Goal: Task Accomplishment & Management: Manage account settings

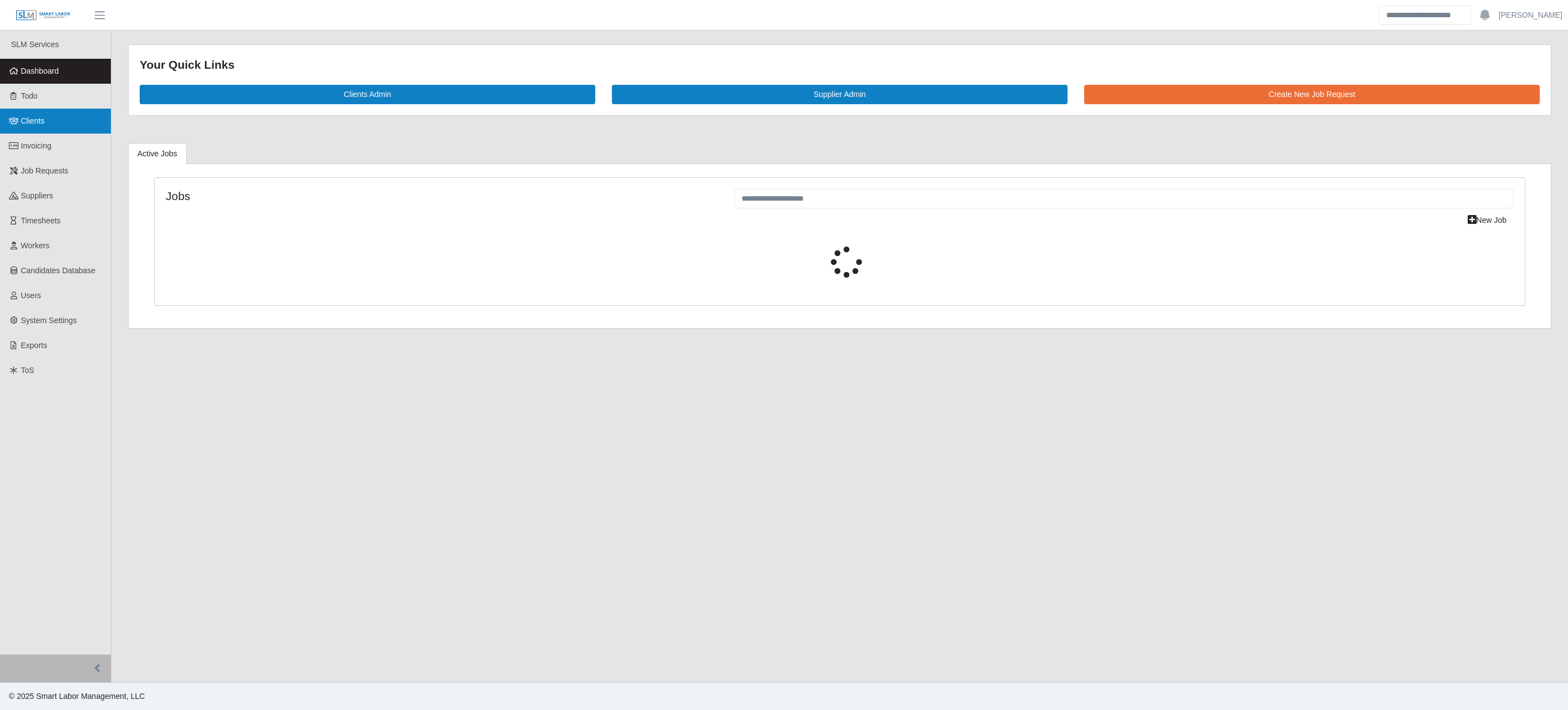
select select "****"
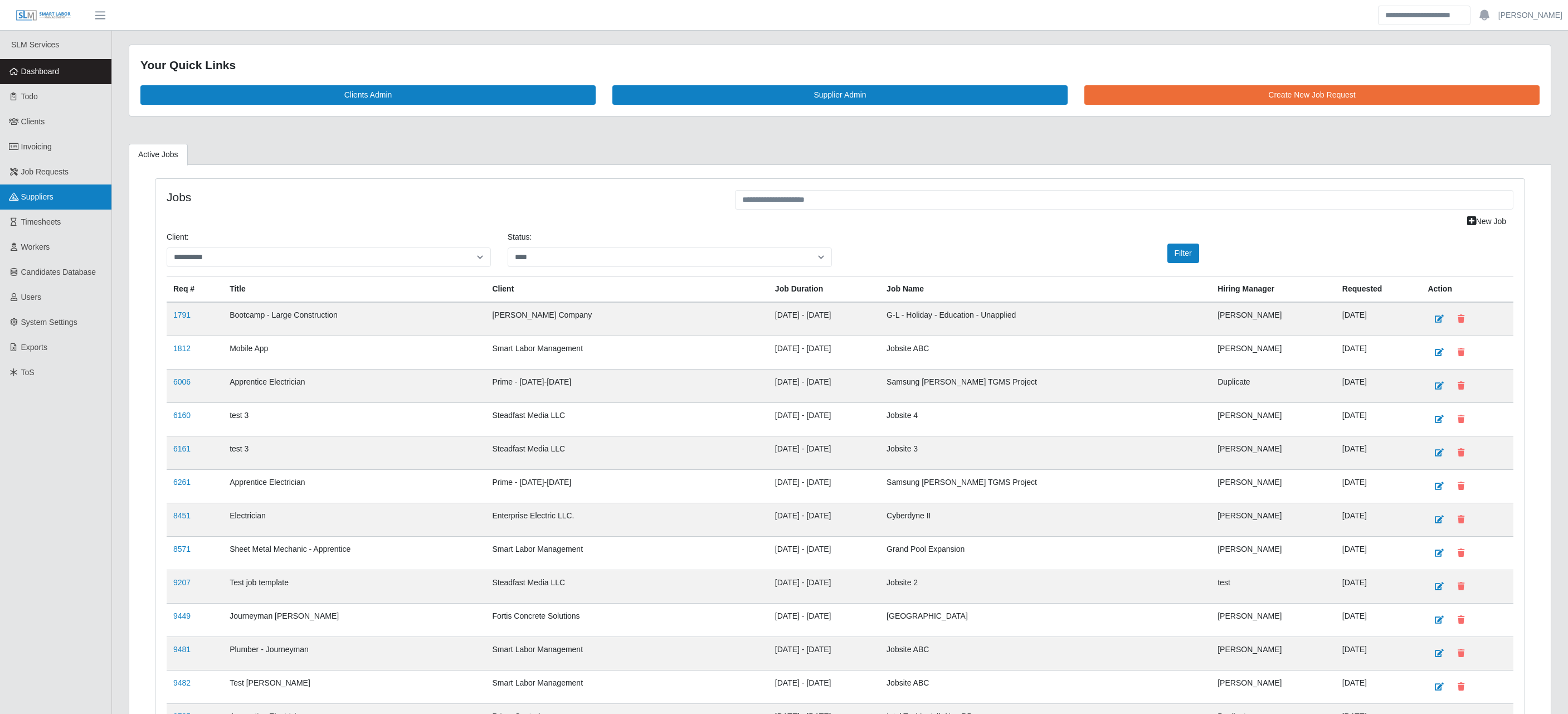
click at [51, 196] on span "Suppliers" at bounding box center [37, 196] width 32 height 9
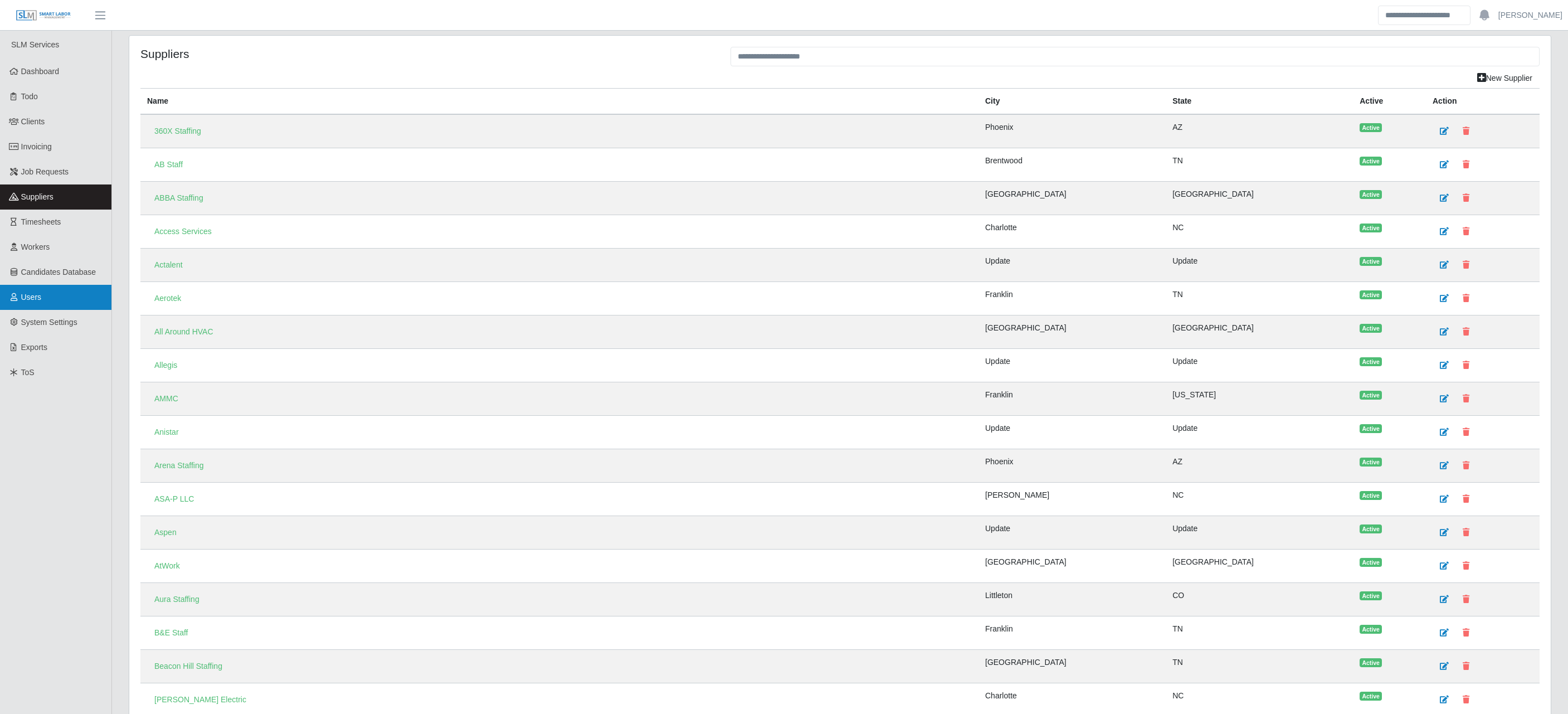
click at [49, 299] on link "Users" at bounding box center [56, 297] width 111 height 25
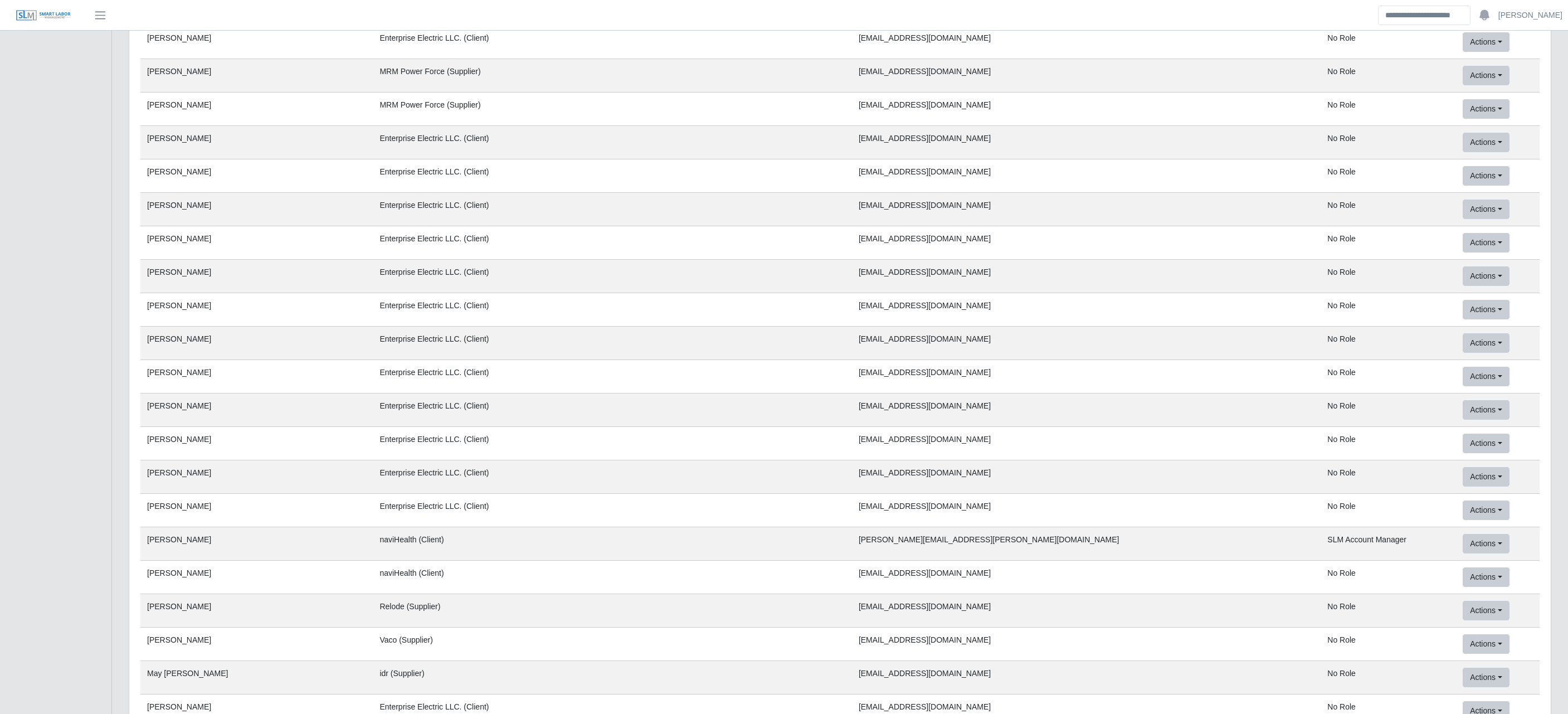
scroll to position [1821, 0]
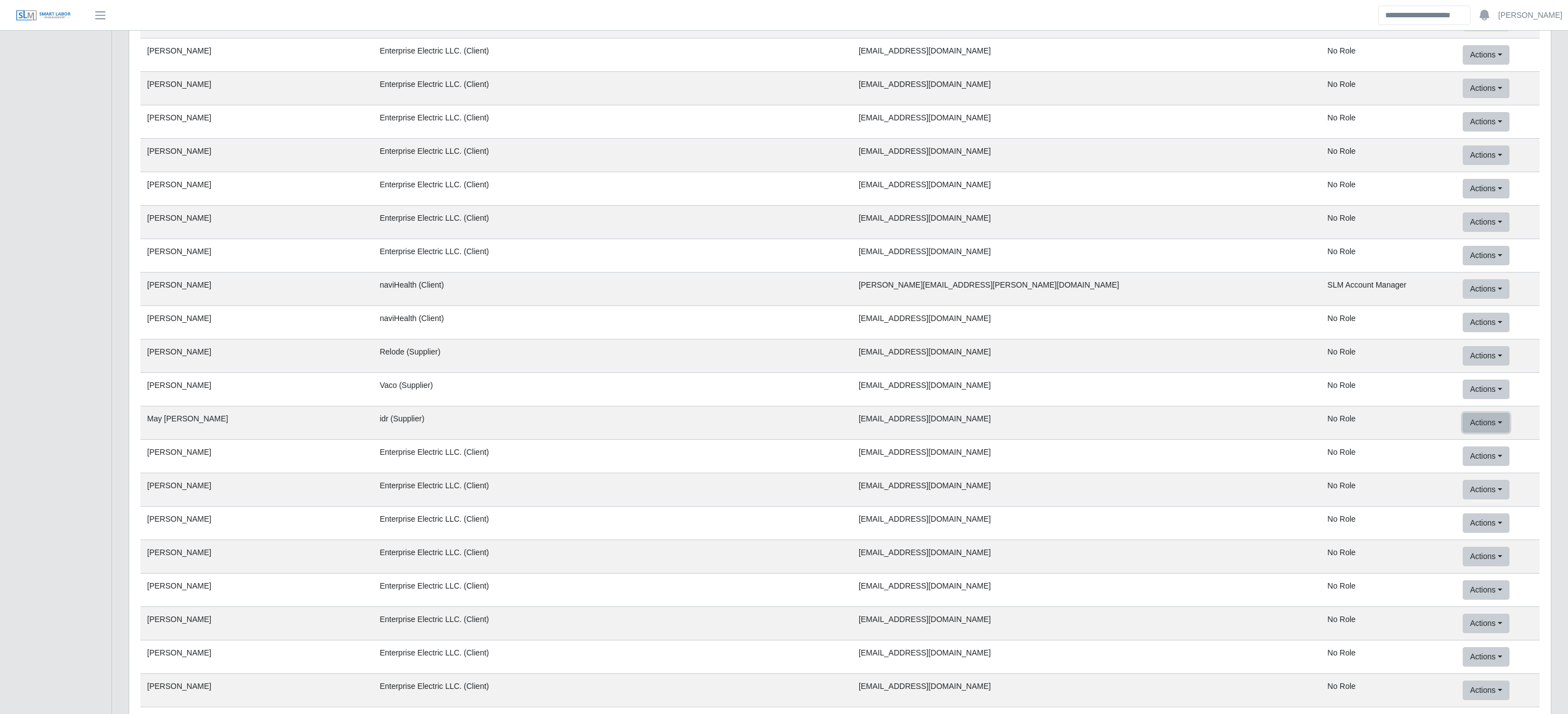
drag, startPoint x: 1444, startPoint y: 489, endPoint x: 824, endPoint y: 38, distance: 766.7
click at [1464, 489] on link "Mock User" at bounding box center [1507, 492] width 88 height 23
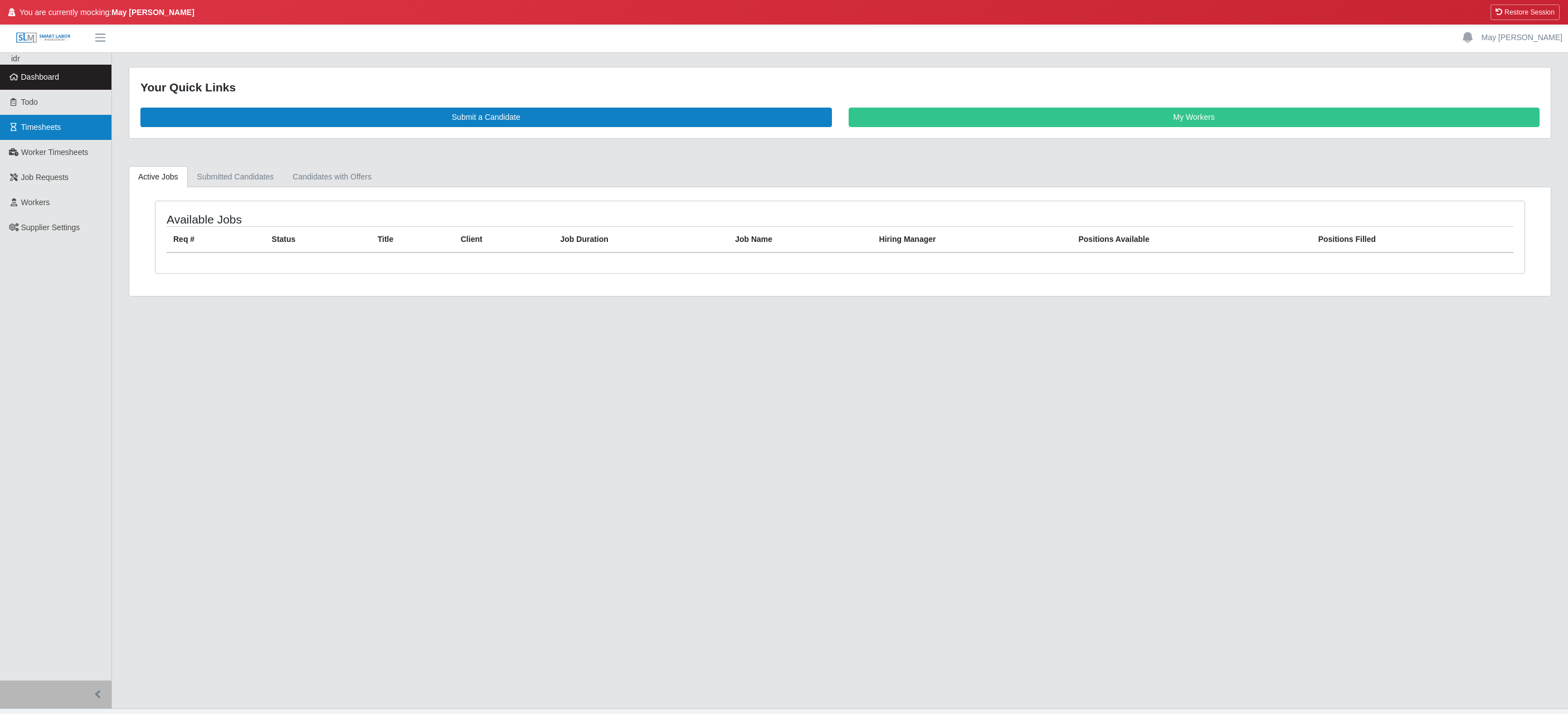
click at [38, 131] on span "Timesheets" at bounding box center [41, 127] width 40 height 9
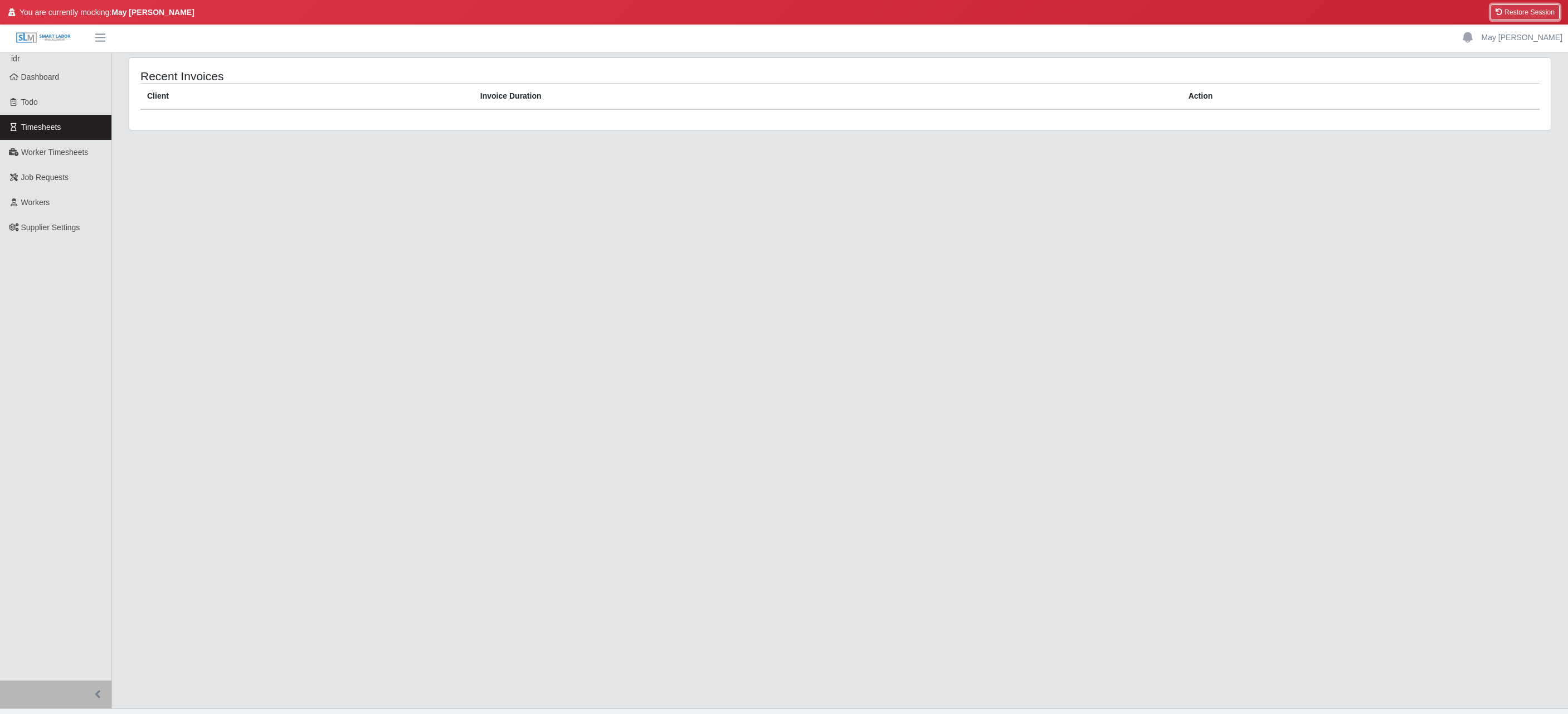
click at [1511, 10] on button "Restore Session" at bounding box center [1525, 12] width 69 height 15
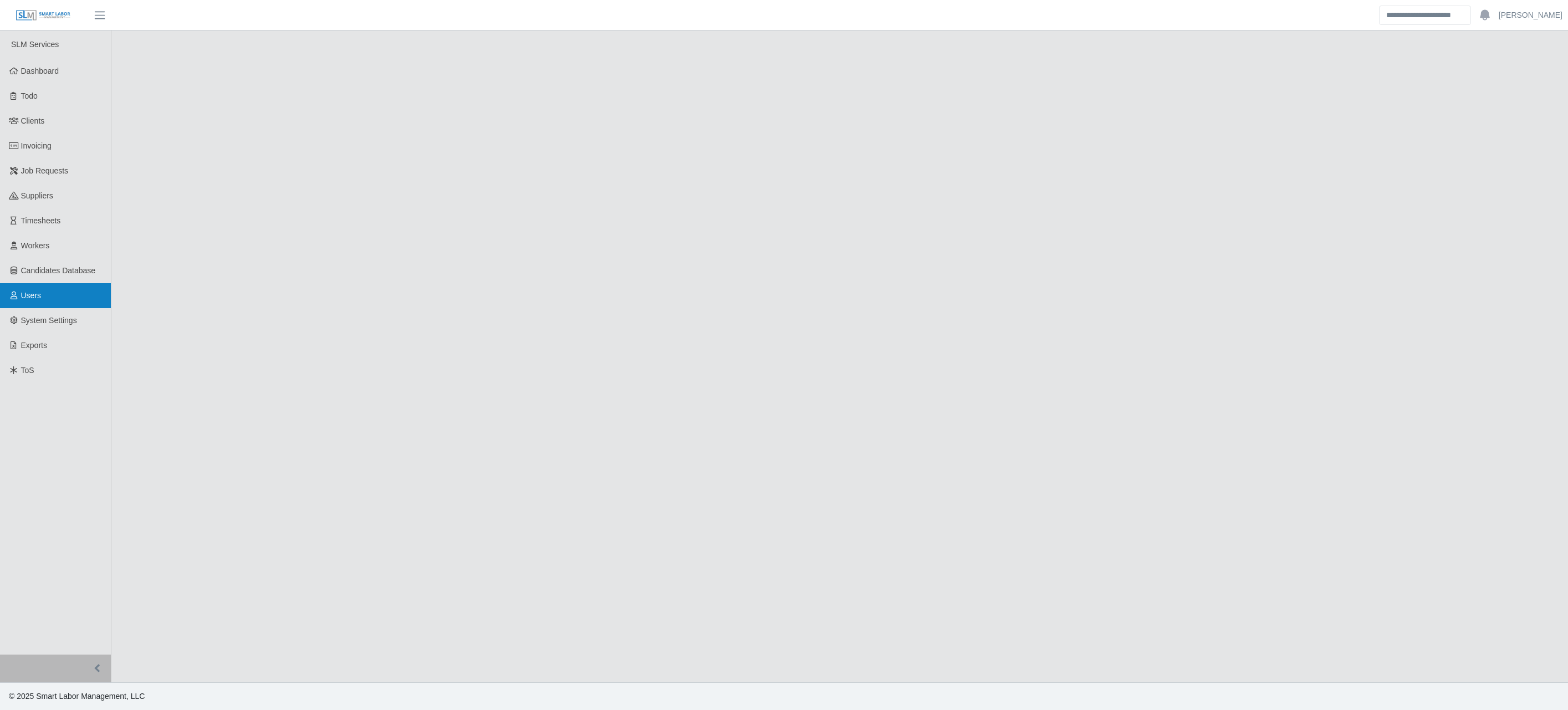
click at [49, 300] on link "Users" at bounding box center [55, 296] width 111 height 25
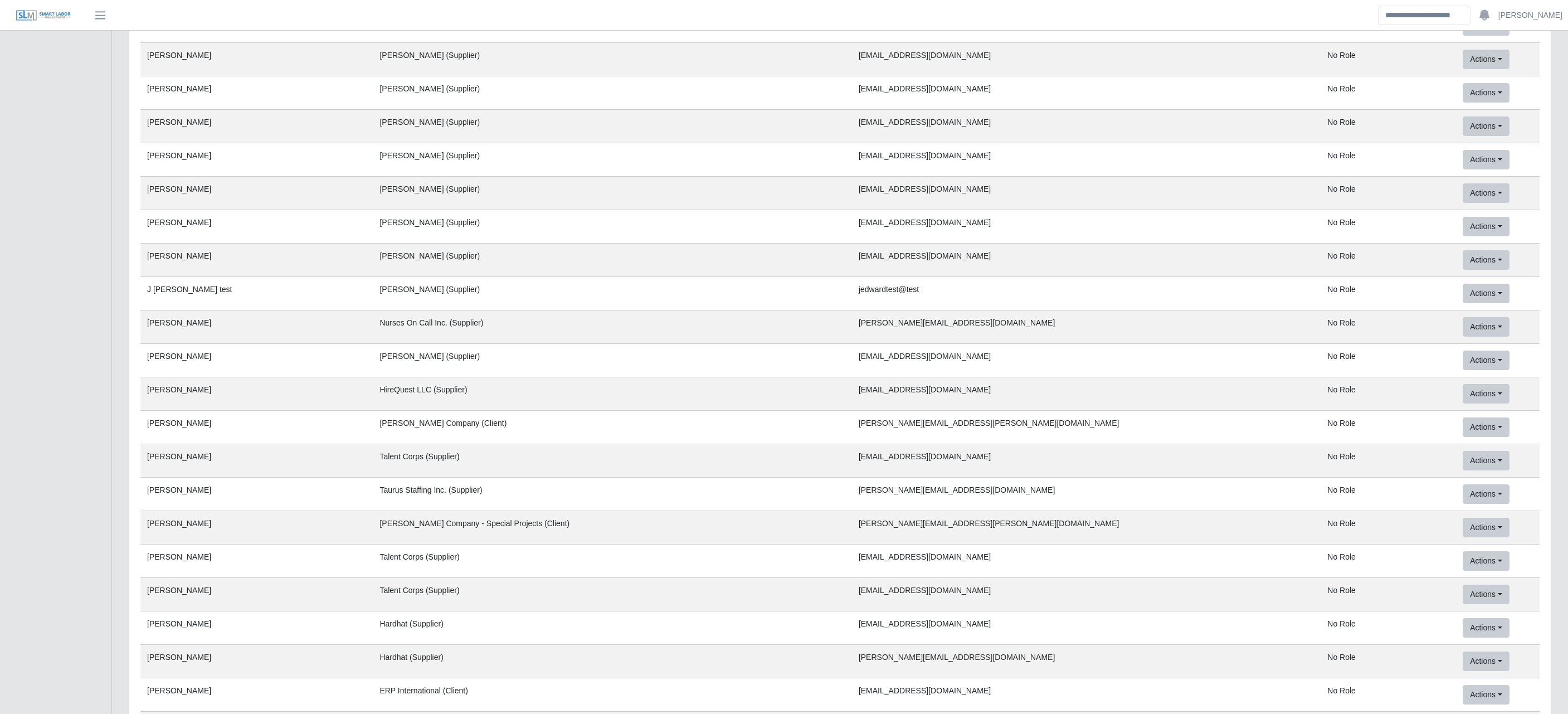
scroll to position [39730, 0]
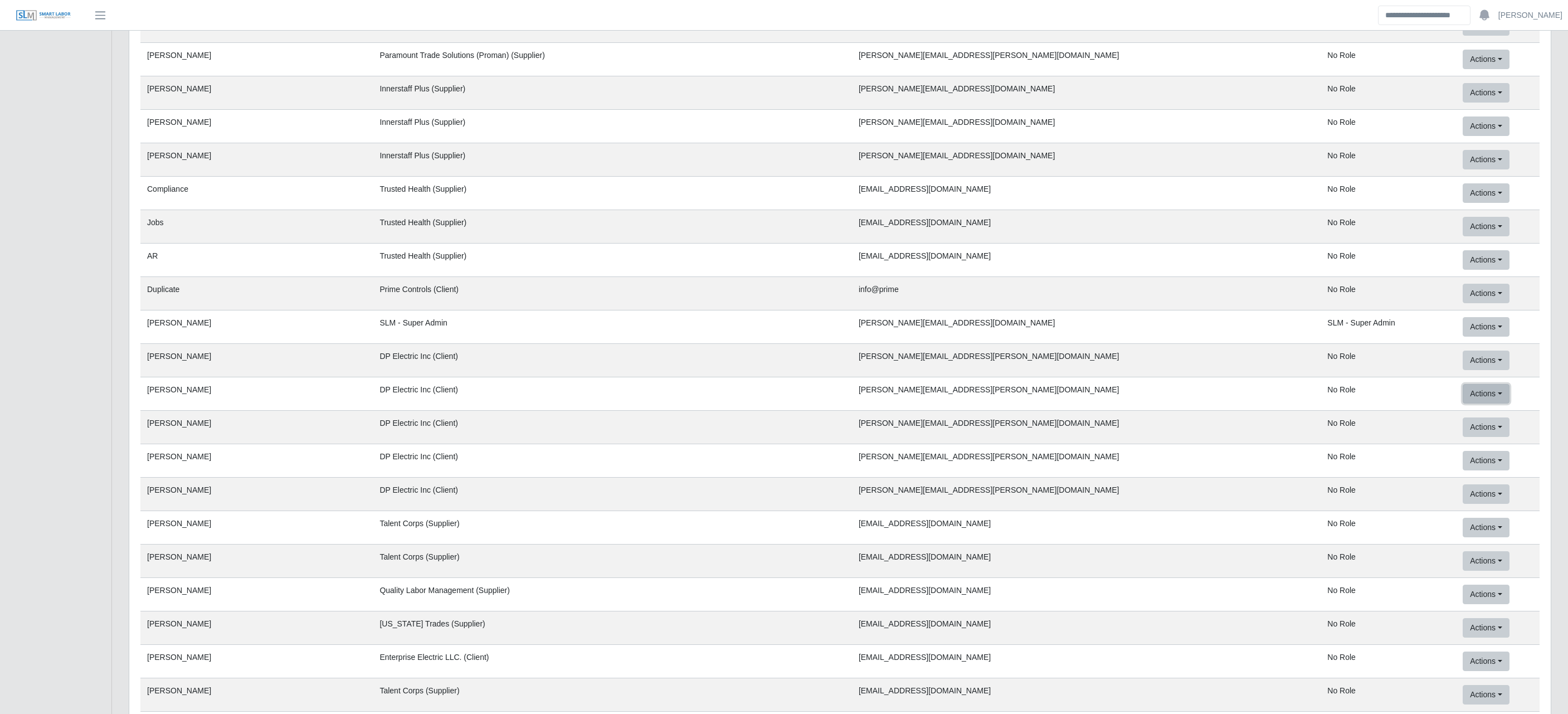
drag, startPoint x: 1466, startPoint y: 458, endPoint x: 850, endPoint y: 27, distance: 751.8
click at [1466, 458] on link "Mock User" at bounding box center [1507, 464] width 88 height 23
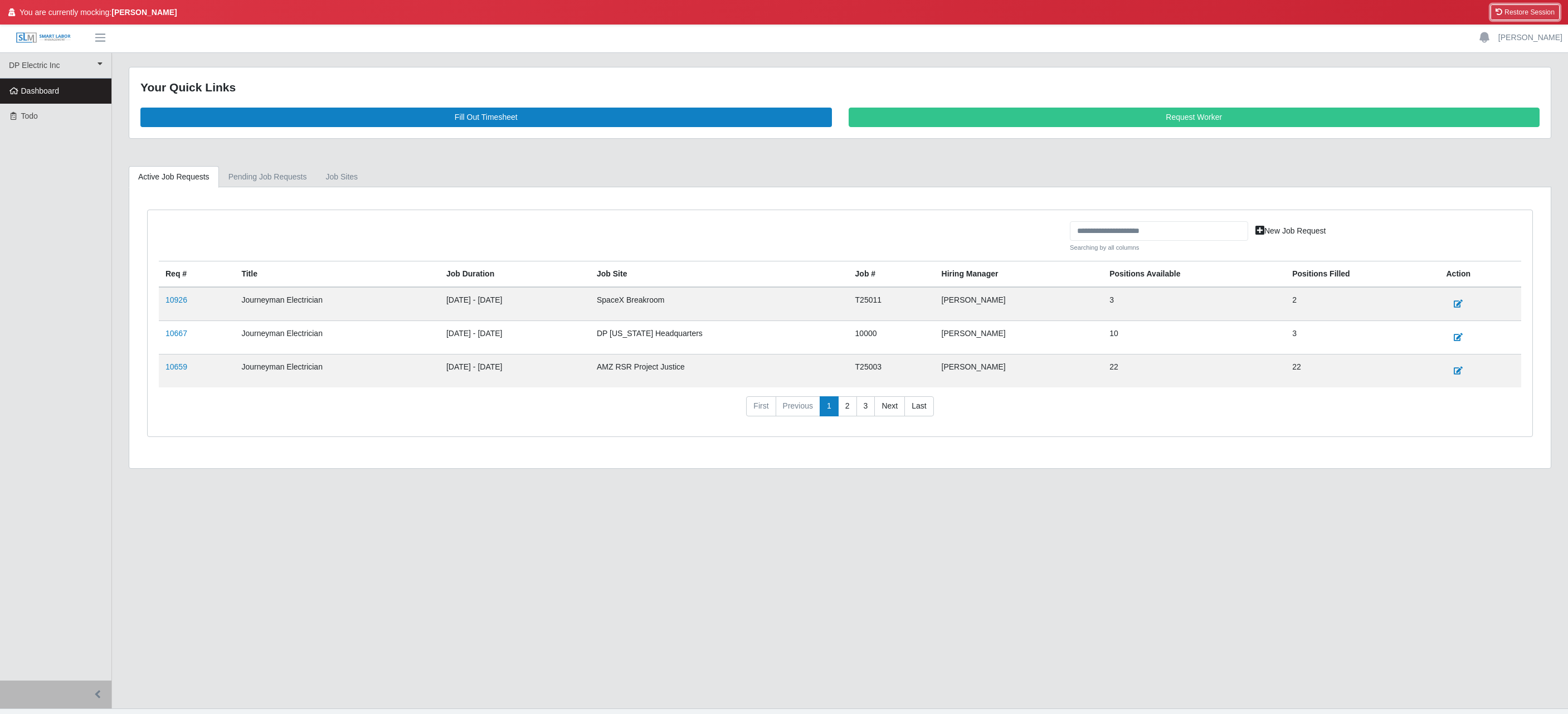
click at [1520, 7] on button "Restore Session" at bounding box center [1525, 12] width 69 height 15
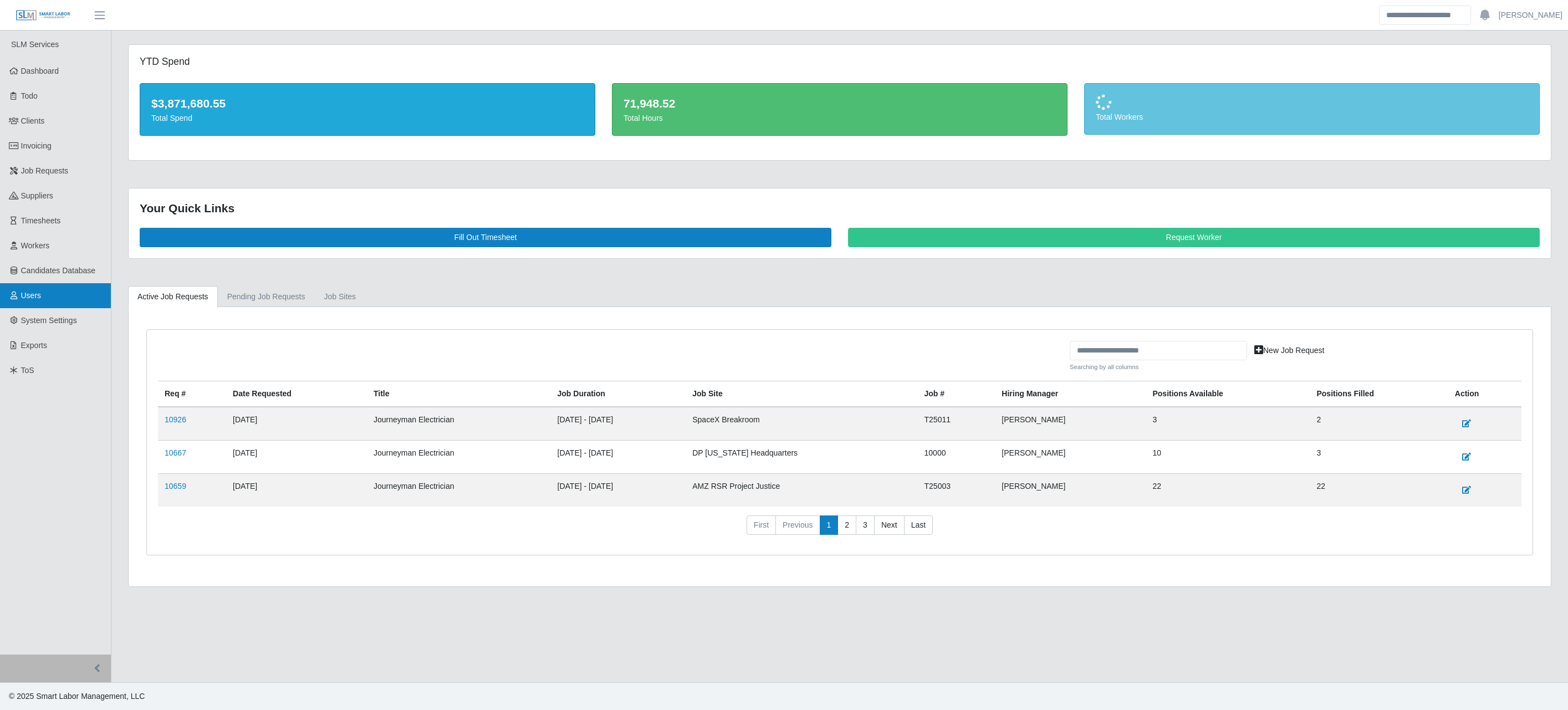
click at [63, 287] on link "Users" at bounding box center [55, 296] width 111 height 25
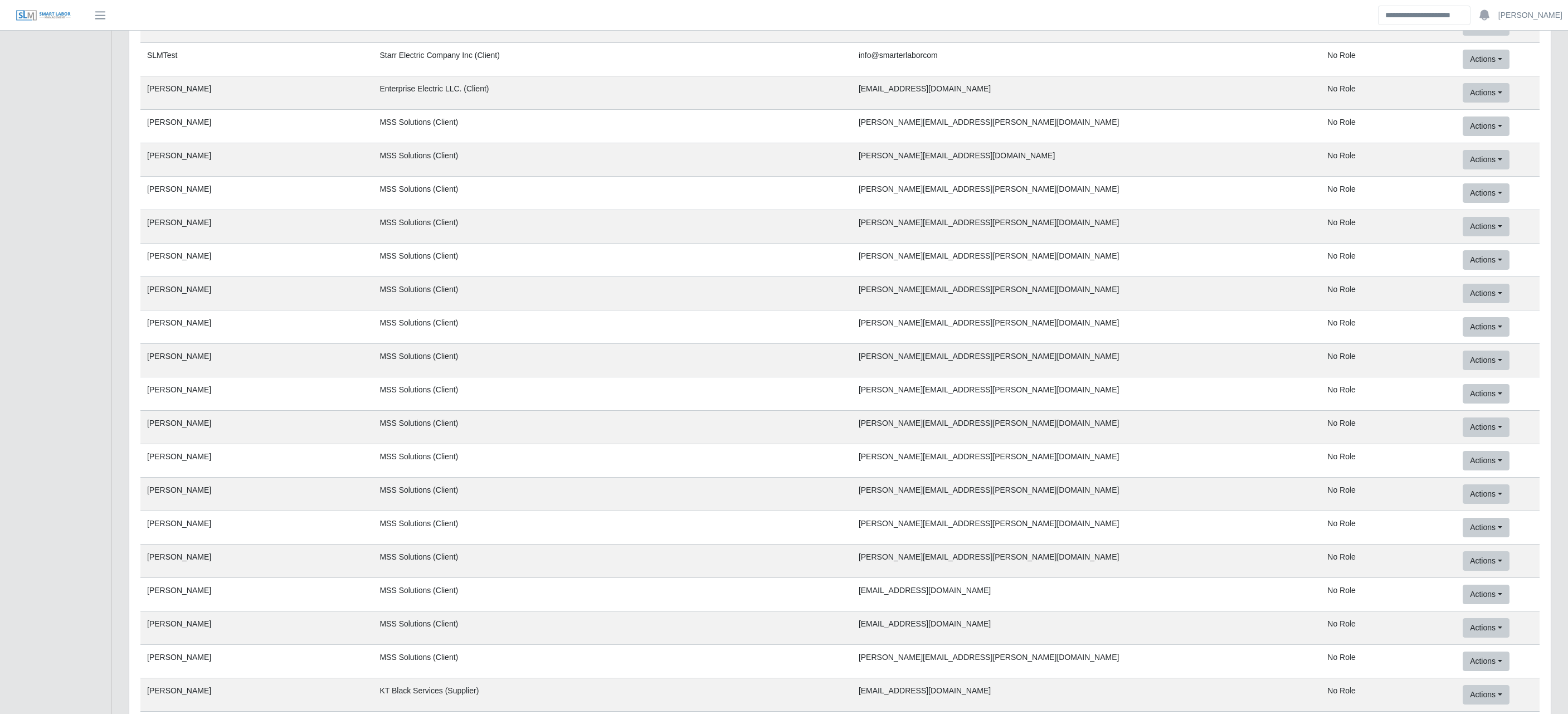
scroll to position [39730, 0]
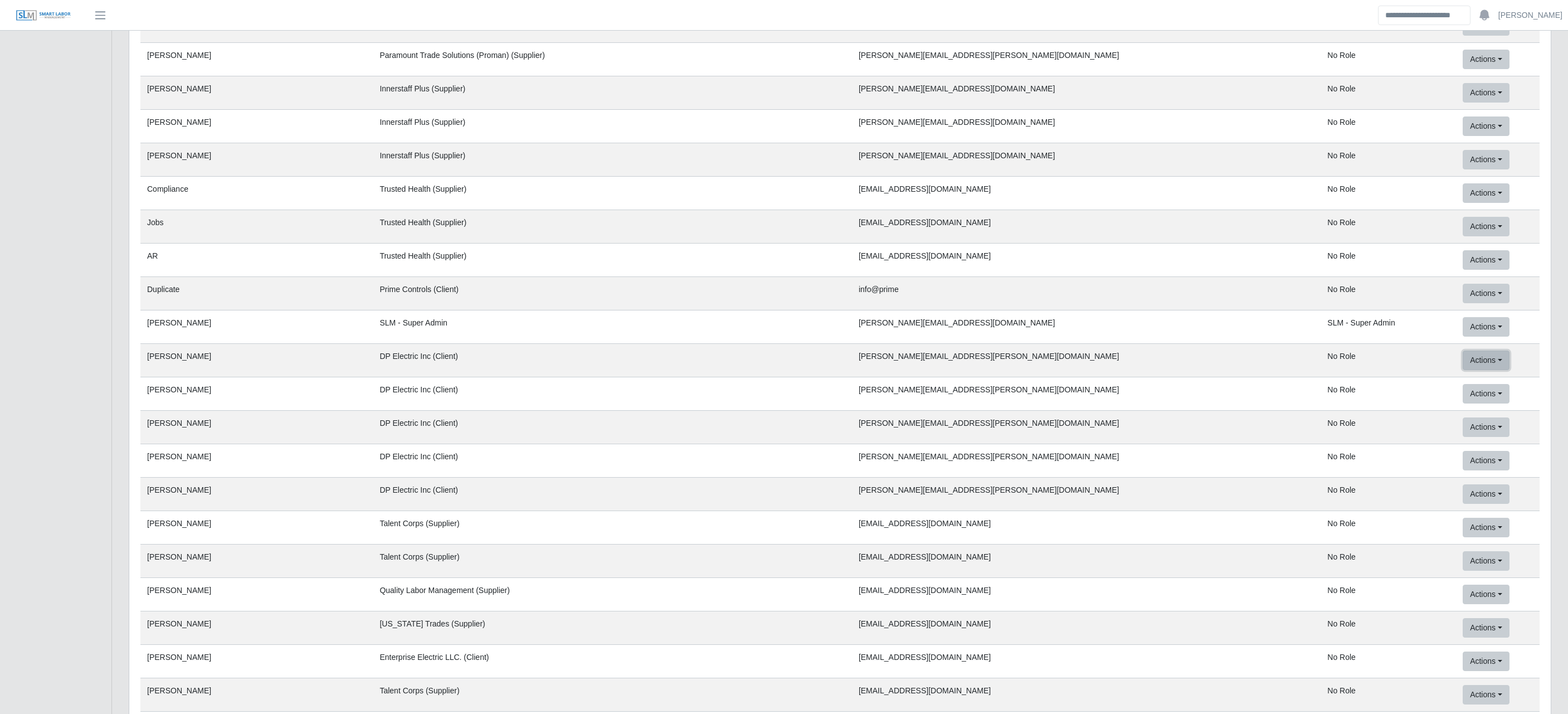
click at [1464, 428] on link "Mock User" at bounding box center [1507, 430] width 88 height 23
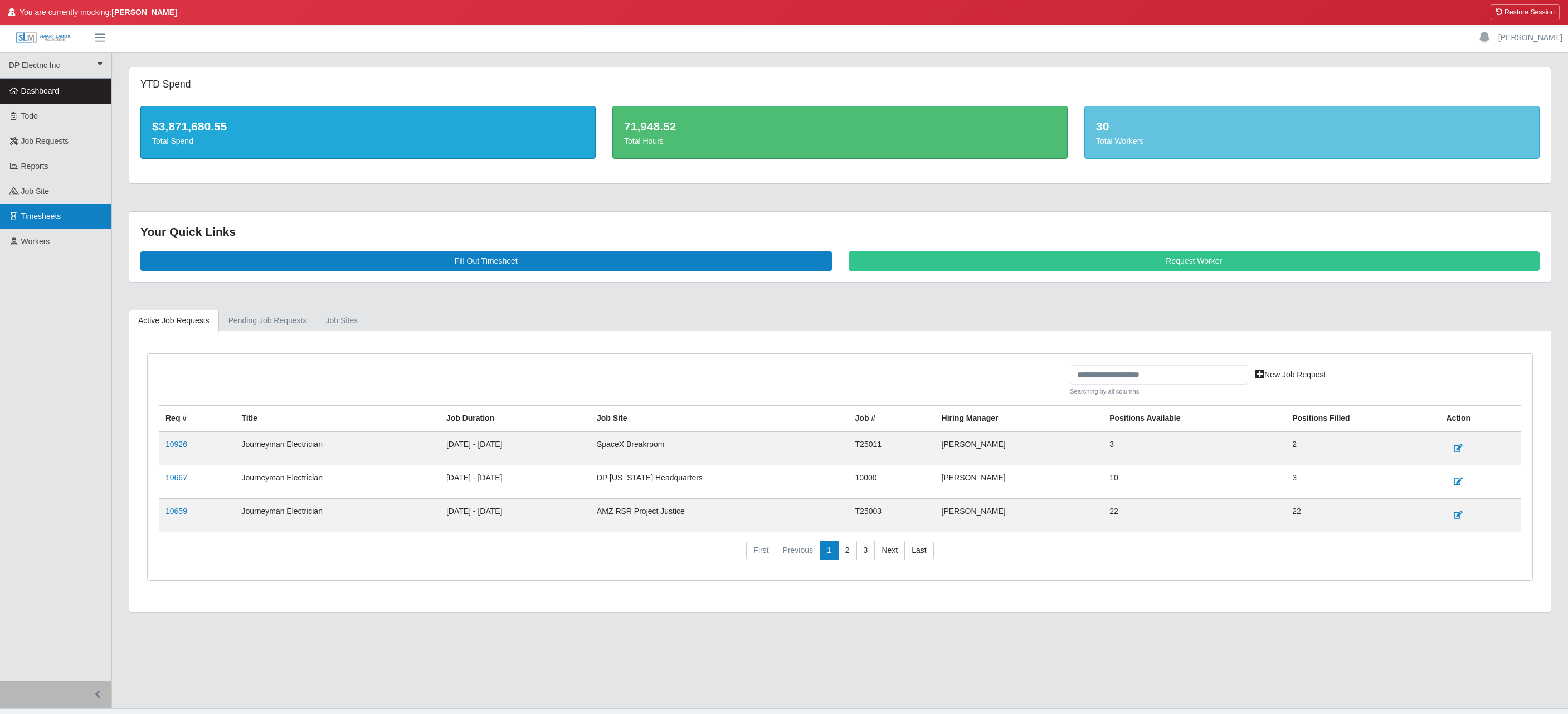
click at [37, 222] on link "Timesheets" at bounding box center [56, 216] width 111 height 25
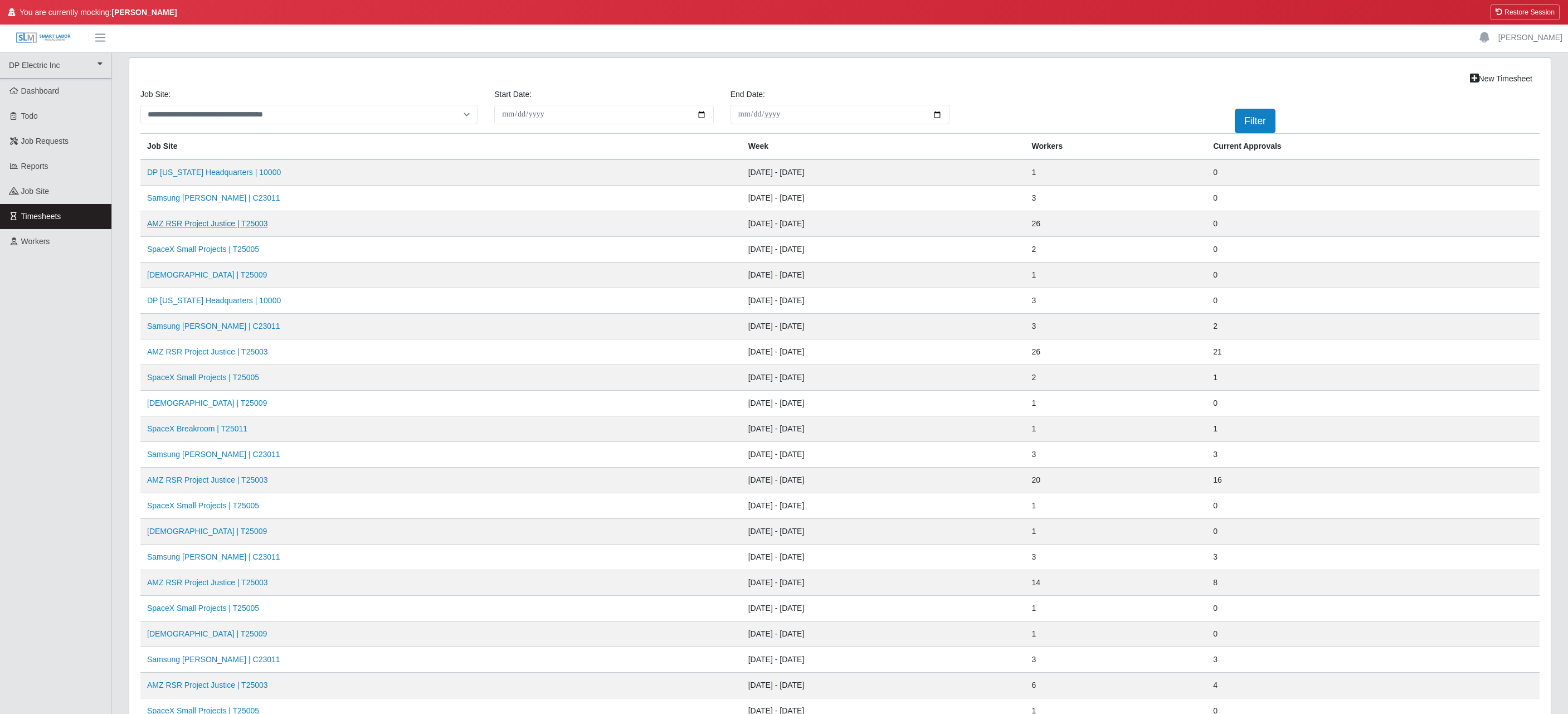
click at [202, 225] on link "AMZ RSR Project Justice | T25003" at bounding box center [208, 223] width 121 height 9
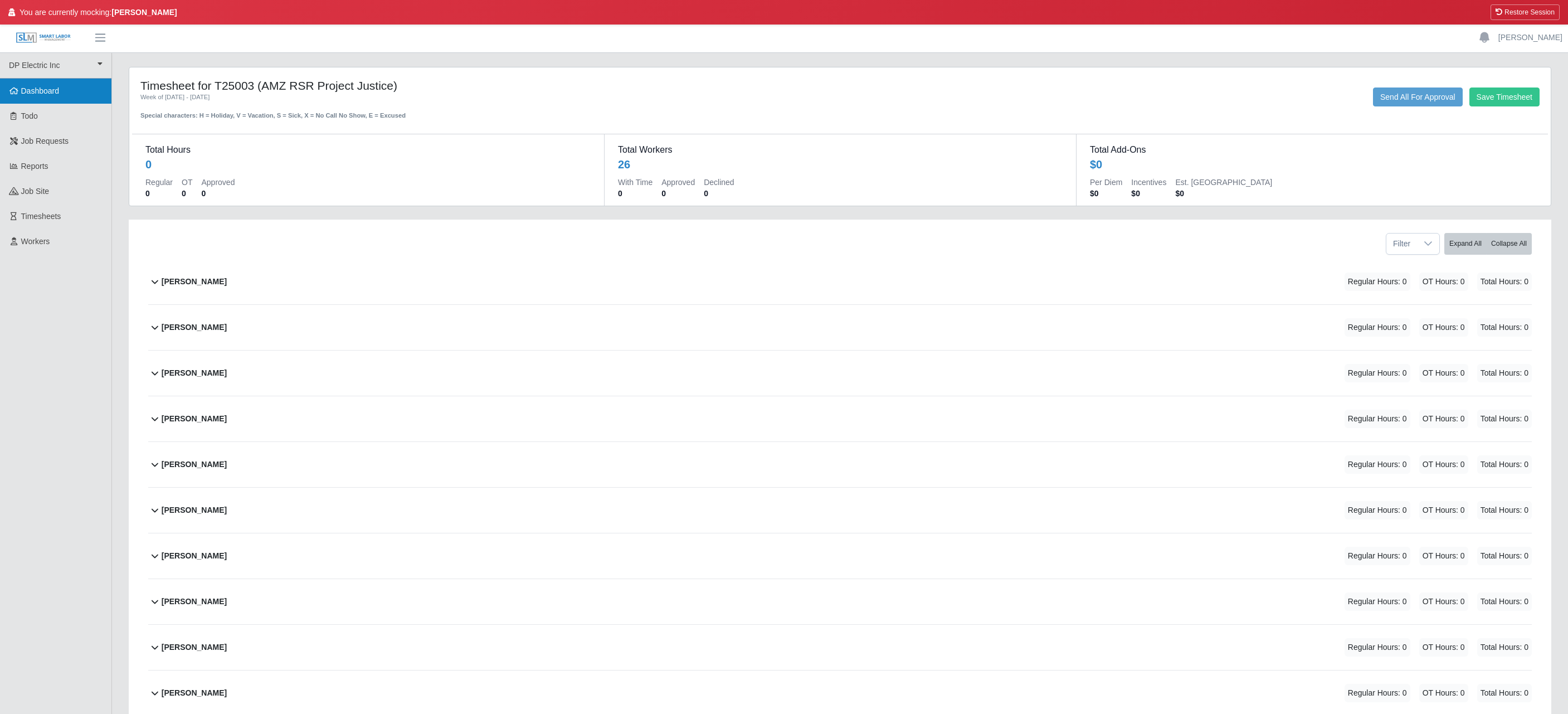
click at [31, 99] on link "Dashboard" at bounding box center [56, 90] width 111 height 25
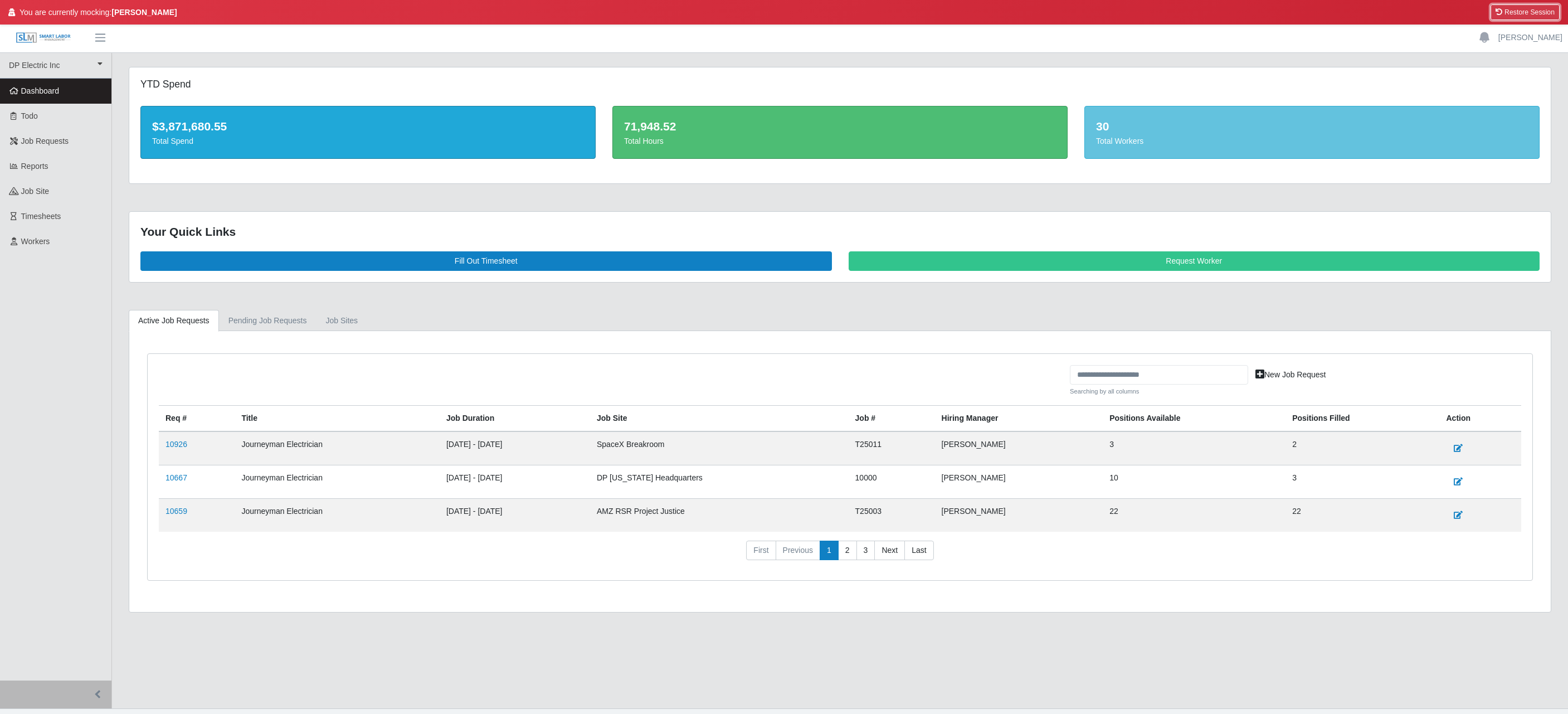
click at [1548, 11] on button "Restore Session" at bounding box center [1525, 12] width 69 height 15
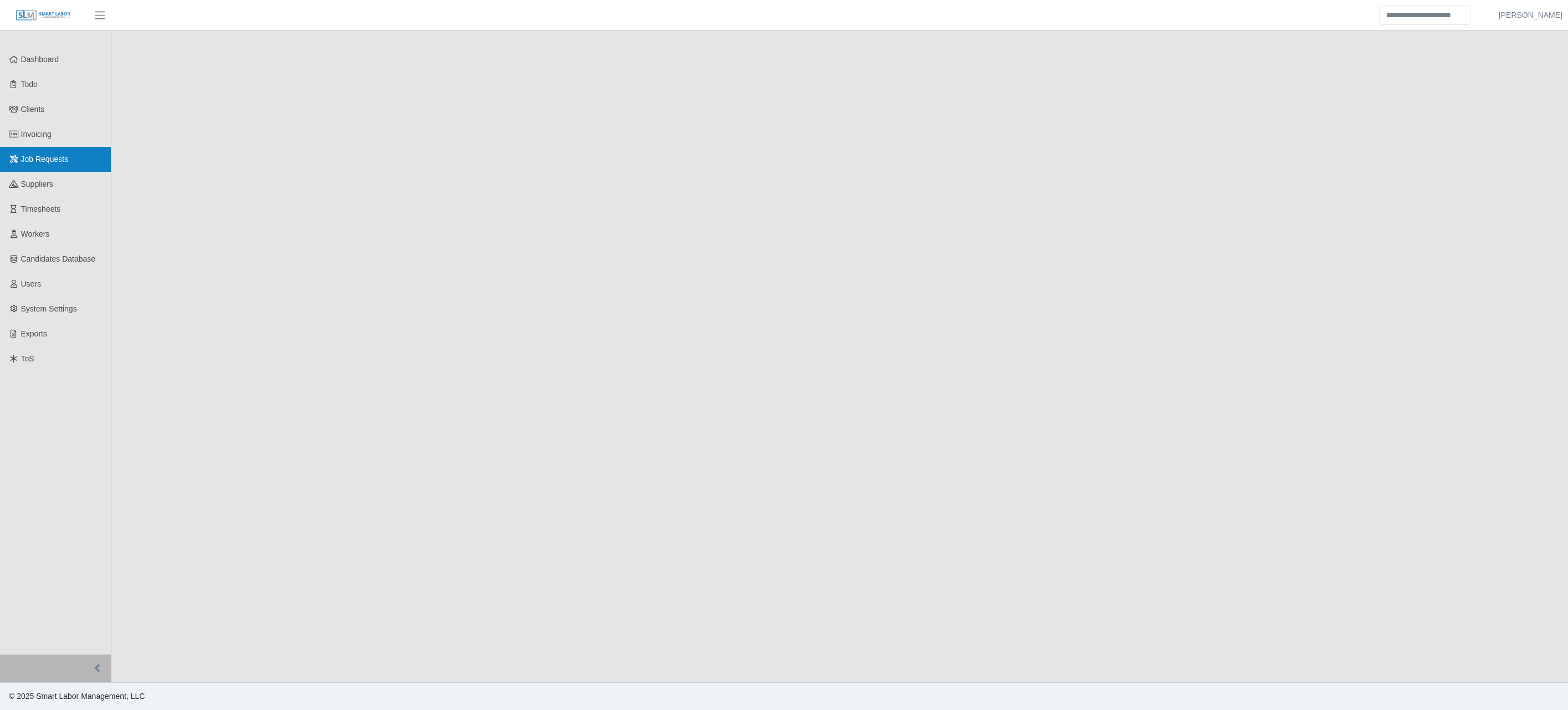
click at [22, 168] on link "Job Requests" at bounding box center [55, 159] width 111 height 25
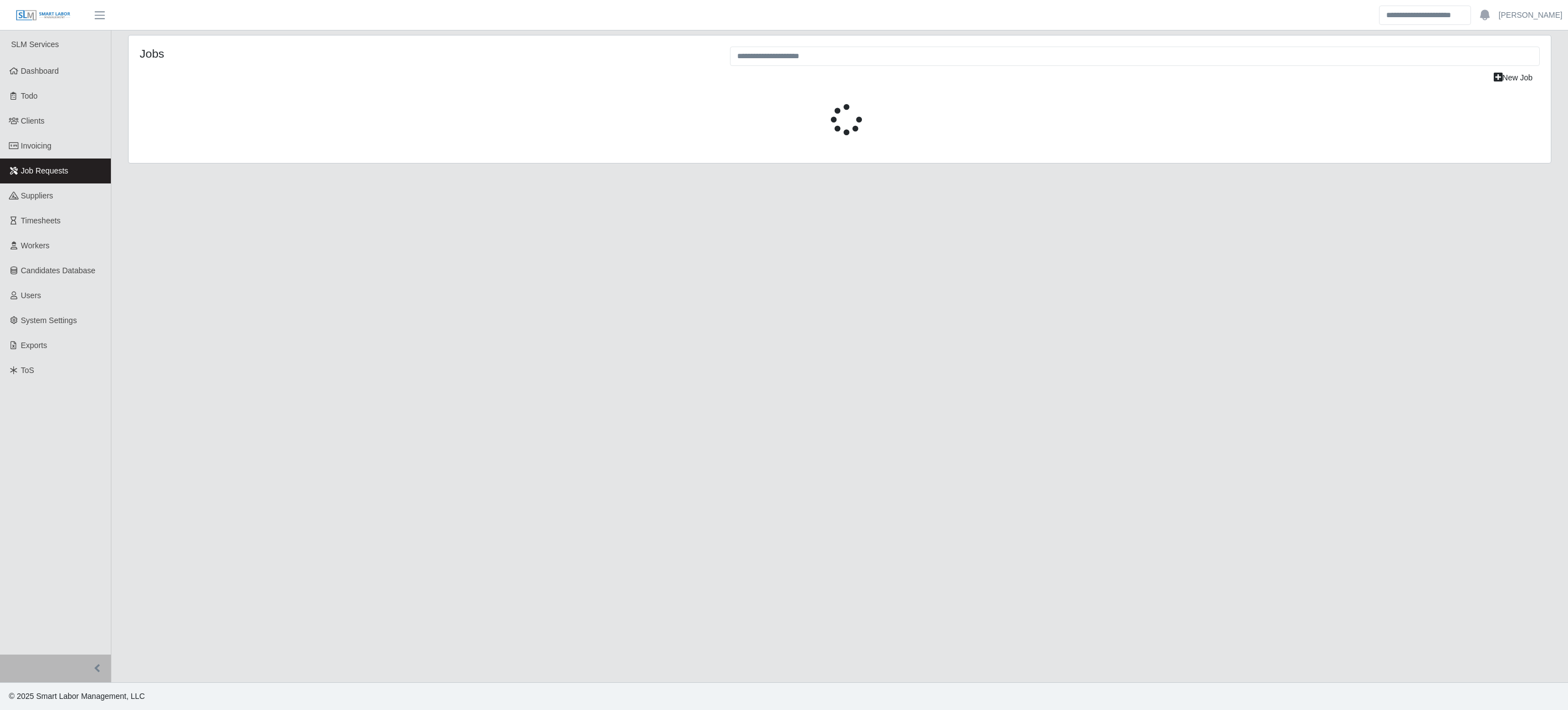
select select "****"
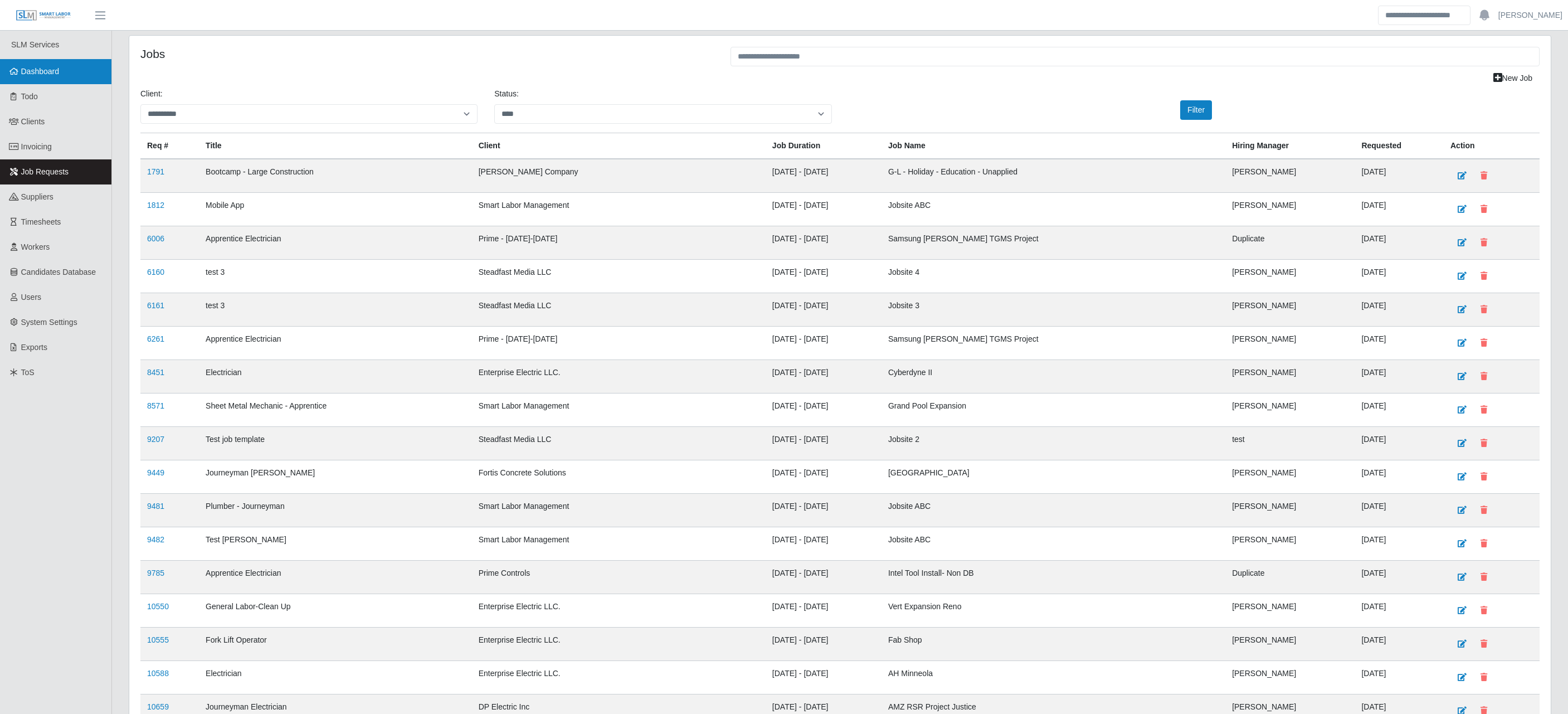
click at [46, 70] on span "Dashboard" at bounding box center [40, 71] width 39 height 9
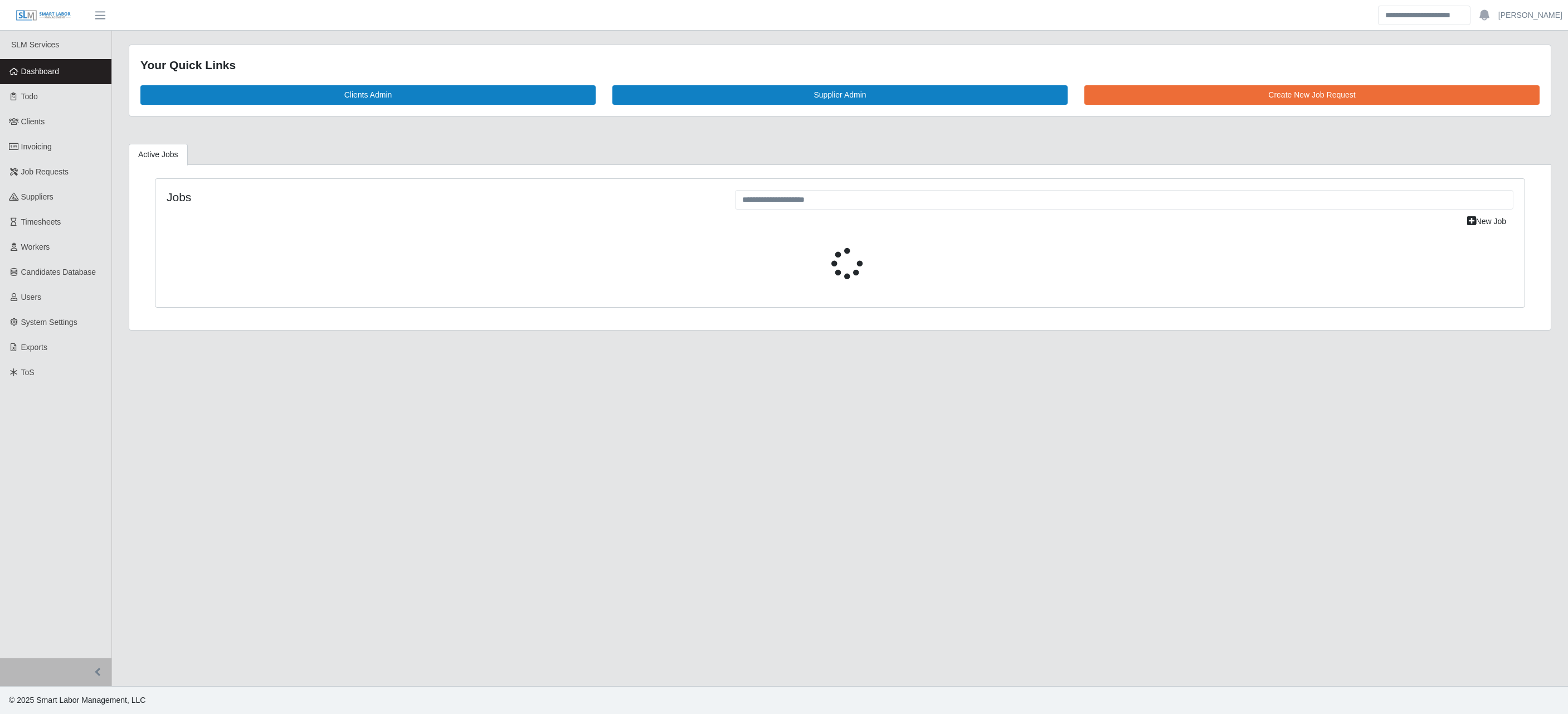
select select "****"
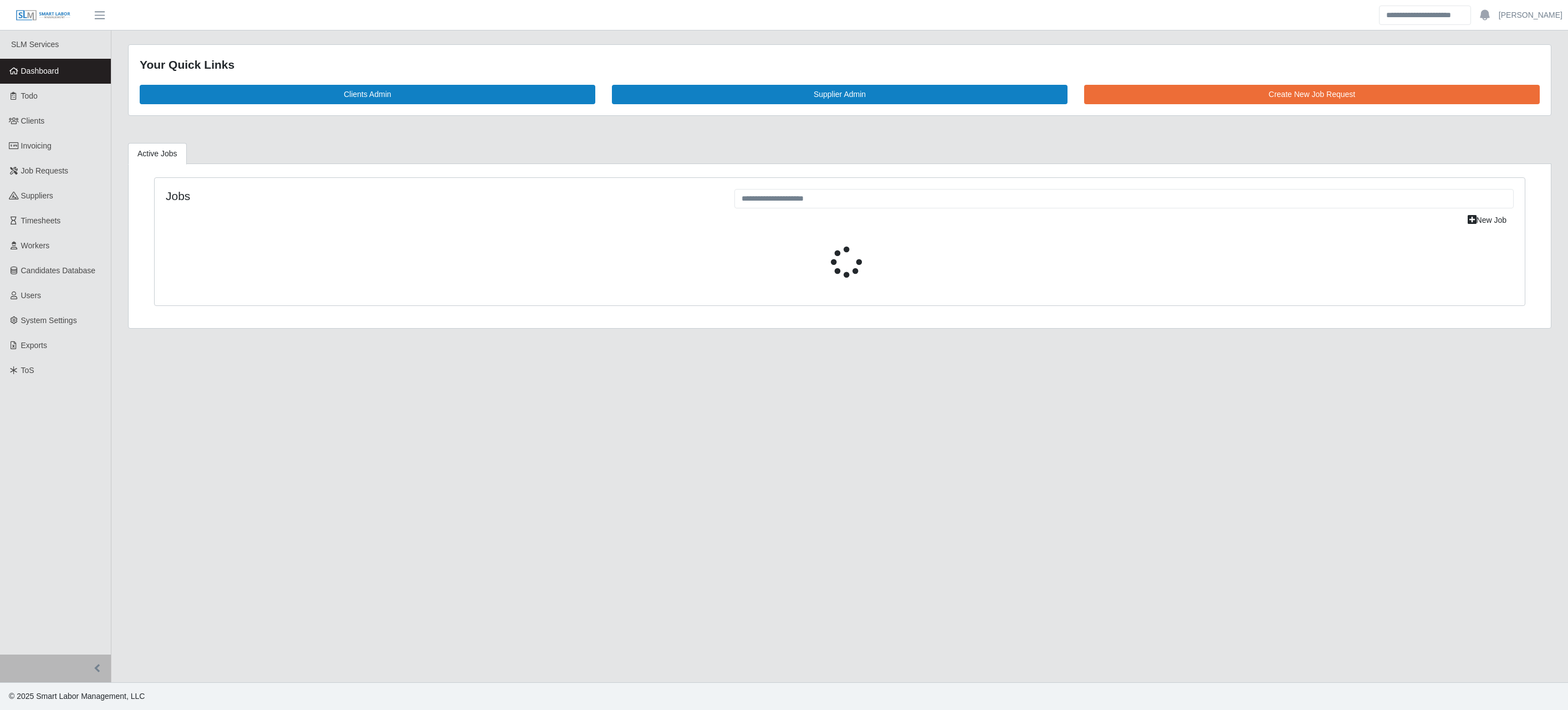
select select "****"
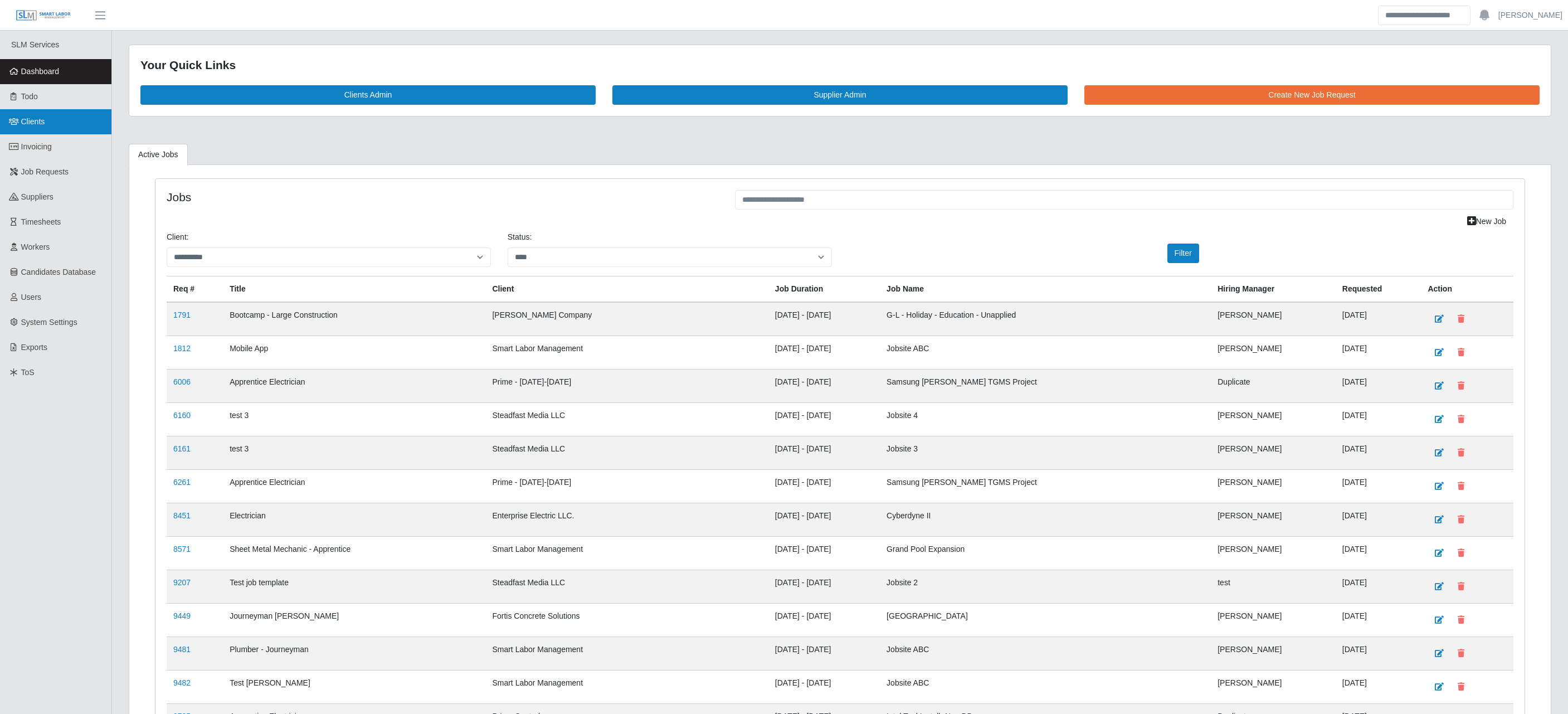
click at [39, 119] on span "Clients" at bounding box center [33, 121] width 24 height 9
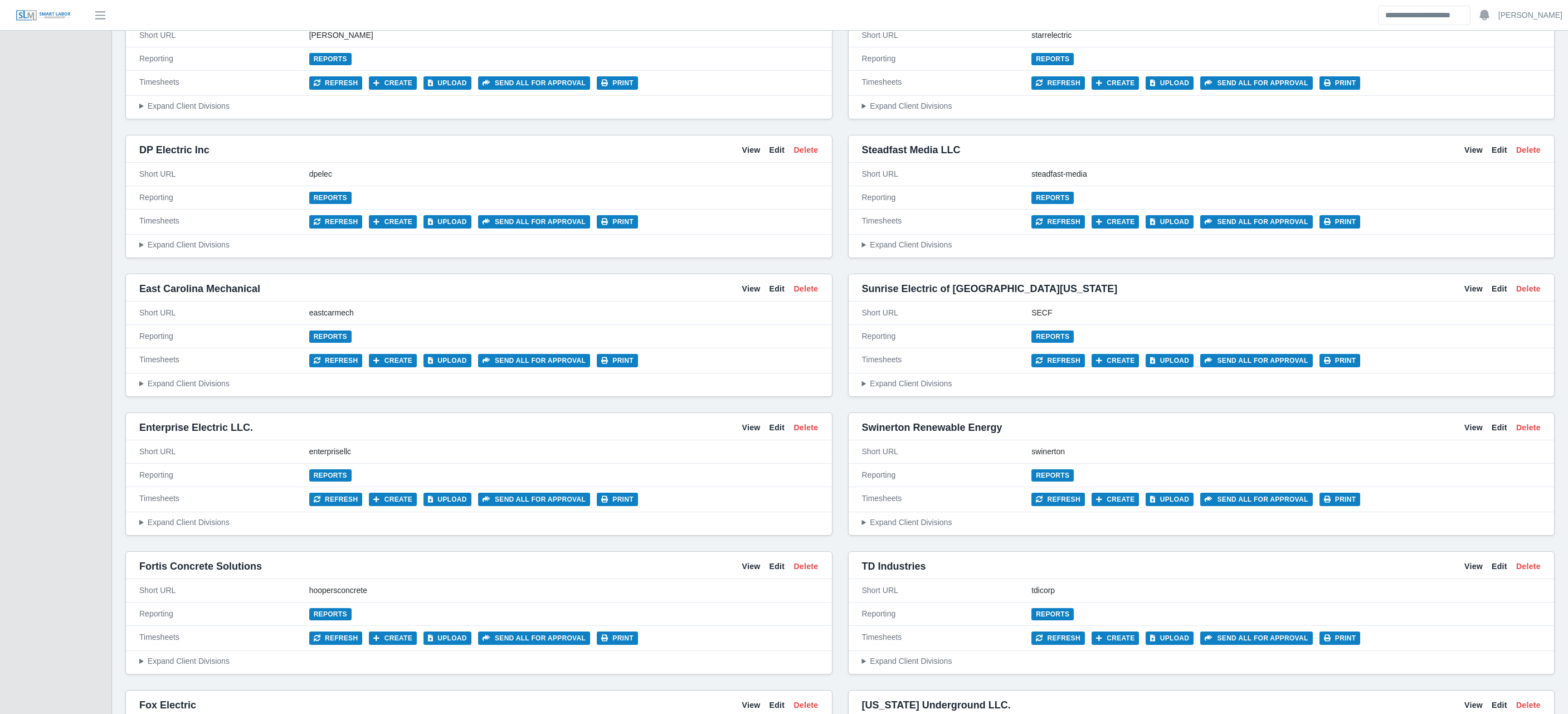
scroll to position [1951, 0]
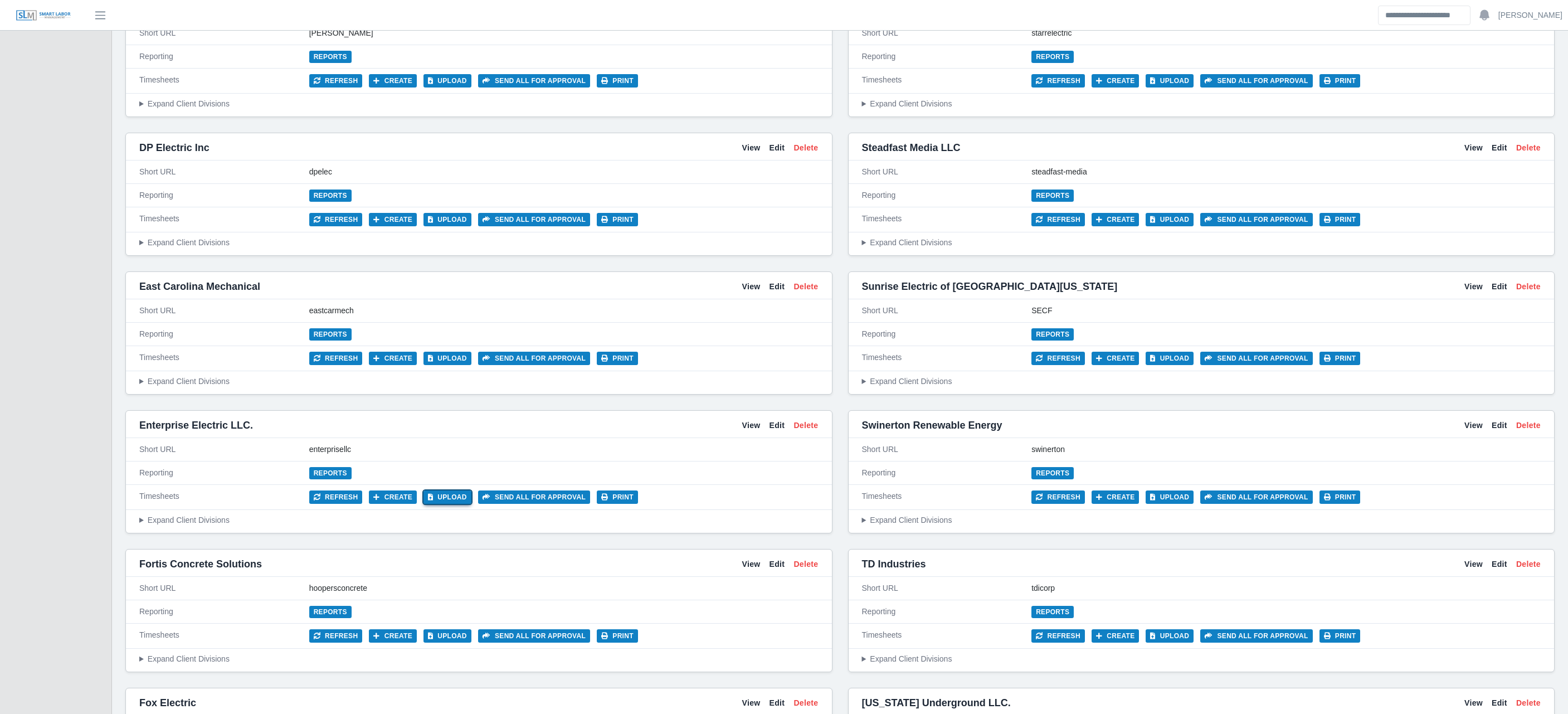
click at [461, 496] on button "Upload" at bounding box center [447, 497] width 48 height 14
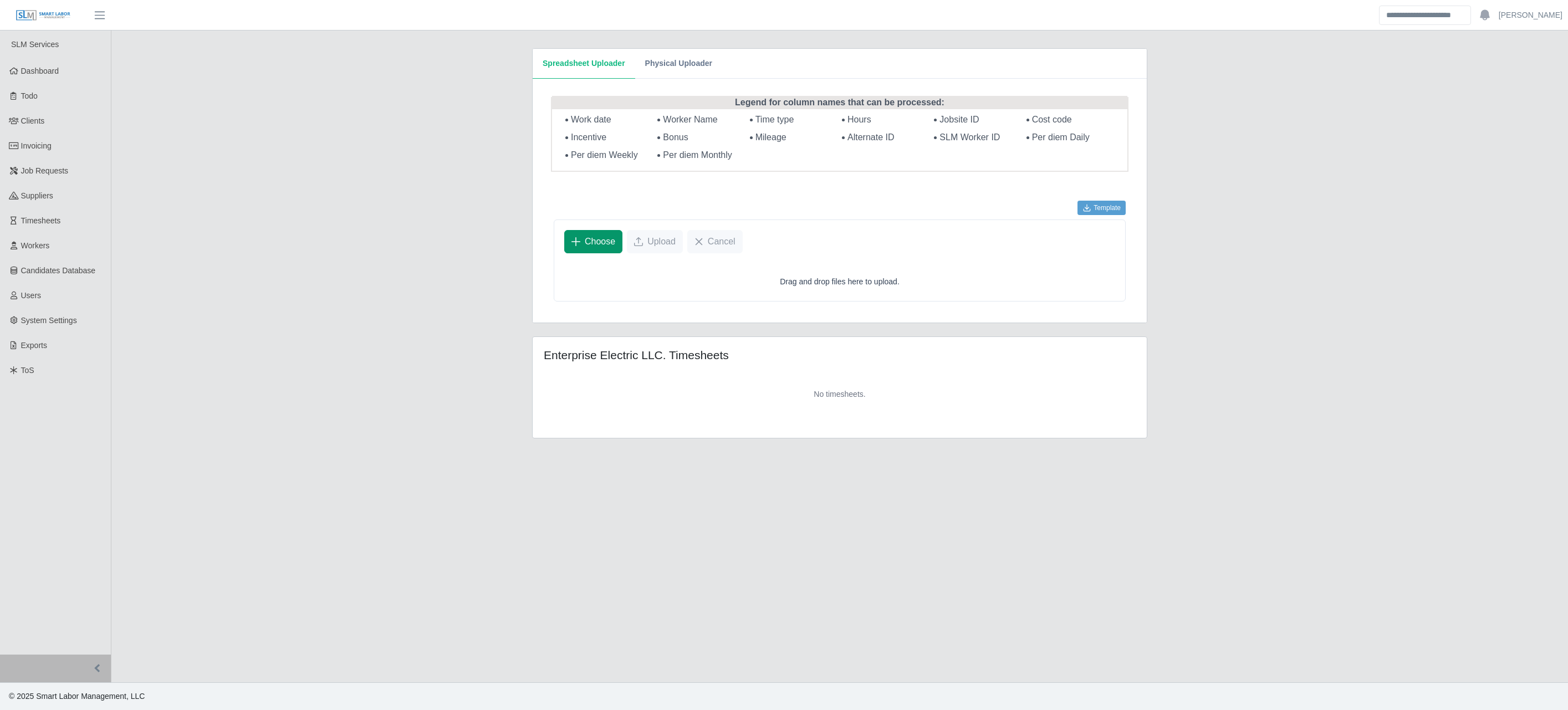
click at [604, 244] on span "Choose" at bounding box center [600, 242] width 31 height 14
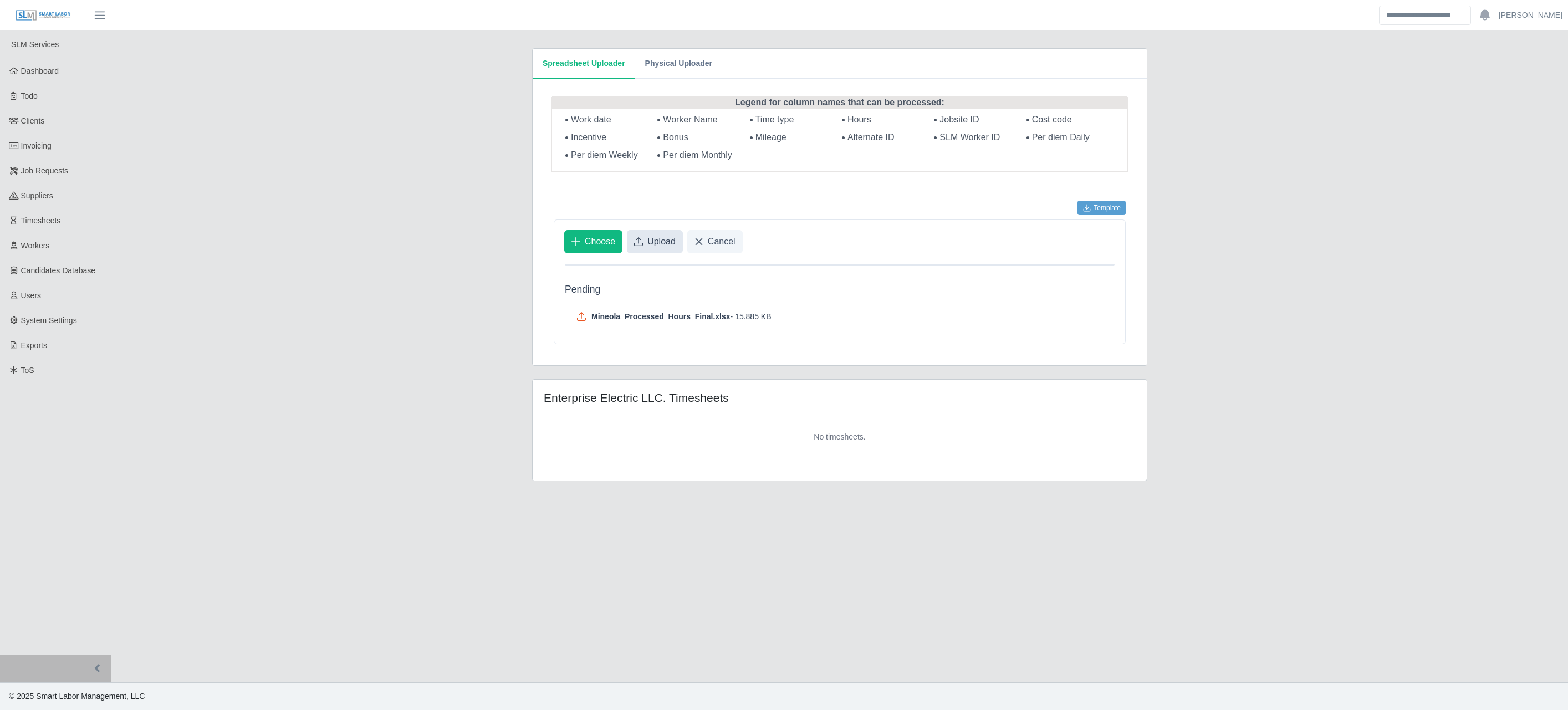
click at [642, 240] on icon "Upload" at bounding box center [638, 241] width 9 height 9
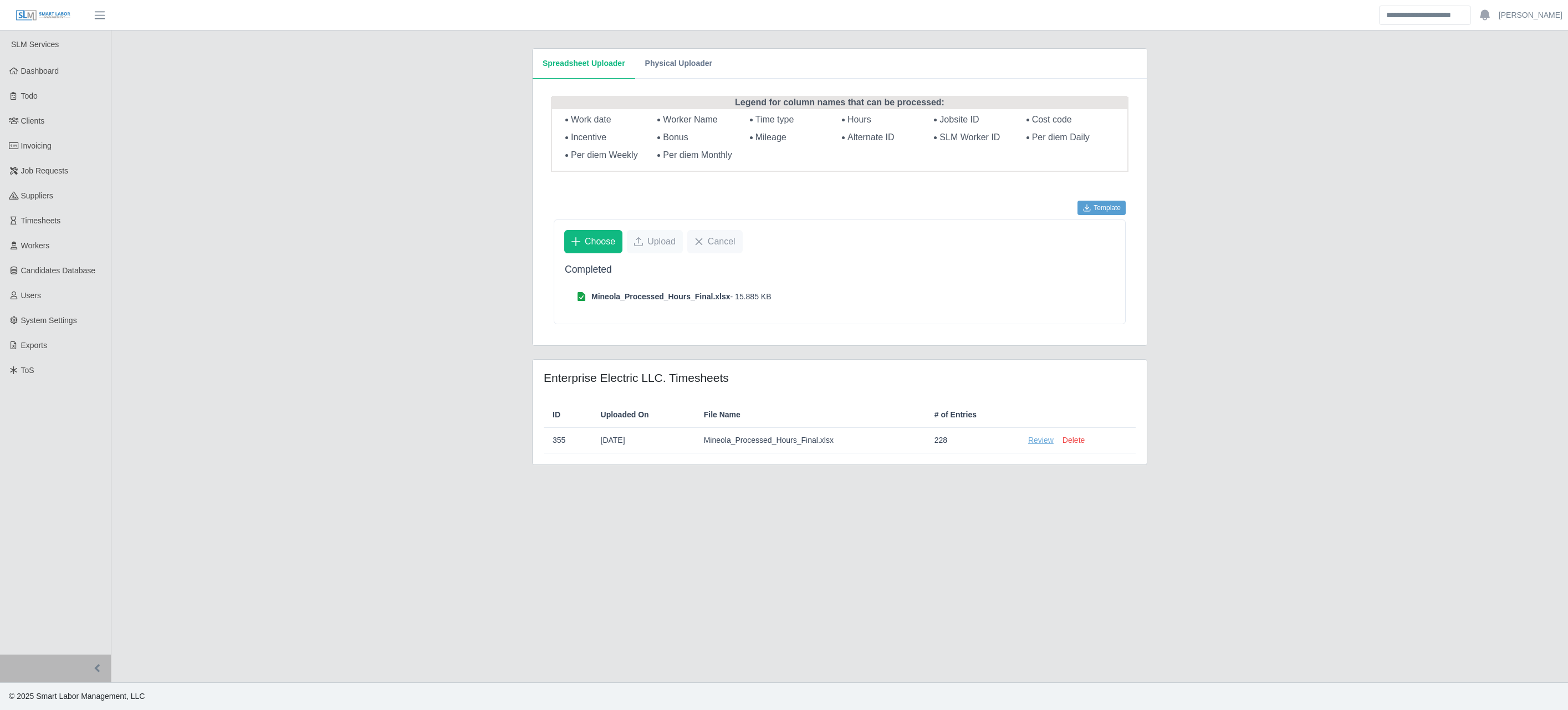
click at [1038, 438] on link "Review" at bounding box center [1041, 440] width 26 height 11
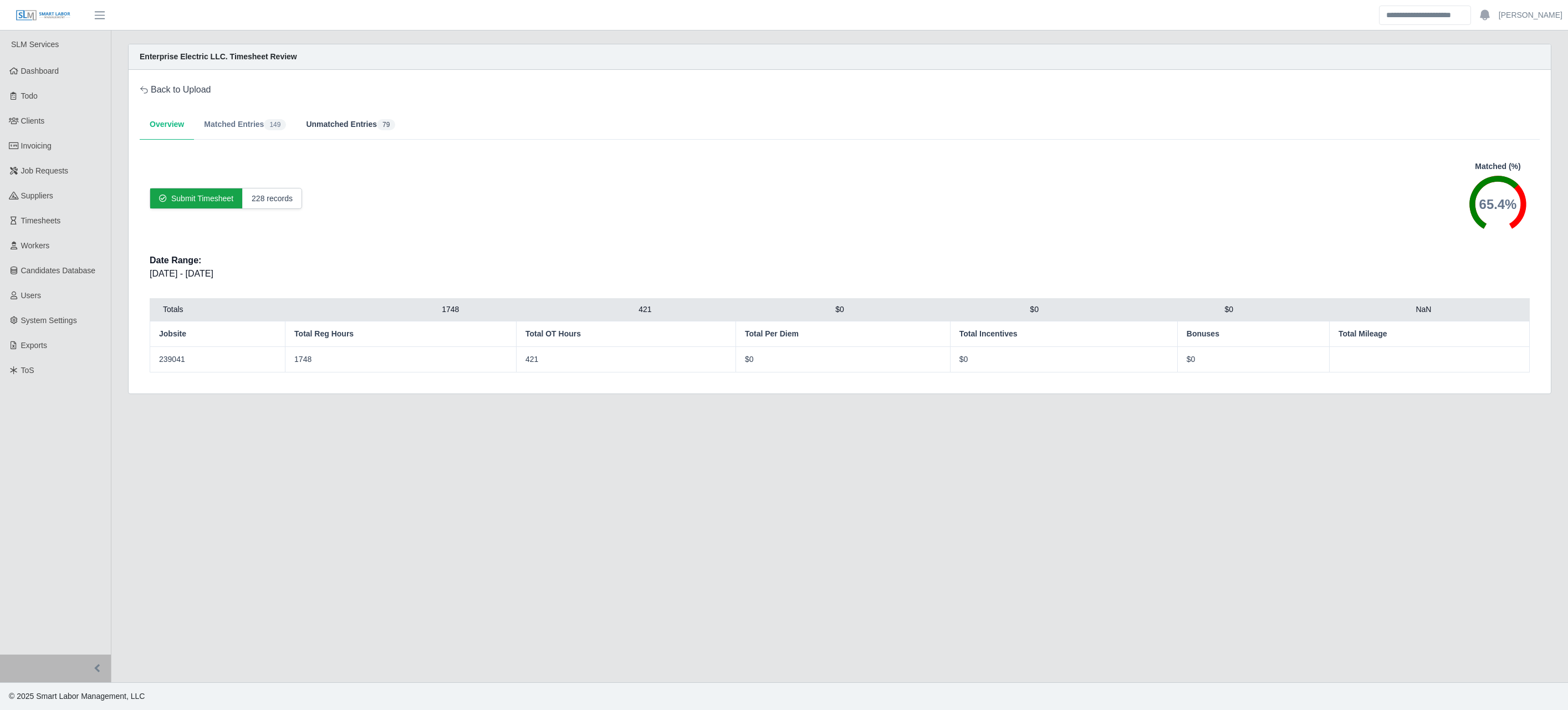
click at [316, 121] on button "Unmatched Entries 79" at bounding box center [350, 124] width 109 height 30
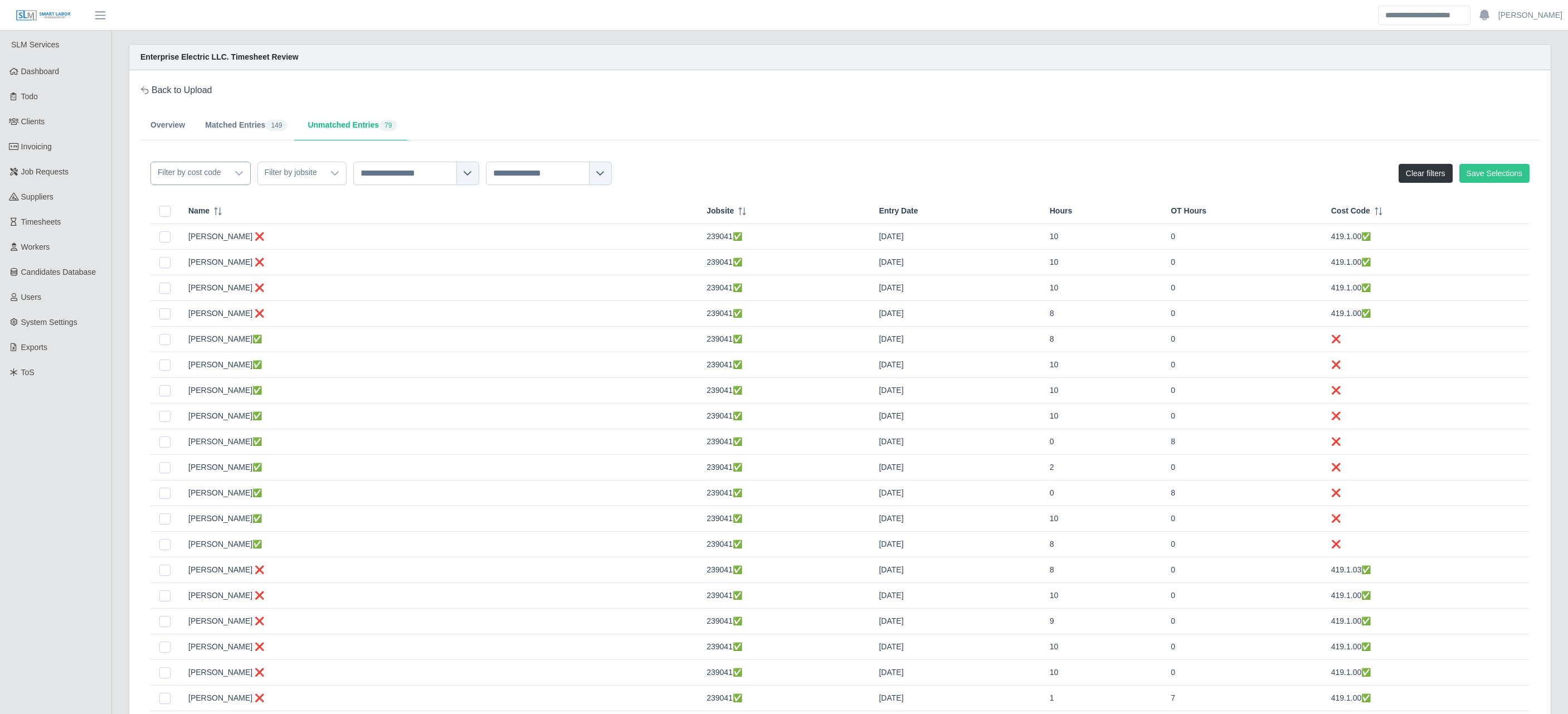
click at [238, 171] on icon at bounding box center [238, 173] width 9 height 9
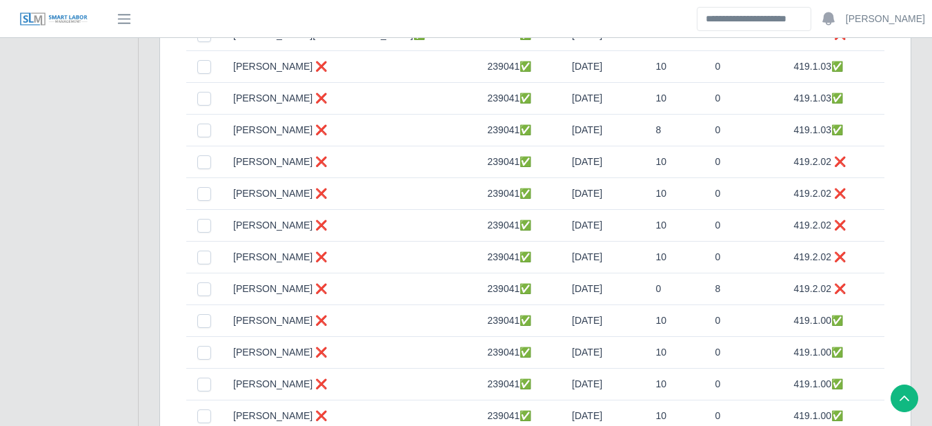
scroll to position [2415, 0]
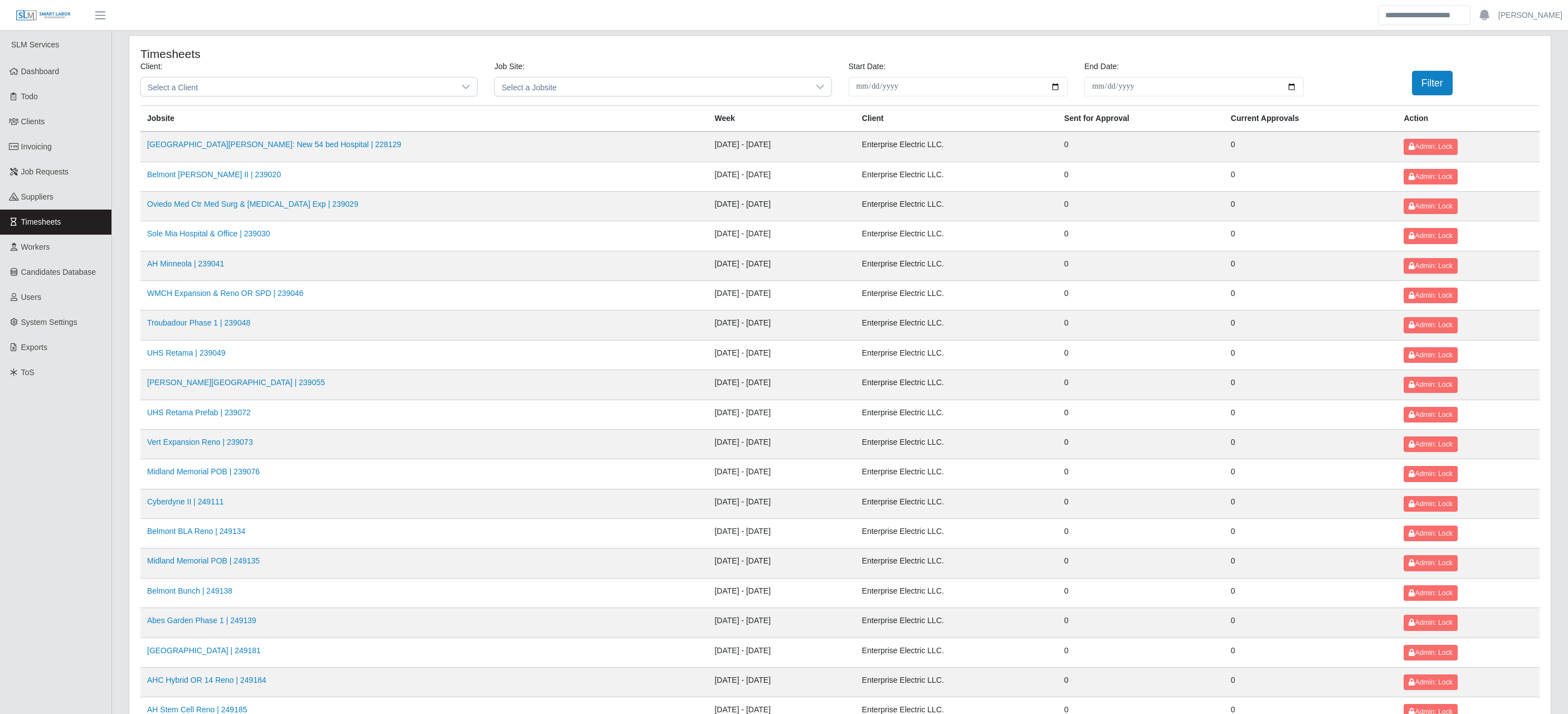
click at [605, 76] on div "Job Site: Select a Jobsite" at bounding box center [663, 78] width 354 height 36
click at [605, 77] on div "Job Site: Select a Jobsite" at bounding box center [663, 78] width 354 height 36
click at [557, 93] on span "Select a Jobsite" at bounding box center [652, 86] width 313 height 19
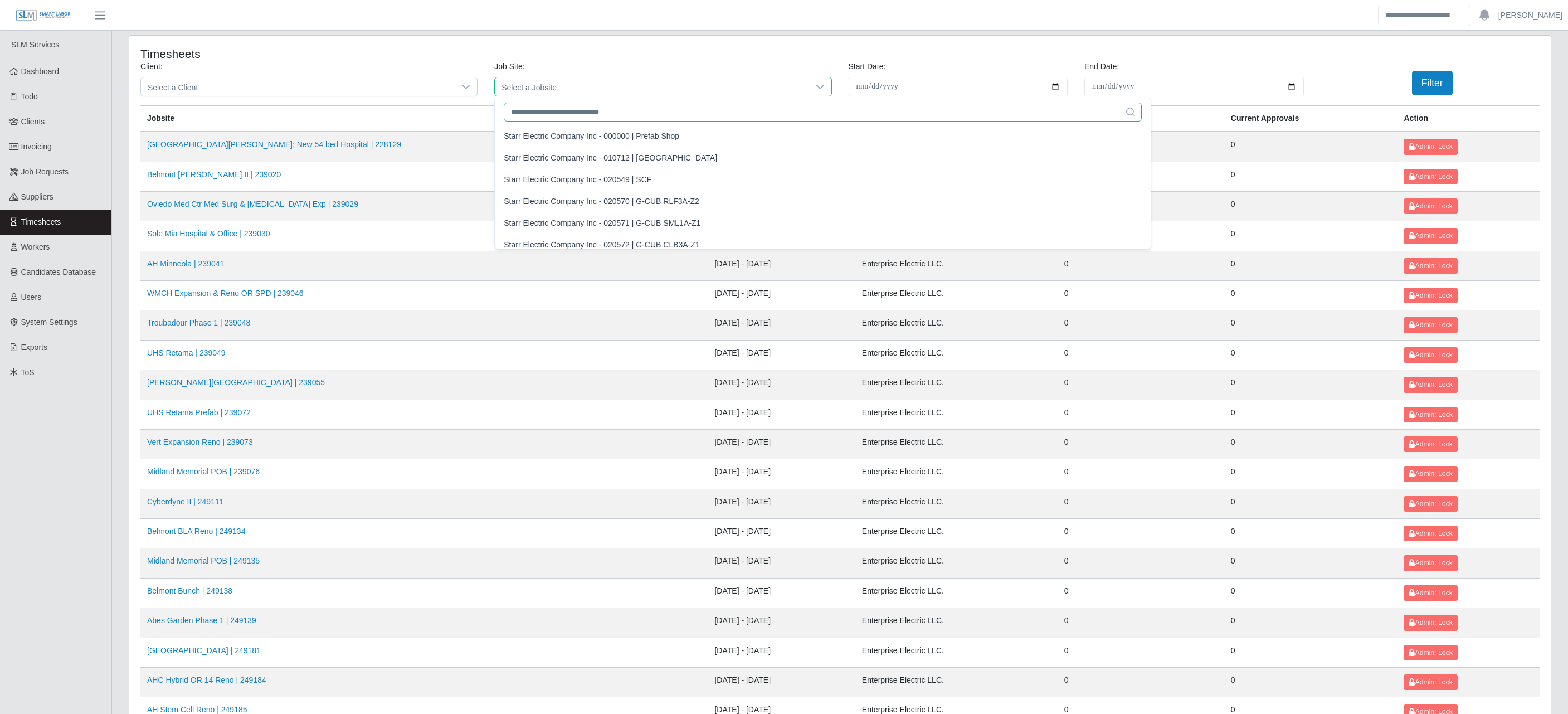
click at [542, 111] on input "text" at bounding box center [823, 111] width 638 height 19
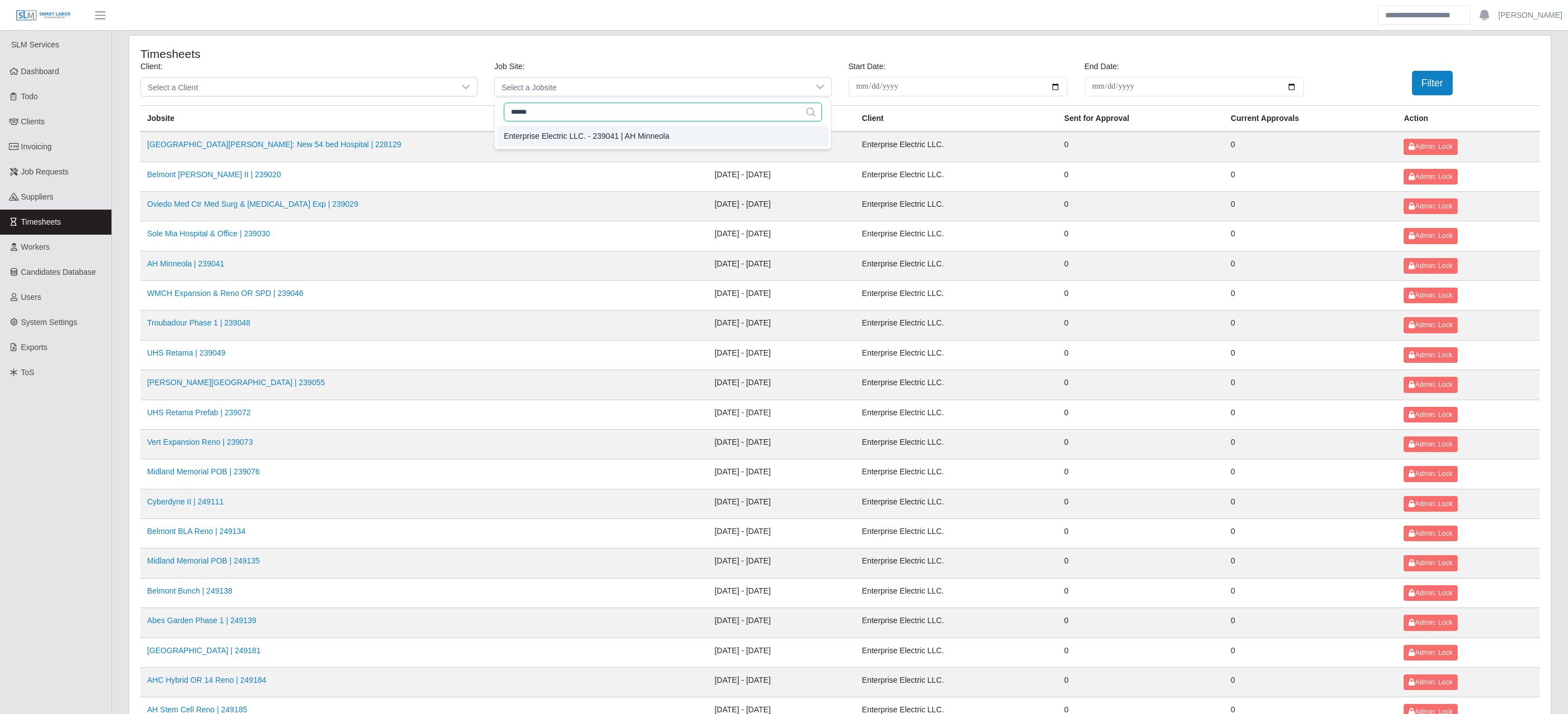
type input "******"
click at [532, 136] on div "Enterprise Electric LLC. - 239041 | AH Minneola" at bounding box center [586, 136] width 166 height 11
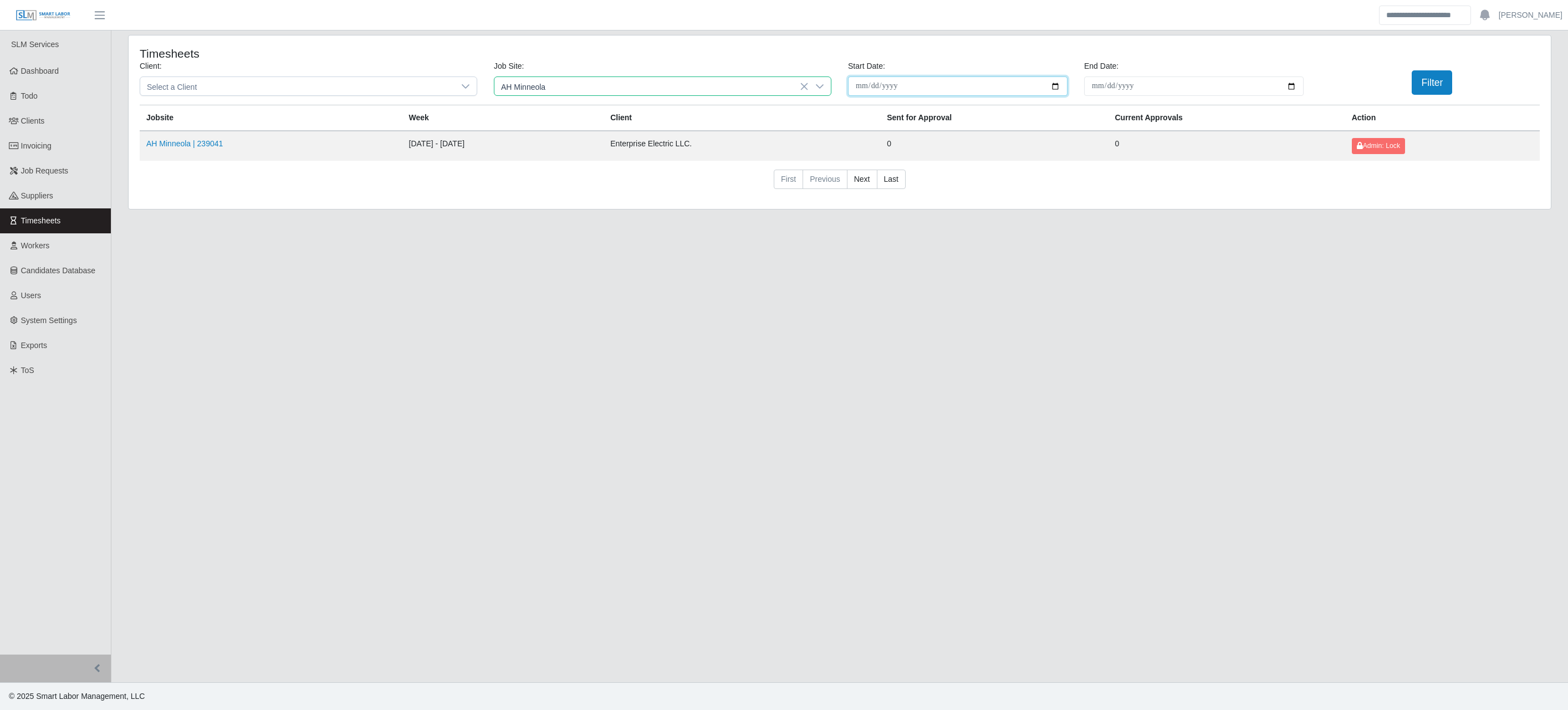
click at [1056, 83] on input "**********" at bounding box center [958, 86] width 219 height 19
type input "**********"
click at [1293, 87] on input "End Date:" at bounding box center [1193, 86] width 219 height 19
type input "**********"
click at [1427, 72] on button "Filter" at bounding box center [1431, 83] width 40 height 24
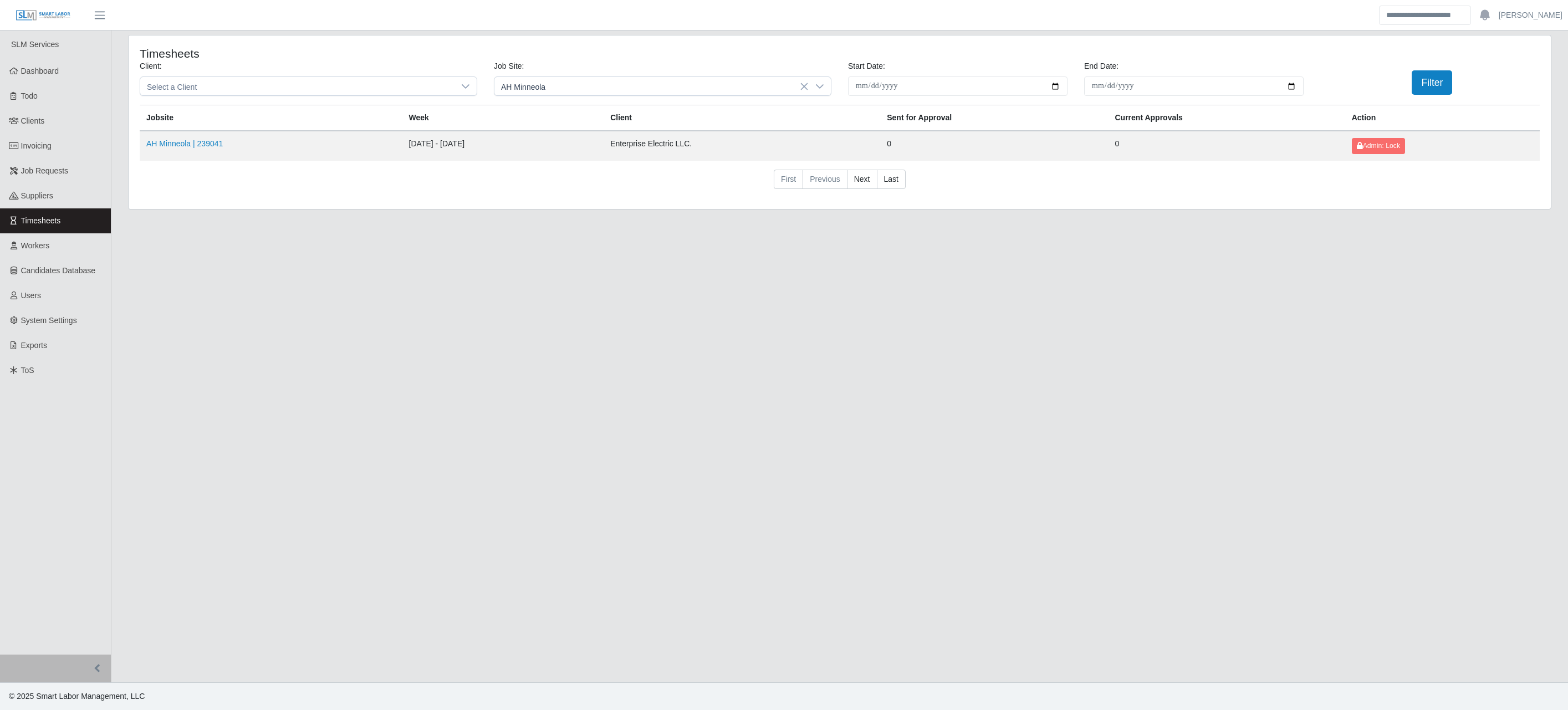
click at [207, 137] on td "AH Minneola | 239041" at bounding box center [271, 145] width 263 height 30
click at [192, 148] on link "AH Minneola | 239041" at bounding box center [184, 143] width 76 height 9
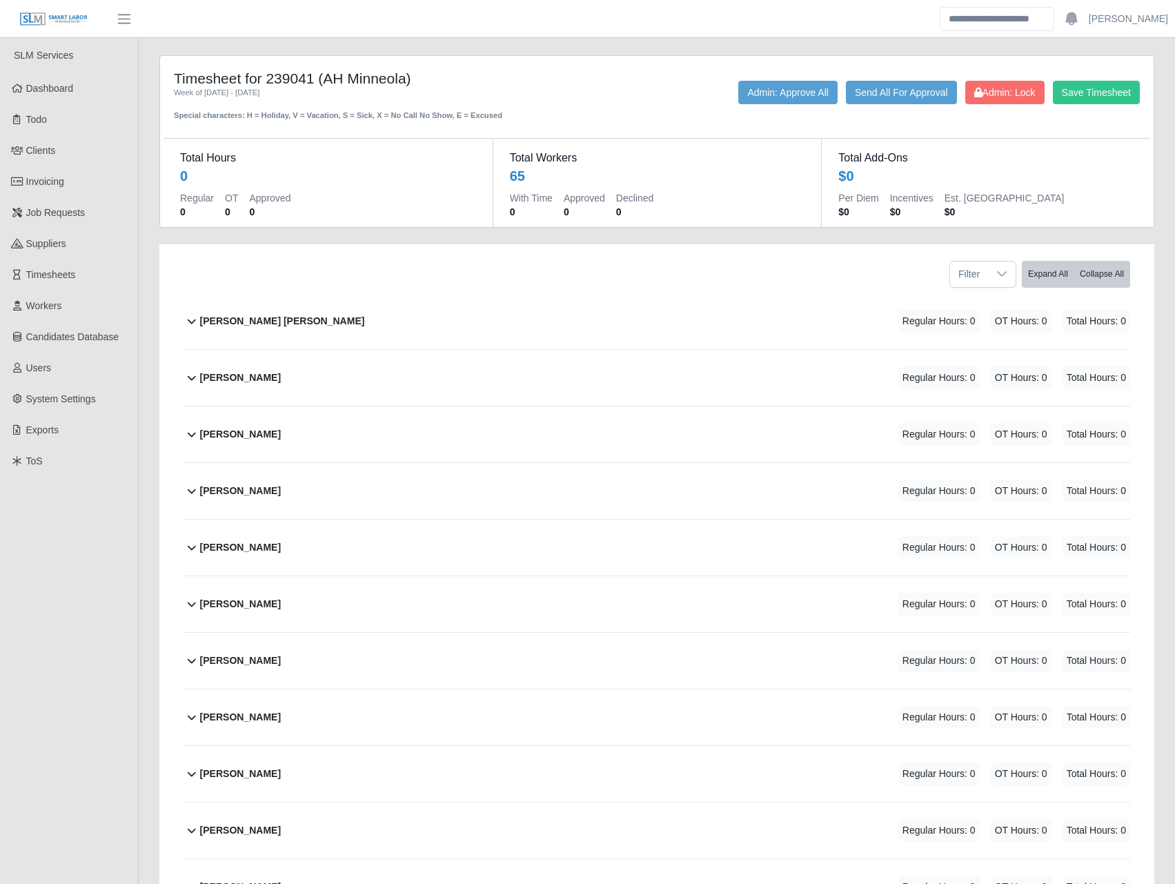
click at [266, 319] on b "[PERSON_NAME] [PERSON_NAME]" at bounding box center [282, 321] width 165 height 14
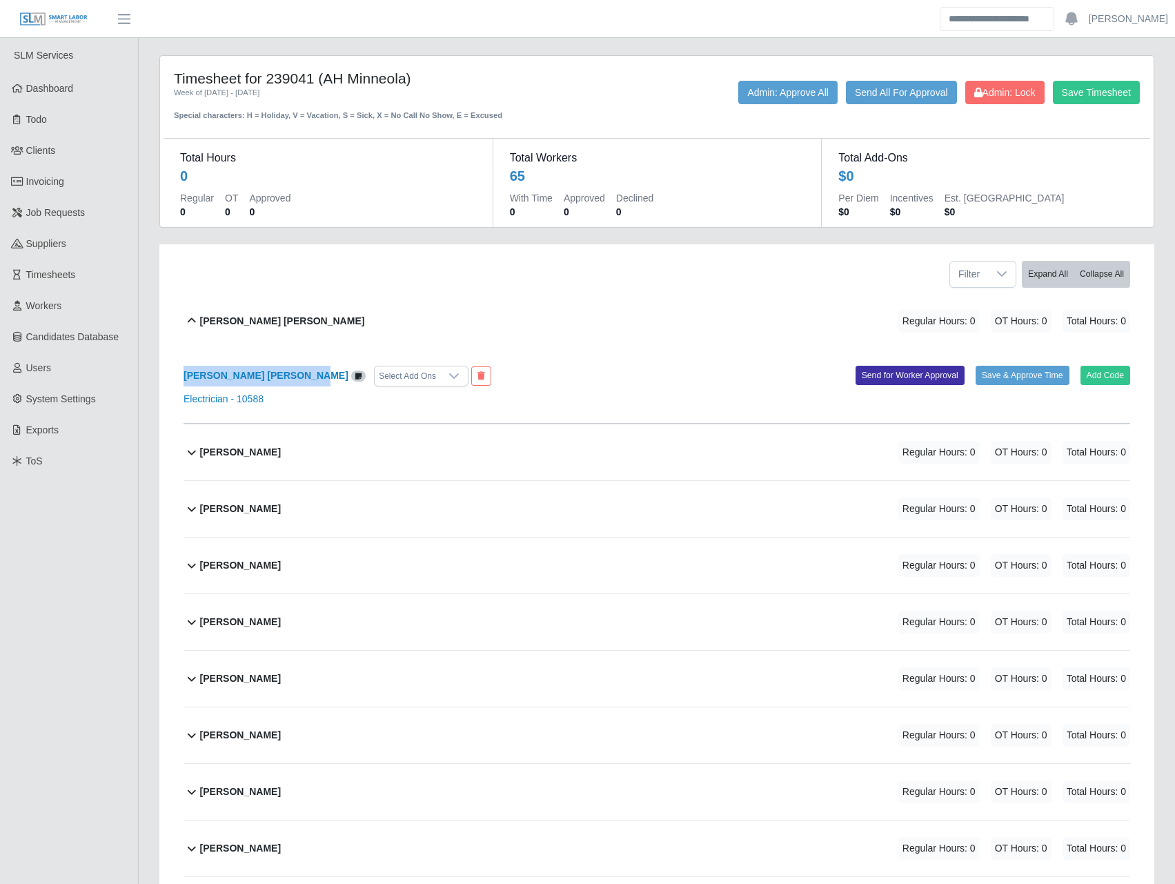
drag, startPoint x: 180, startPoint y: 379, endPoint x: 302, endPoint y: 379, distance: 122.1
copy b "[PERSON_NAME] [PERSON_NAME]"
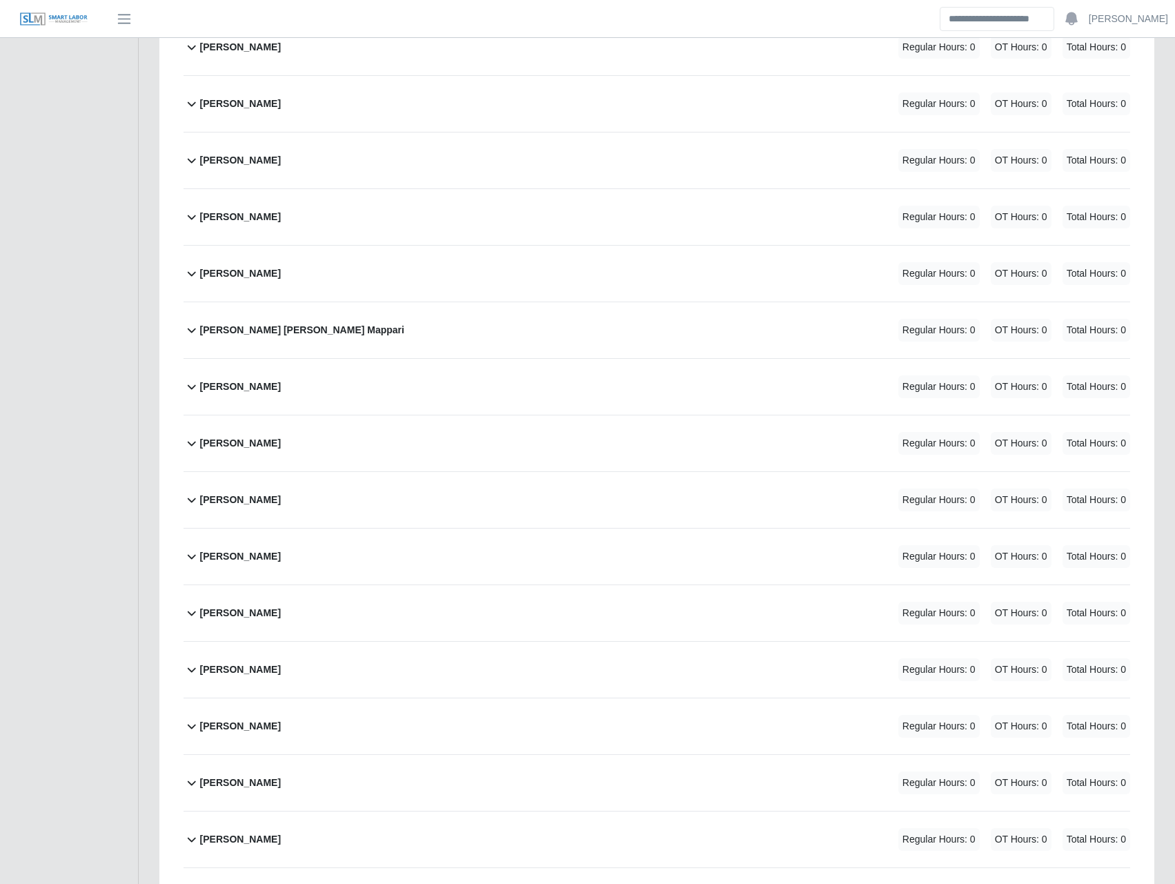
scroll to position [1449, 0]
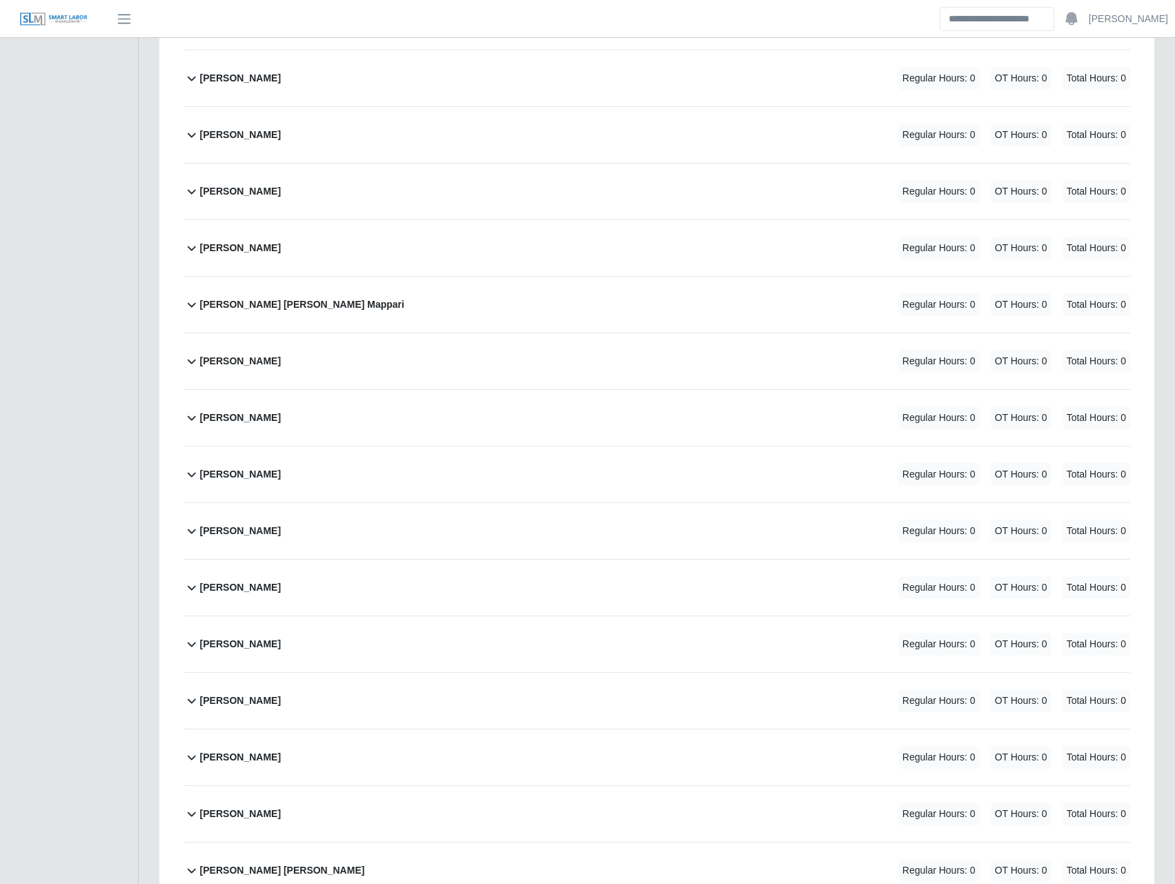
drag, startPoint x: 329, startPoint y: 305, endPoint x: 201, endPoint y: 304, distance: 128.3
click at [201, 304] on div "[PERSON_NAME] [PERSON_NAME] Mappari Regular Hours: 0 OT Hours: 0 Total Hours: 0" at bounding box center [665, 305] width 930 height 56
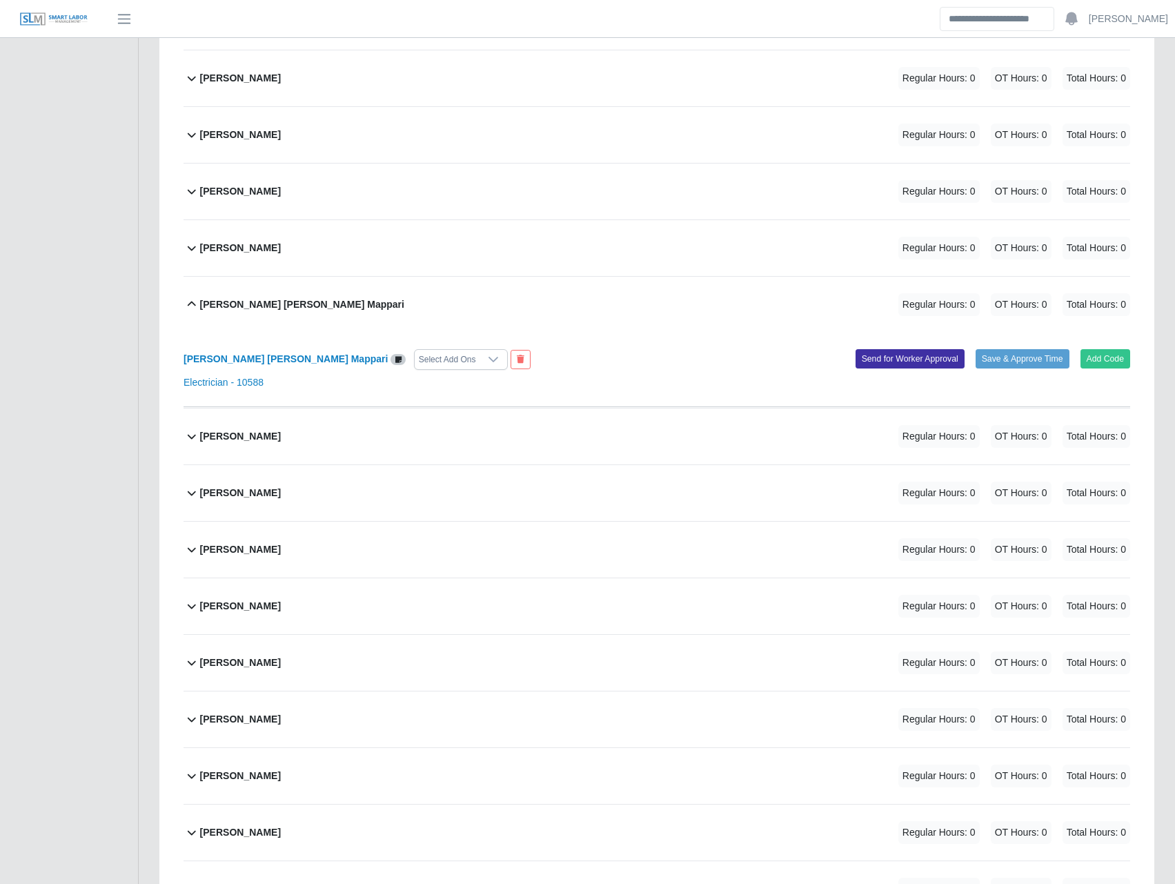
click at [191, 301] on icon at bounding box center [192, 304] width 17 height 17
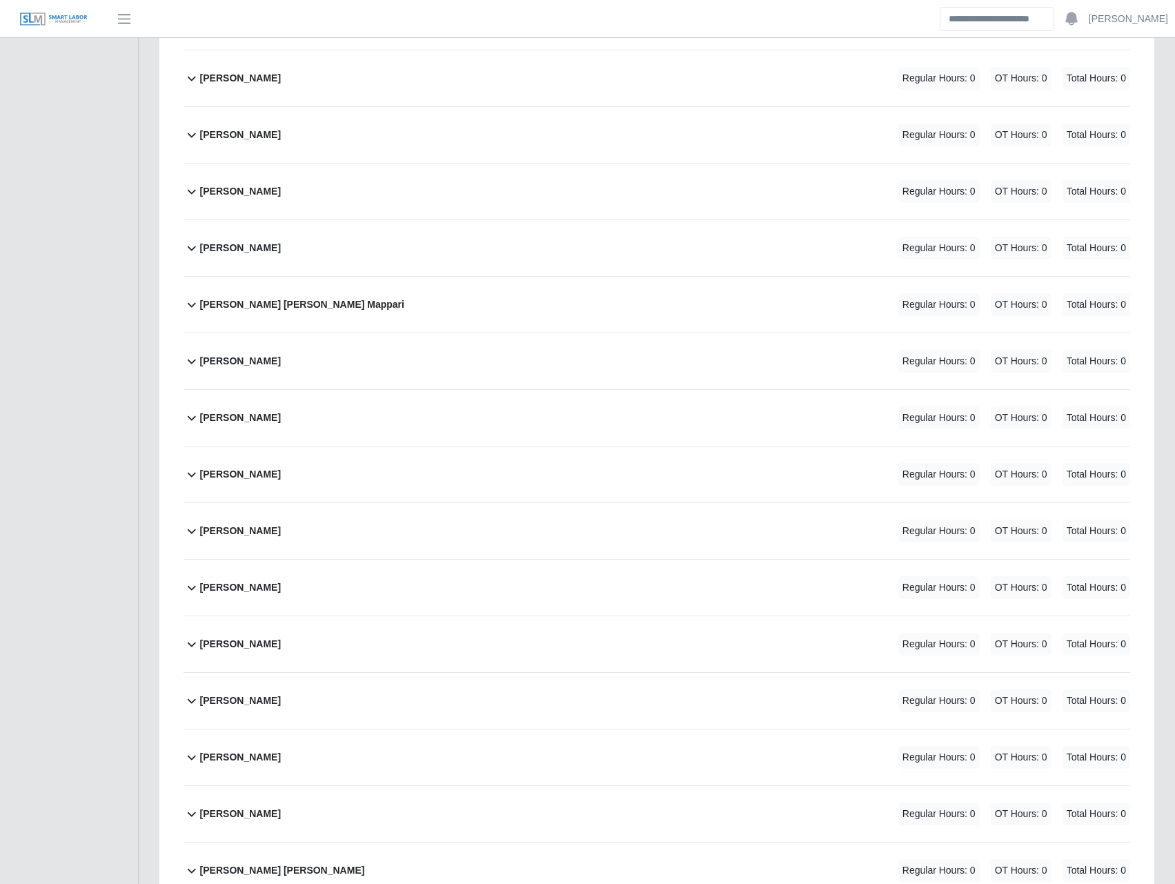
click at [191, 301] on icon at bounding box center [192, 304] width 17 height 17
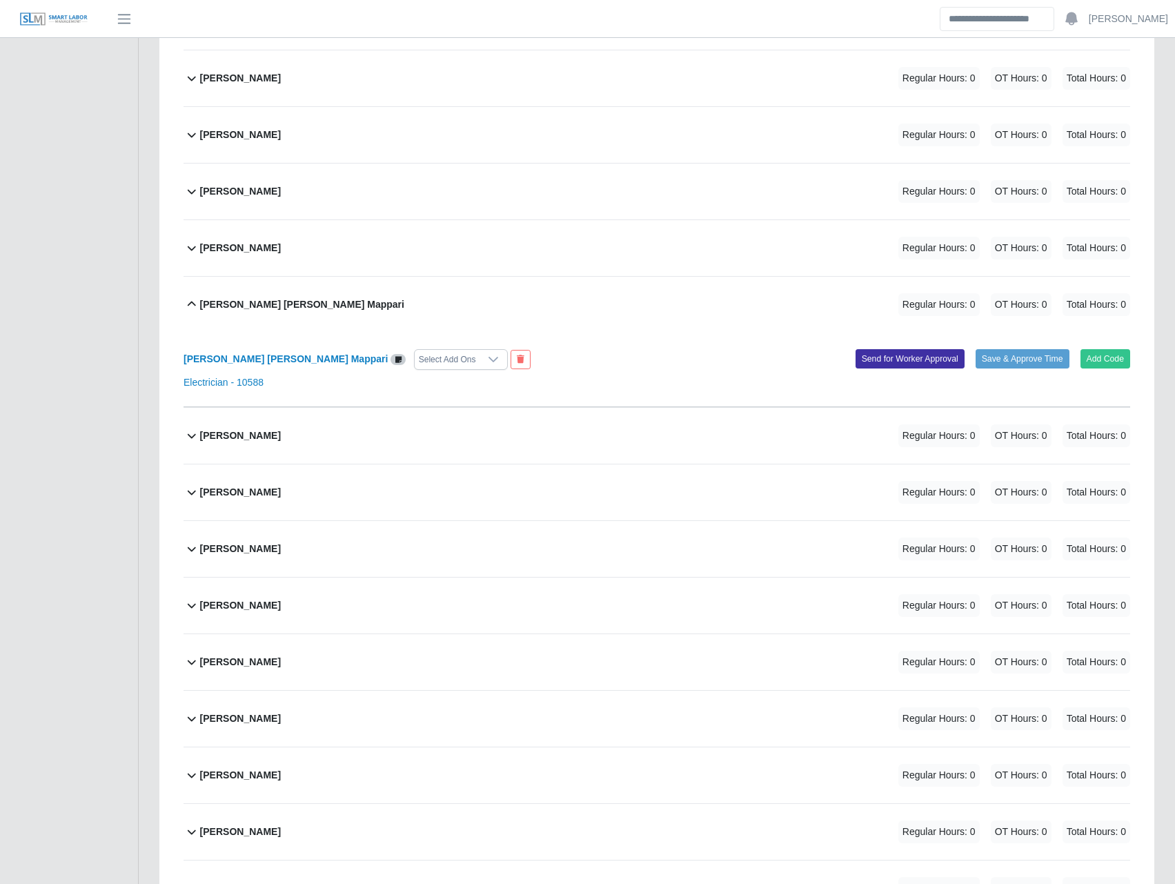
drag, startPoint x: 326, startPoint y: 308, endPoint x: 190, endPoint y: 320, distance: 136.4
click at [200, 308] on div "Jean Jose Campos Mappari Regular Hours: 0 OT Hours: 0 Total Hours: 0" at bounding box center [665, 305] width 930 height 56
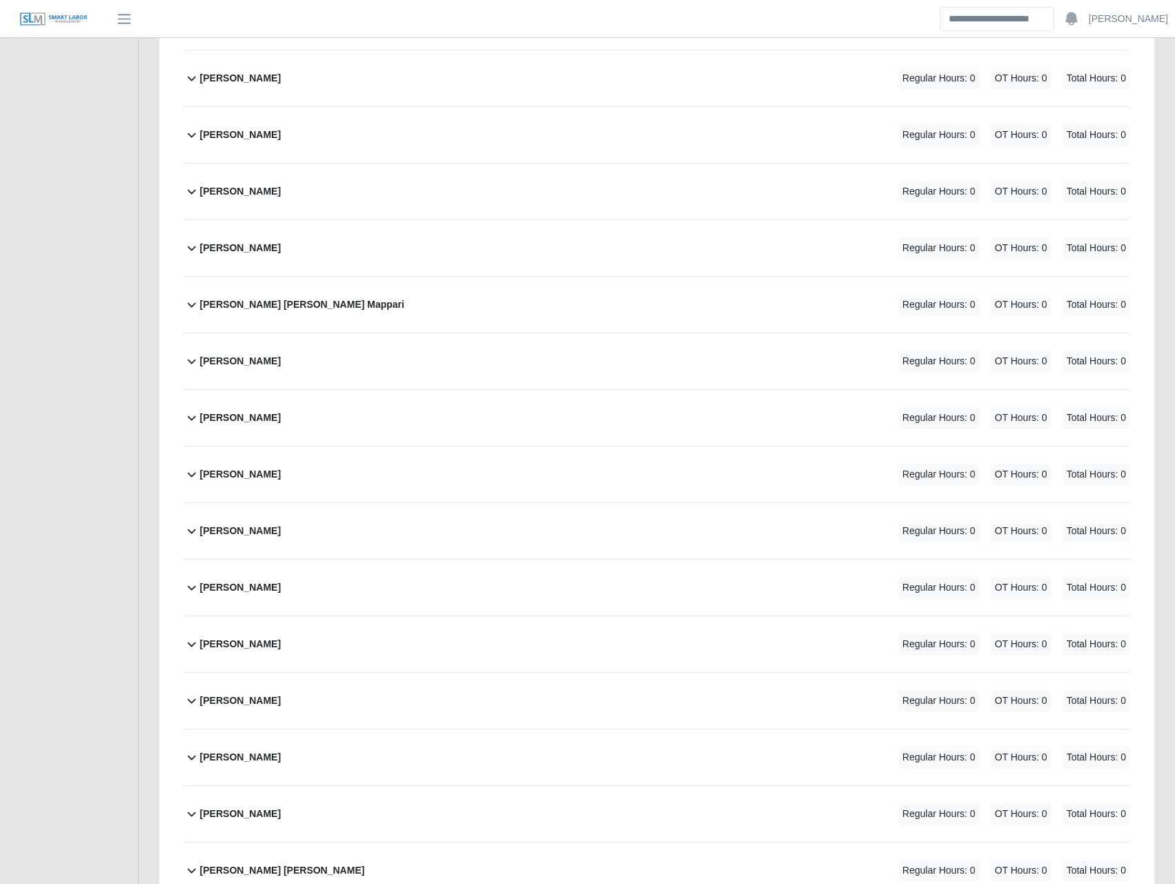
click at [193, 306] on icon at bounding box center [192, 305] width 8 height 5
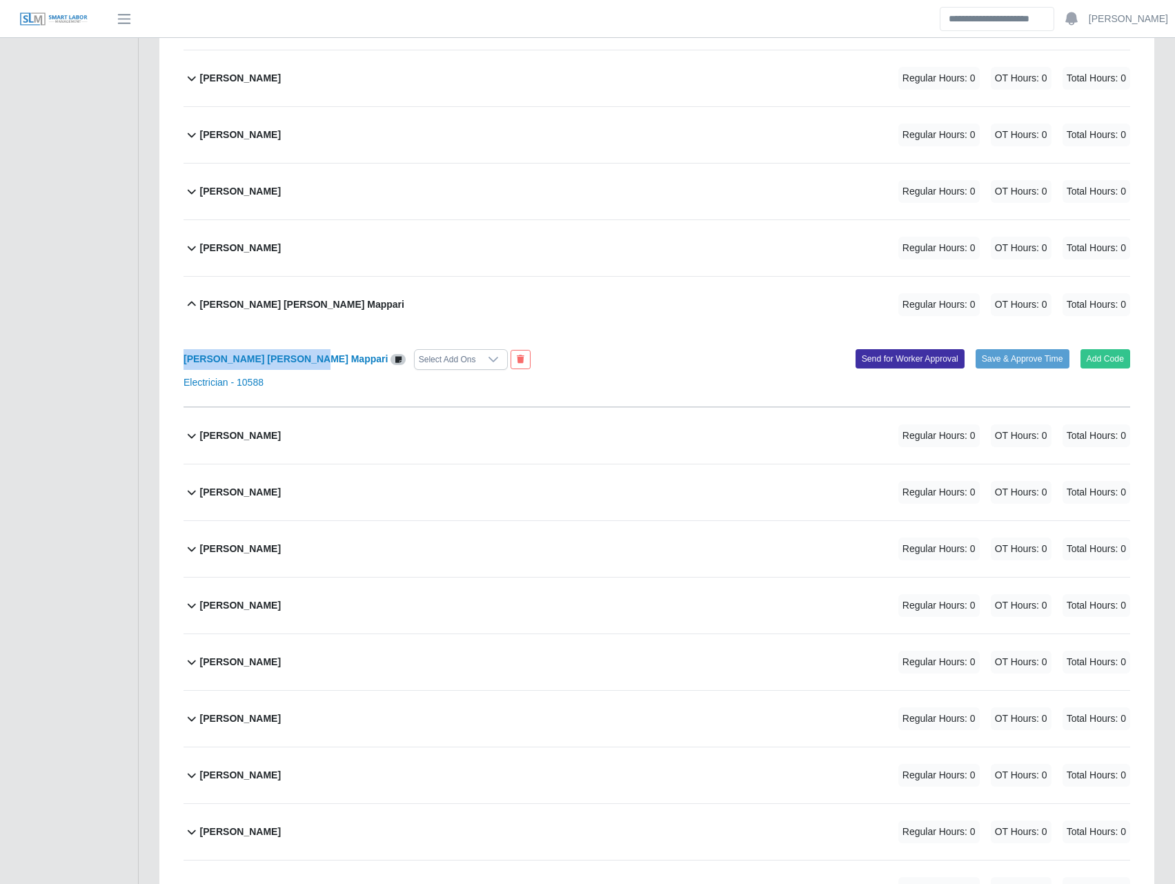
drag, startPoint x: 182, startPoint y: 359, endPoint x: 306, endPoint y: 361, distance: 124.2
click at [306, 361] on div "Alberto Beltran Bermudez Regular Hours: 0 OT Hours: 0 Total Hours: 0 Alberto Be…" at bounding box center [656, 756] width 967 height 3825
copy b "Jean Jose Campos Mappari"
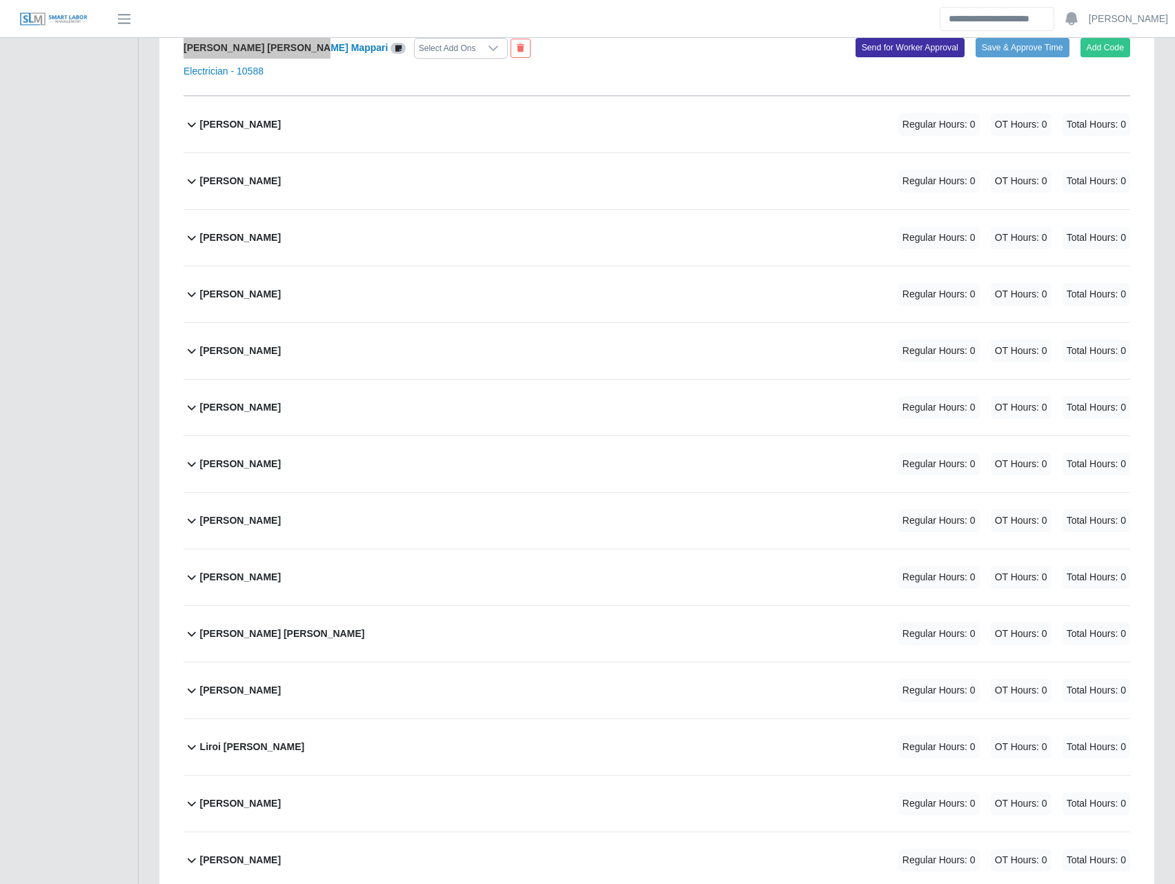
scroll to position [1771, 0]
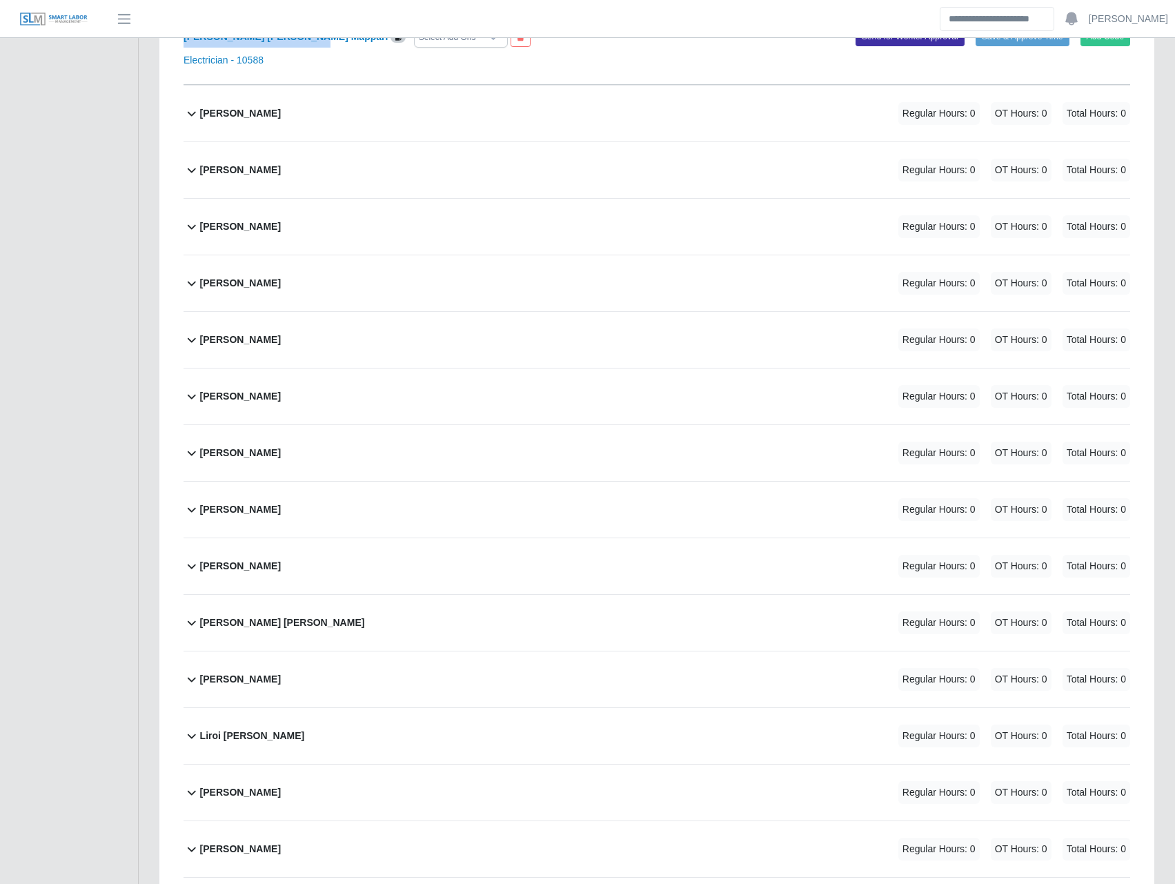
click at [198, 621] on icon at bounding box center [192, 622] width 17 height 17
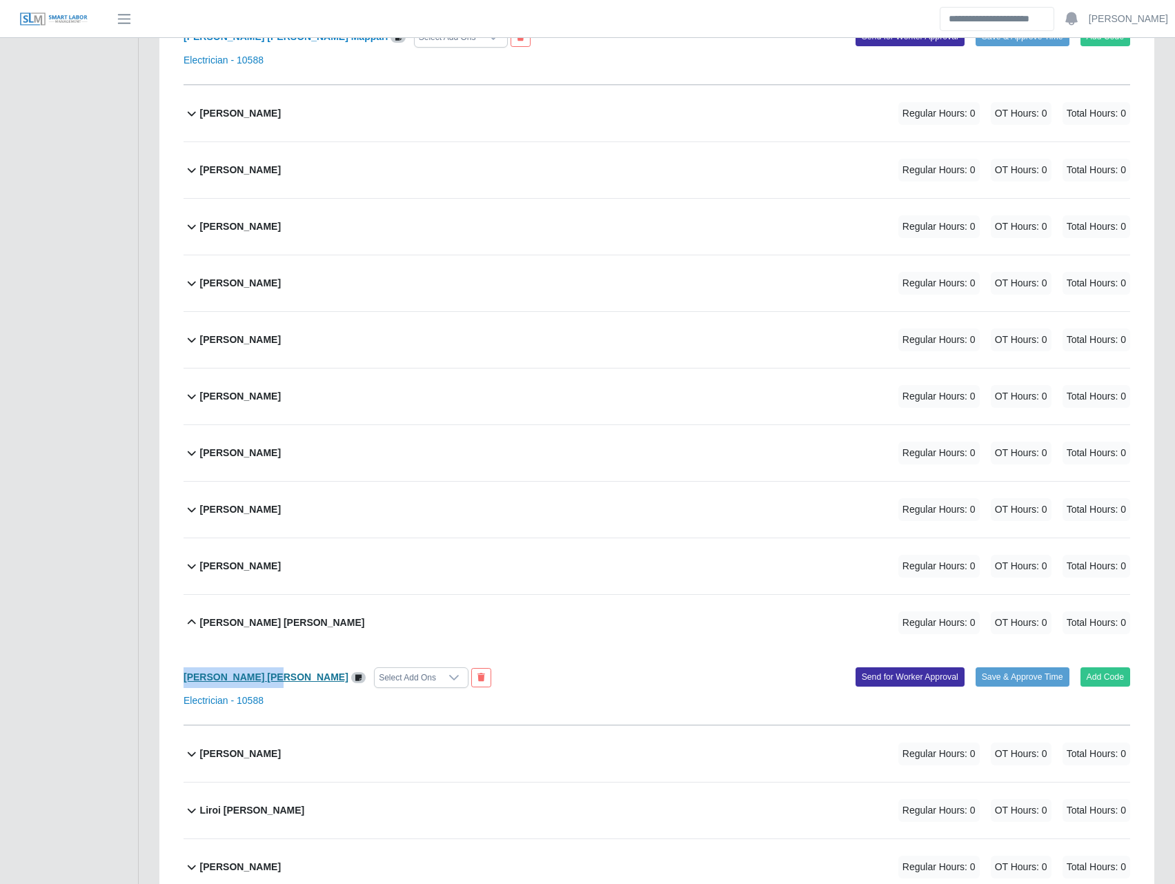
drag, startPoint x: 181, startPoint y: 677, endPoint x: 259, endPoint y: 684, distance: 79.0
click at [259, 684] on div "Alberto Beltran Bermudez Regular Hours: 0 OT Hours: 0 Total Hours: 0 Alberto Be…" at bounding box center [656, 472] width 967 height 3900
copy b "[PERSON_NAME] [PERSON_NAME]"
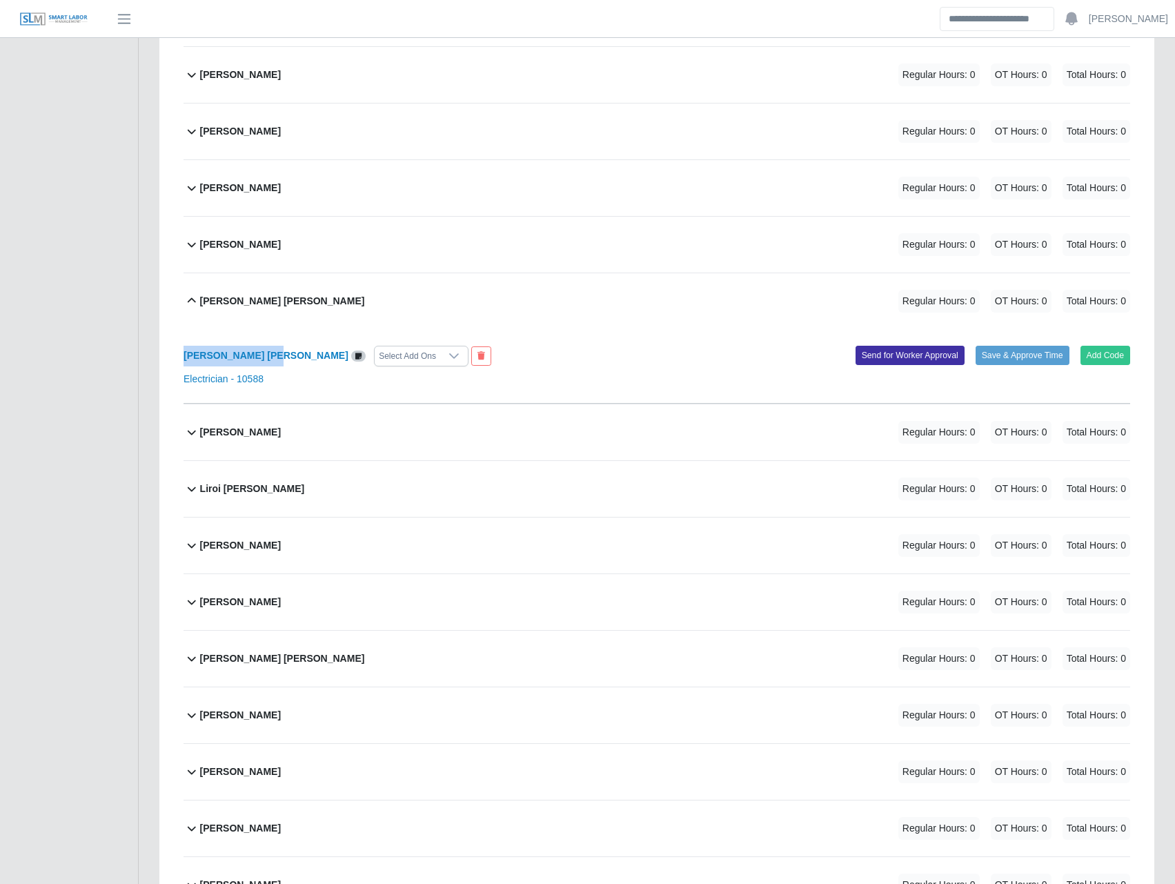
click at [257, 551] on b "[PERSON_NAME]" at bounding box center [240, 545] width 81 height 14
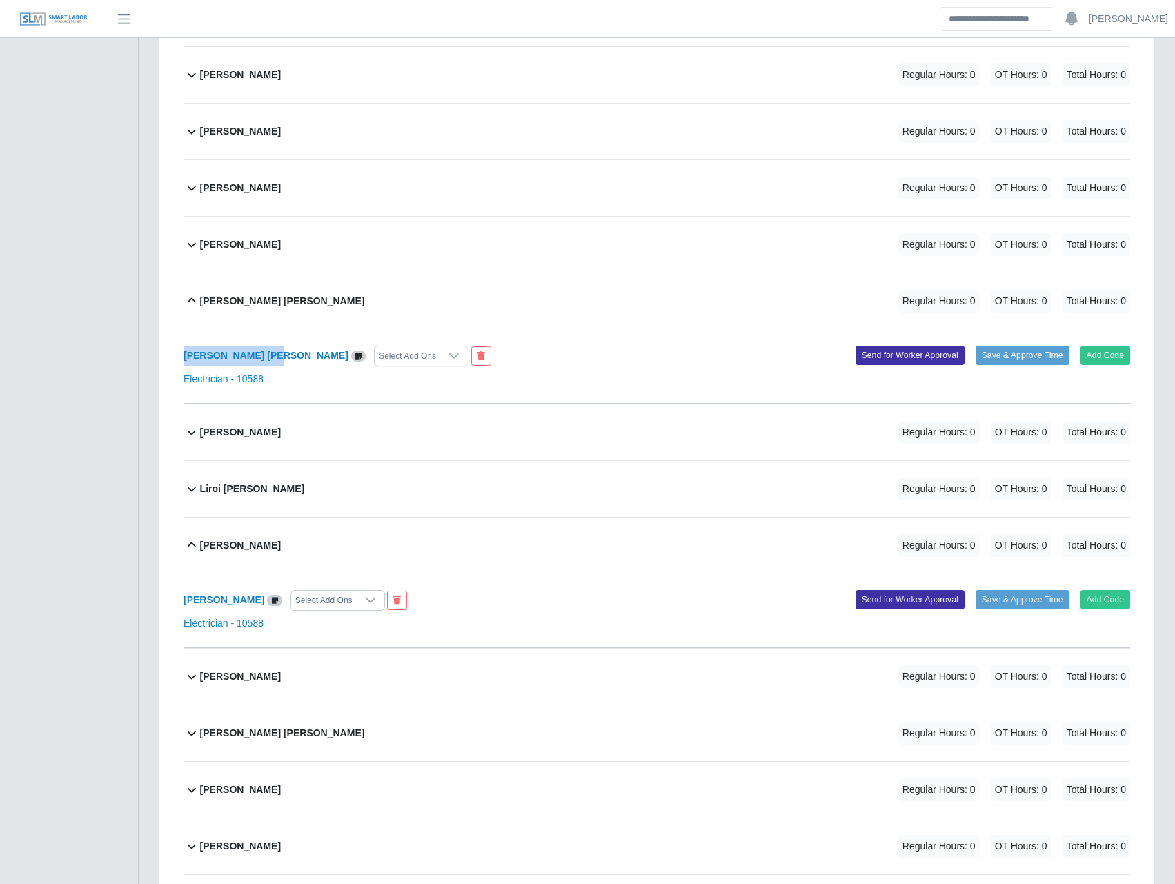
drag, startPoint x: 183, startPoint y: 602, endPoint x: 250, endPoint y: 597, distance: 67.0
click at [250, 597] on div "Alberto Beltran Bermudez Regular Hours: 0 OT Hours: 0 Total Hours: 0 Alberto Be…" at bounding box center [656, 188] width 967 height 3975
copy b "Lorks Urribarri"
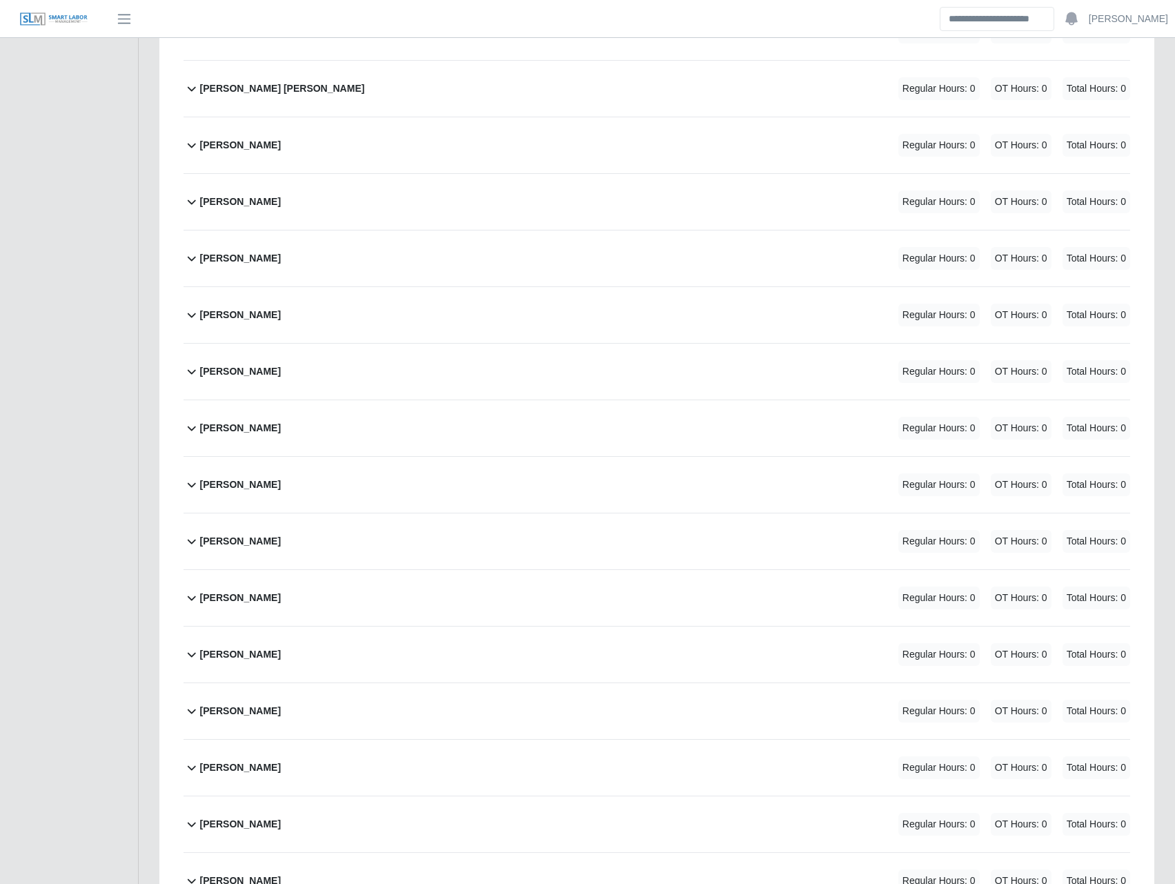
scroll to position [2575, 0]
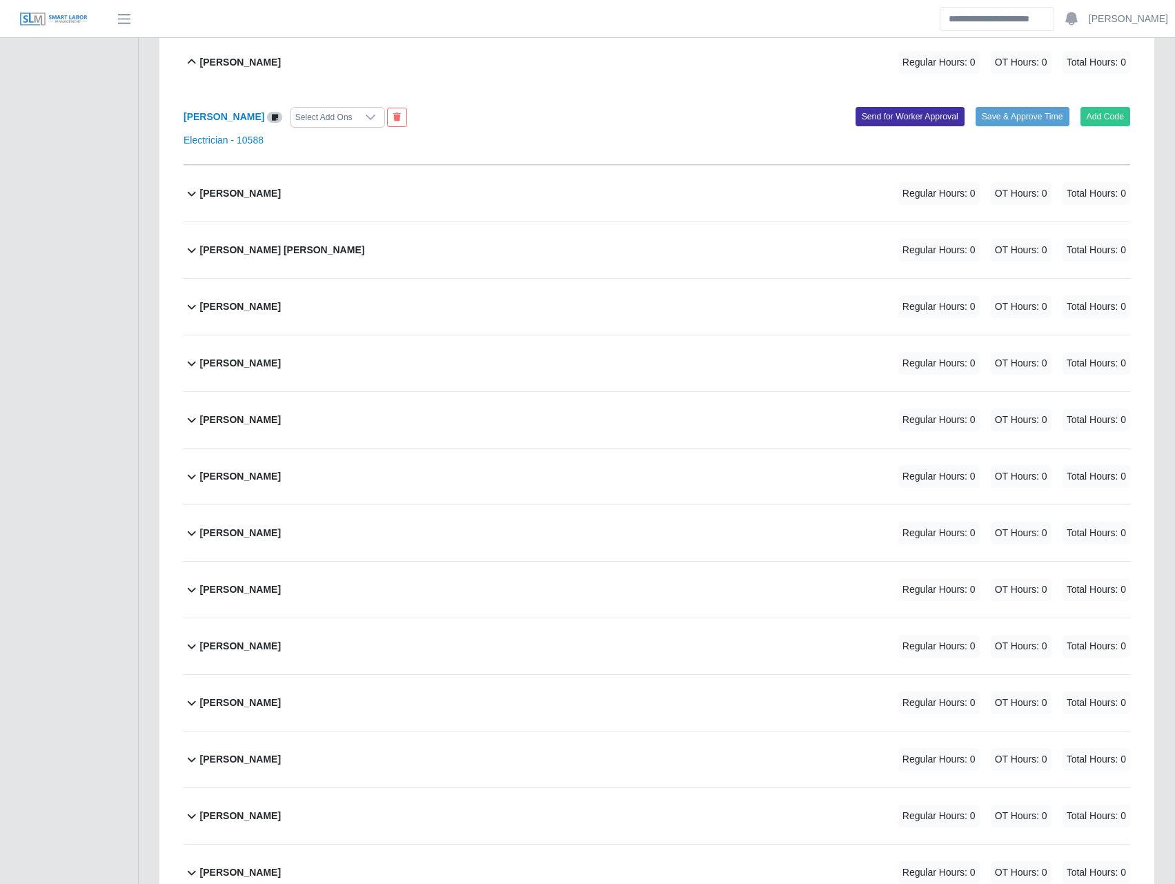
click at [239, 531] on b "[PERSON_NAME]" at bounding box center [240, 533] width 81 height 14
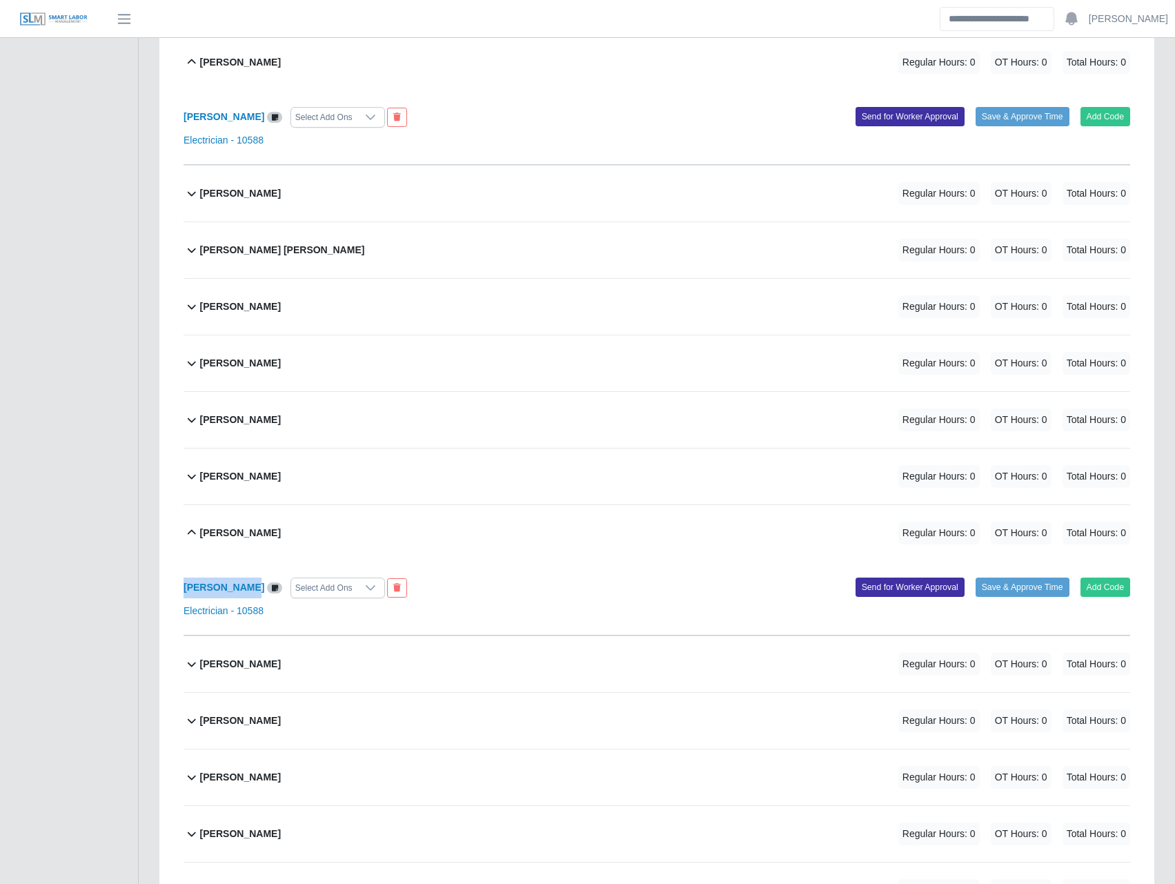
drag, startPoint x: 181, startPoint y: 588, endPoint x: 242, endPoint y: 596, distance: 61.2
copy b "[PERSON_NAME]"
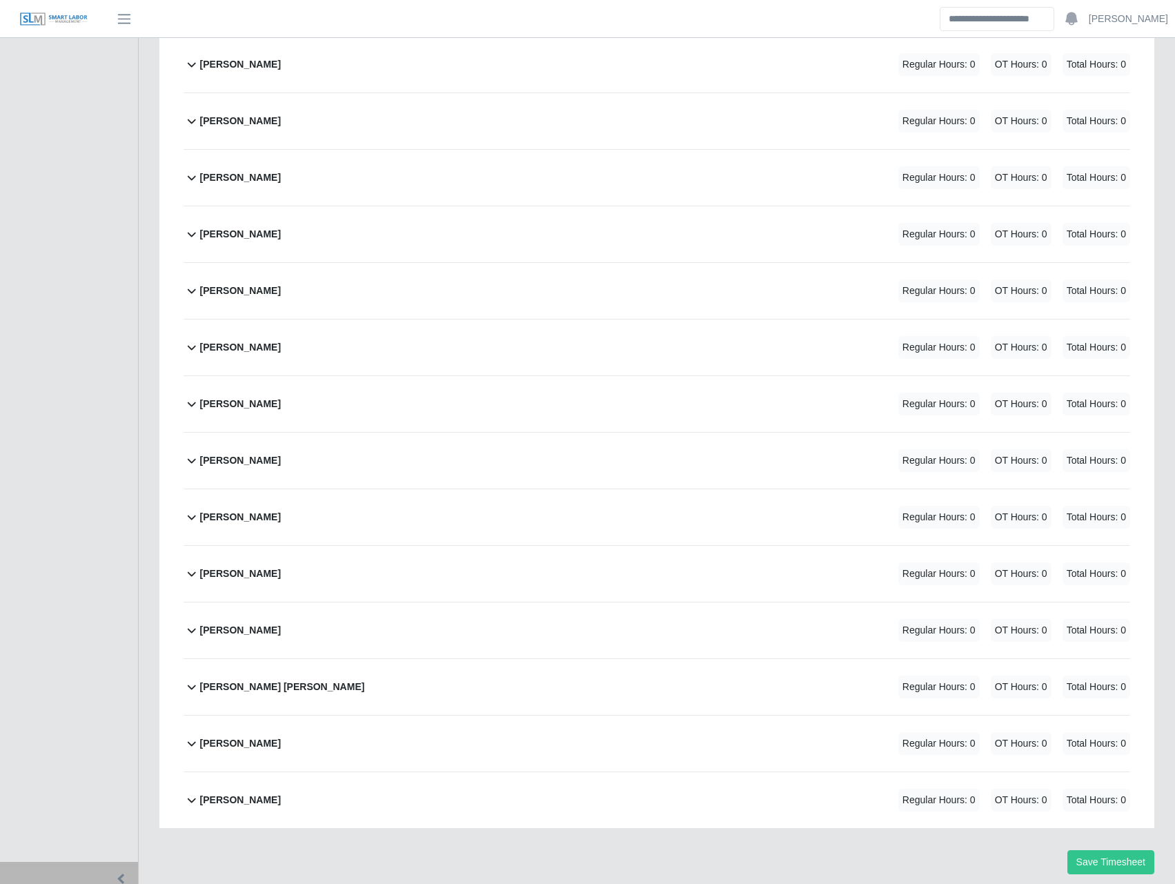
scroll to position [3541, 0]
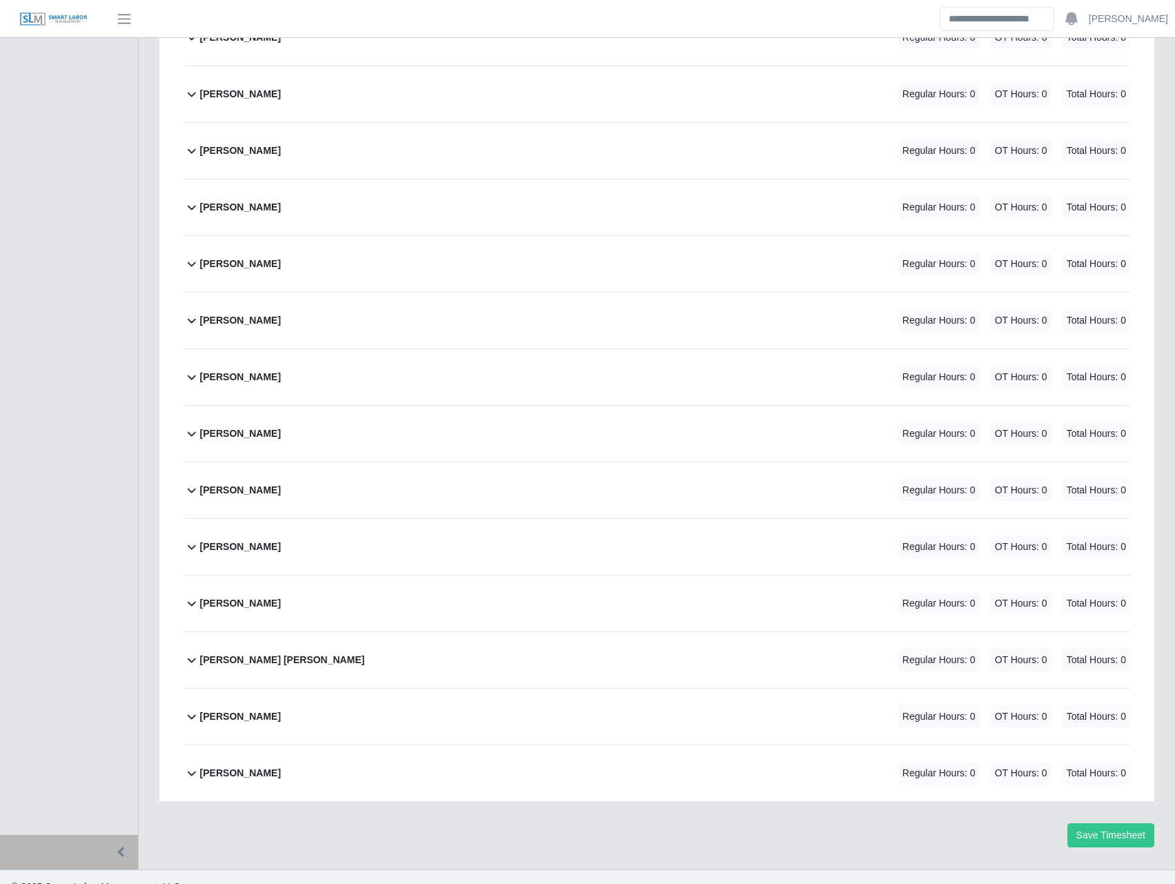
click at [254, 540] on div "[PERSON_NAME]" at bounding box center [240, 546] width 81 height 23
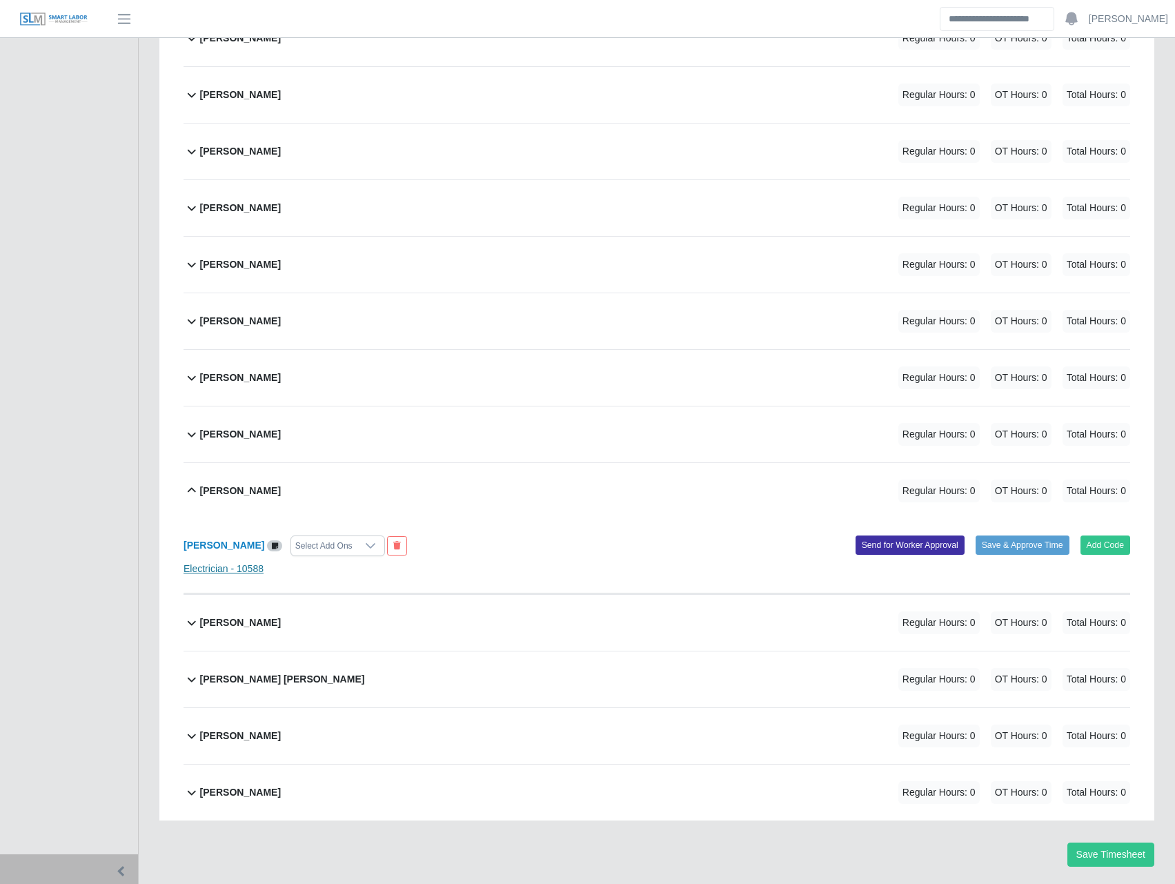
scroll to position [3616, 0]
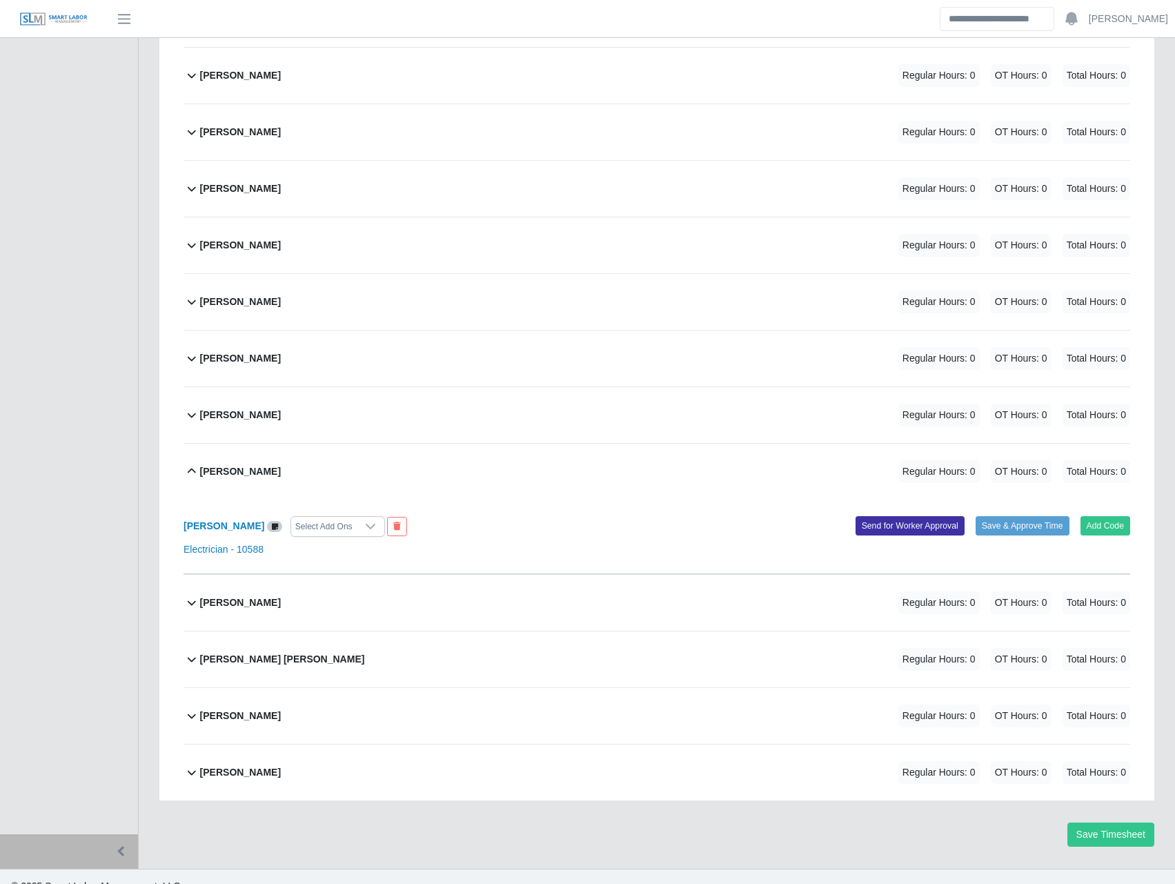
drag, startPoint x: 180, startPoint y: 528, endPoint x: 259, endPoint y: 528, distance: 78.6
copy b "[PERSON_NAME]"
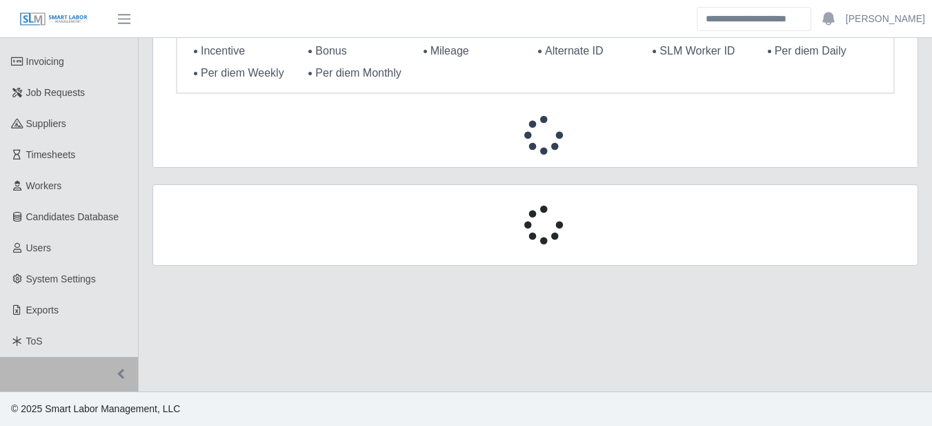
scroll to position [198, 0]
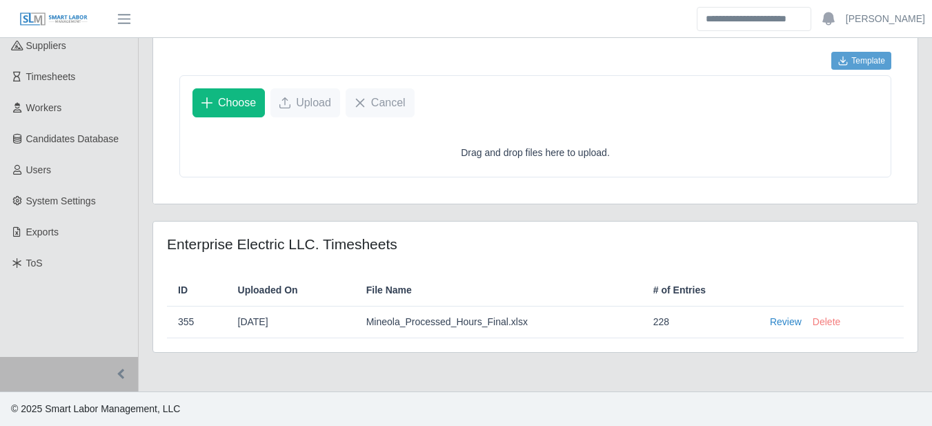
click at [833, 321] on button "Delete" at bounding box center [827, 322] width 28 height 14
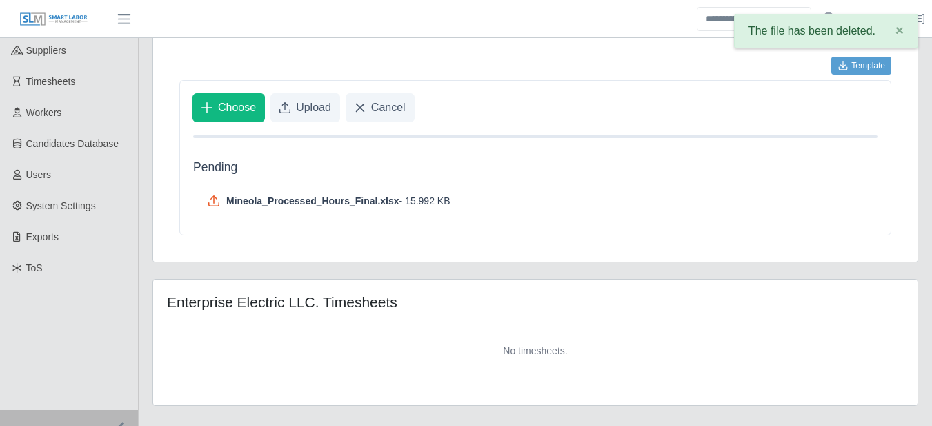
scroll to position [246, 0]
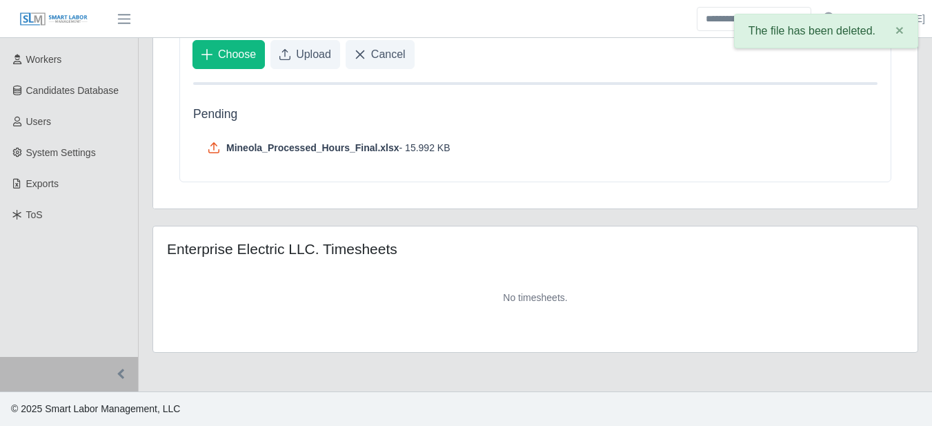
click at [299, 61] on span "Upload" at bounding box center [313, 54] width 35 height 17
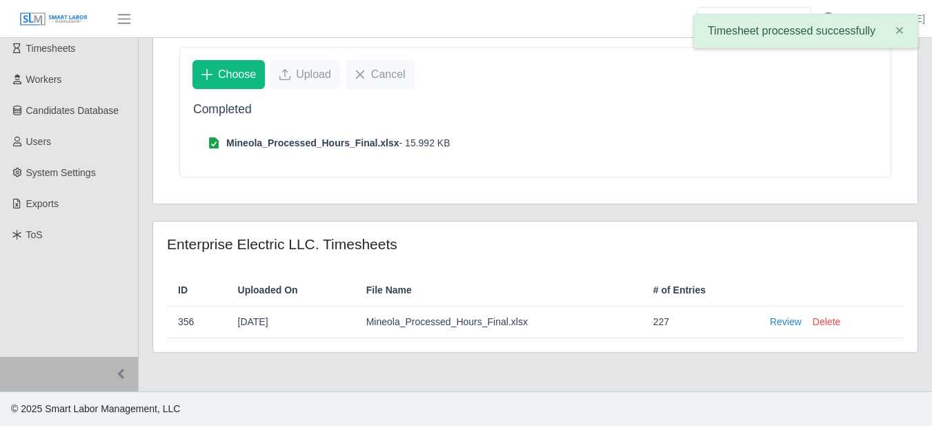
scroll to position [226, 0]
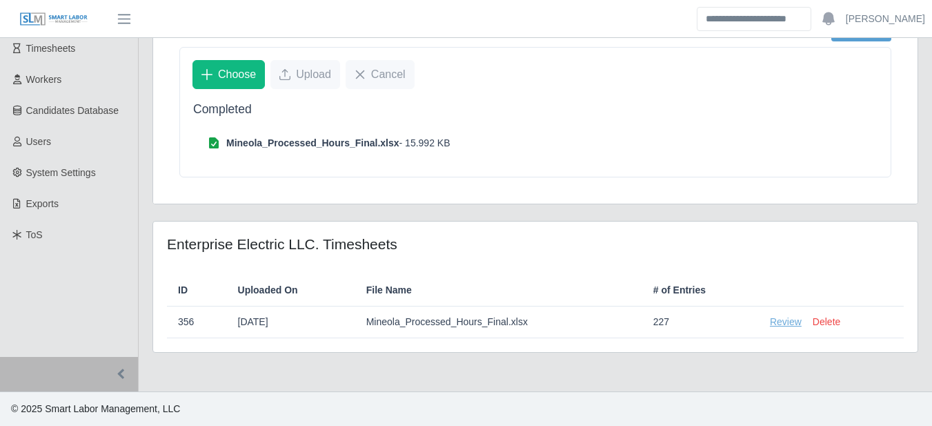
click at [783, 321] on link "Review" at bounding box center [786, 322] width 32 height 14
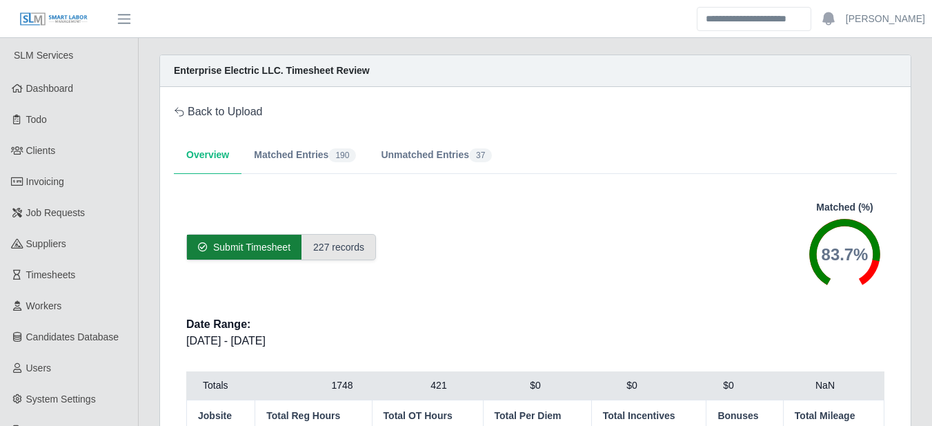
click at [290, 246] on span "Submit Timesheet" at bounding box center [251, 247] width 77 height 14
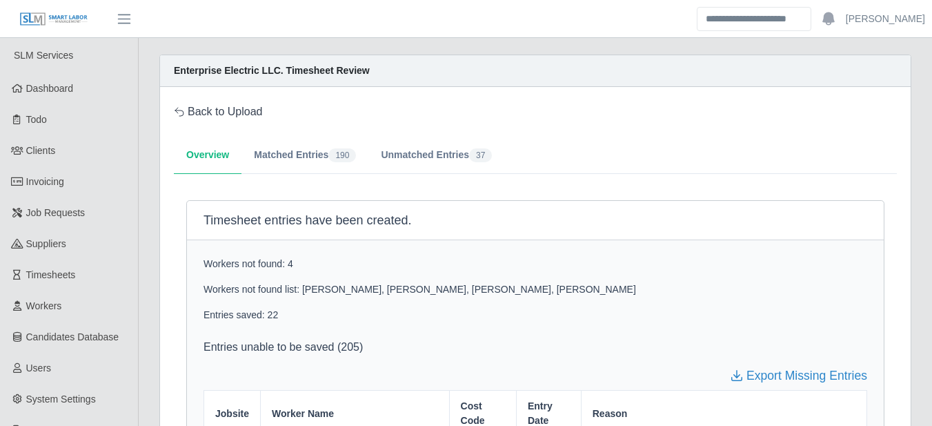
scroll to position [161, 0]
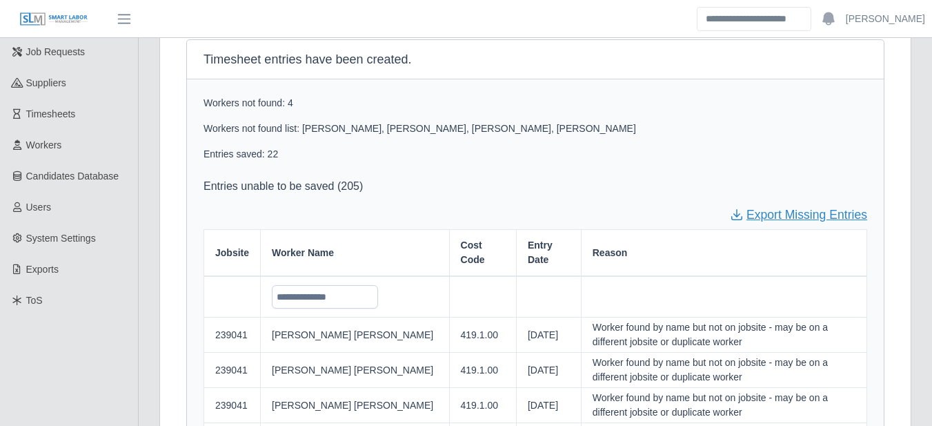
click at [796, 212] on link "Export Missing Entries" at bounding box center [798, 215] width 137 height 18
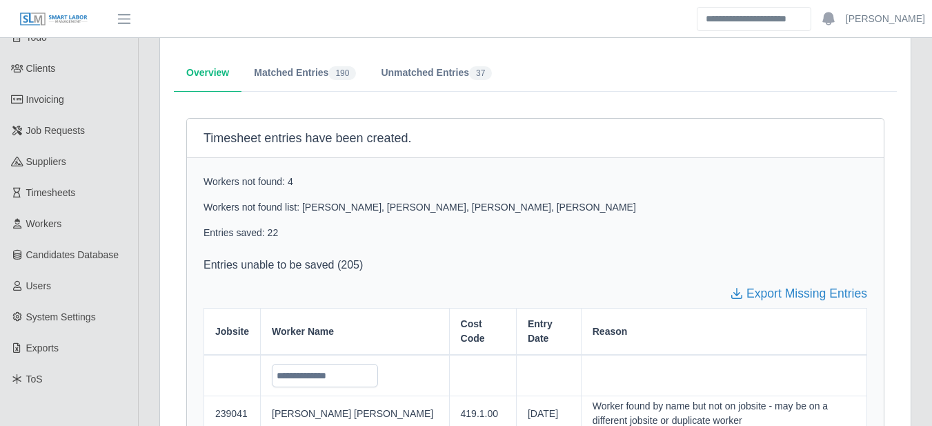
scroll to position [0, 0]
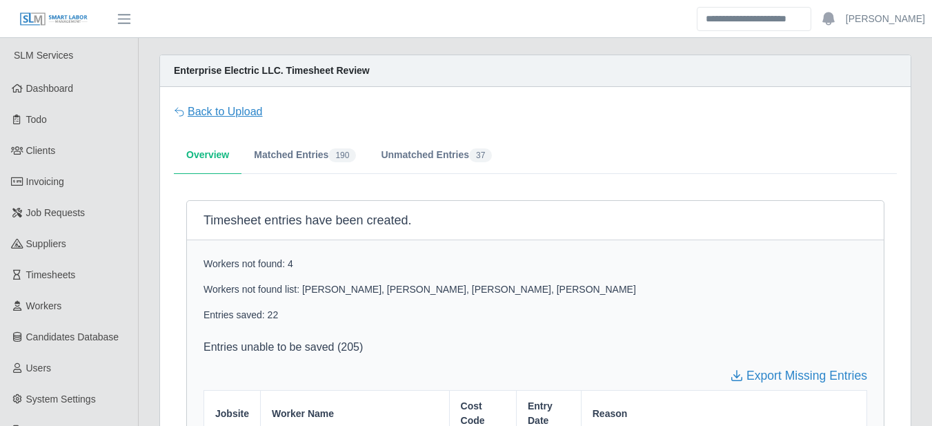
click at [257, 114] on link "Back to Upload" at bounding box center [218, 111] width 89 height 17
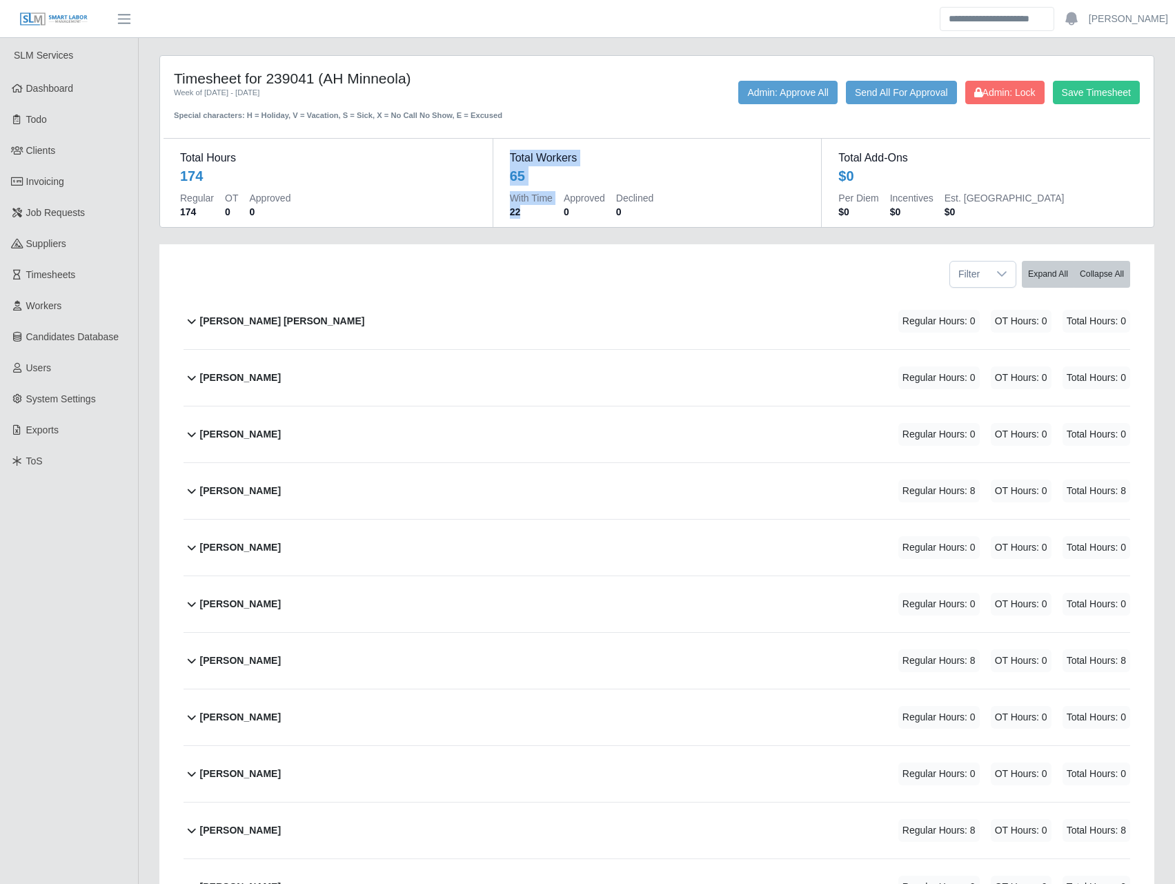
drag, startPoint x: 530, startPoint y: 217, endPoint x: 462, endPoint y: 217, distance: 67.6
click at [462, 217] on dl "Total Hours 174 Regular 174 OT 0 Approved 0 Total Workers 65 With Time 22 Appro…" at bounding box center [657, 182] width 987 height 89
drag, startPoint x: 462, startPoint y: 217, endPoint x: 420, endPoint y: 297, distance: 91.0
click at [420, 297] on div "[PERSON_NAME] [PERSON_NAME] Regular Hours: 0 OT Hours: 0 Total Hours: 0" at bounding box center [665, 321] width 930 height 56
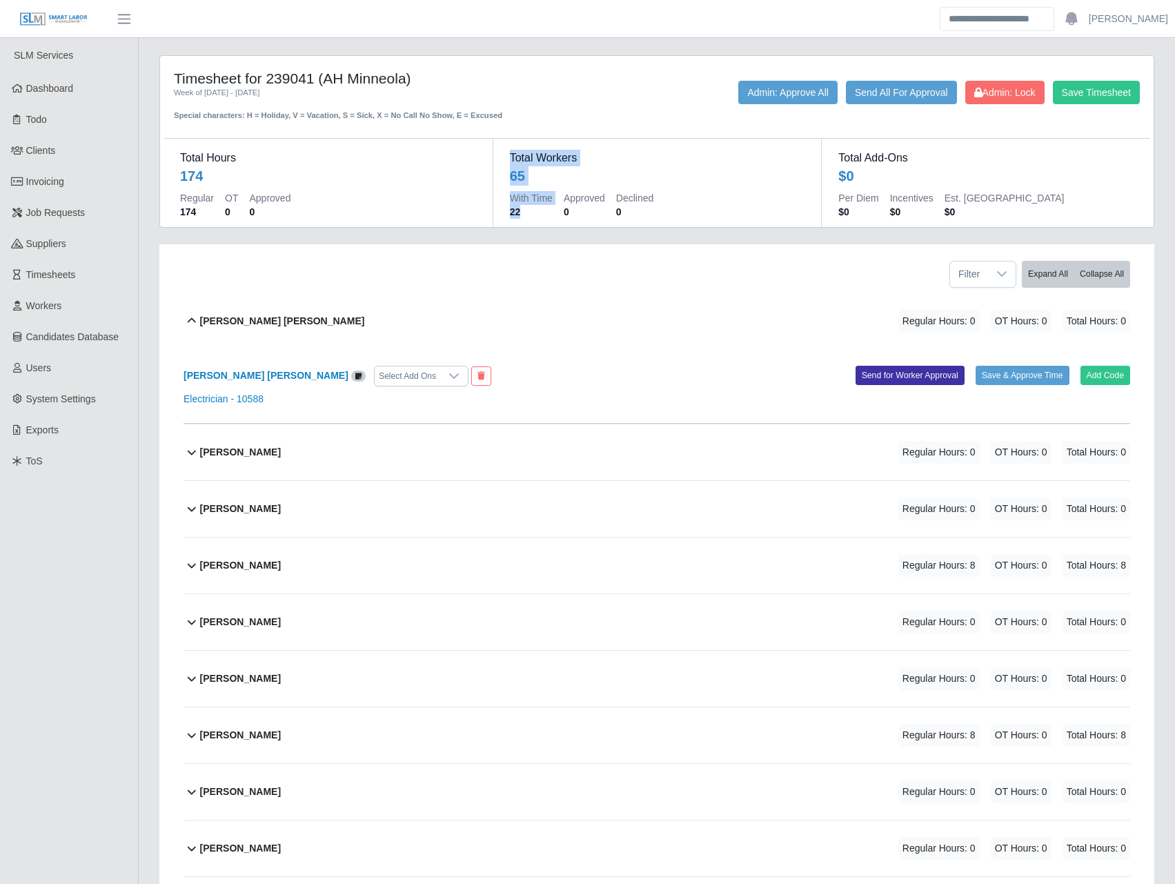
click at [386, 315] on div "[PERSON_NAME] [PERSON_NAME] Regular Hours: 0 OT Hours: 0 Total Hours: 0" at bounding box center [665, 321] width 930 height 56
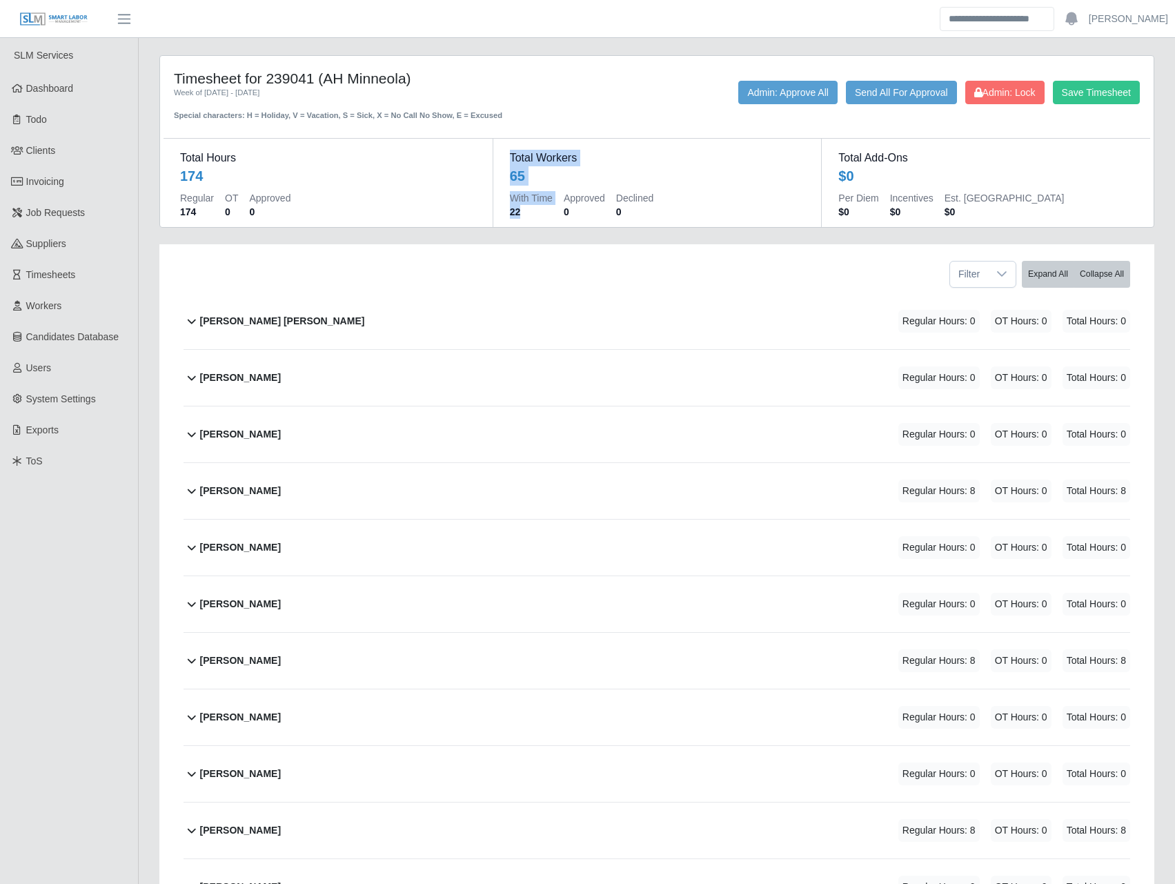
scroll to position [161, 0]
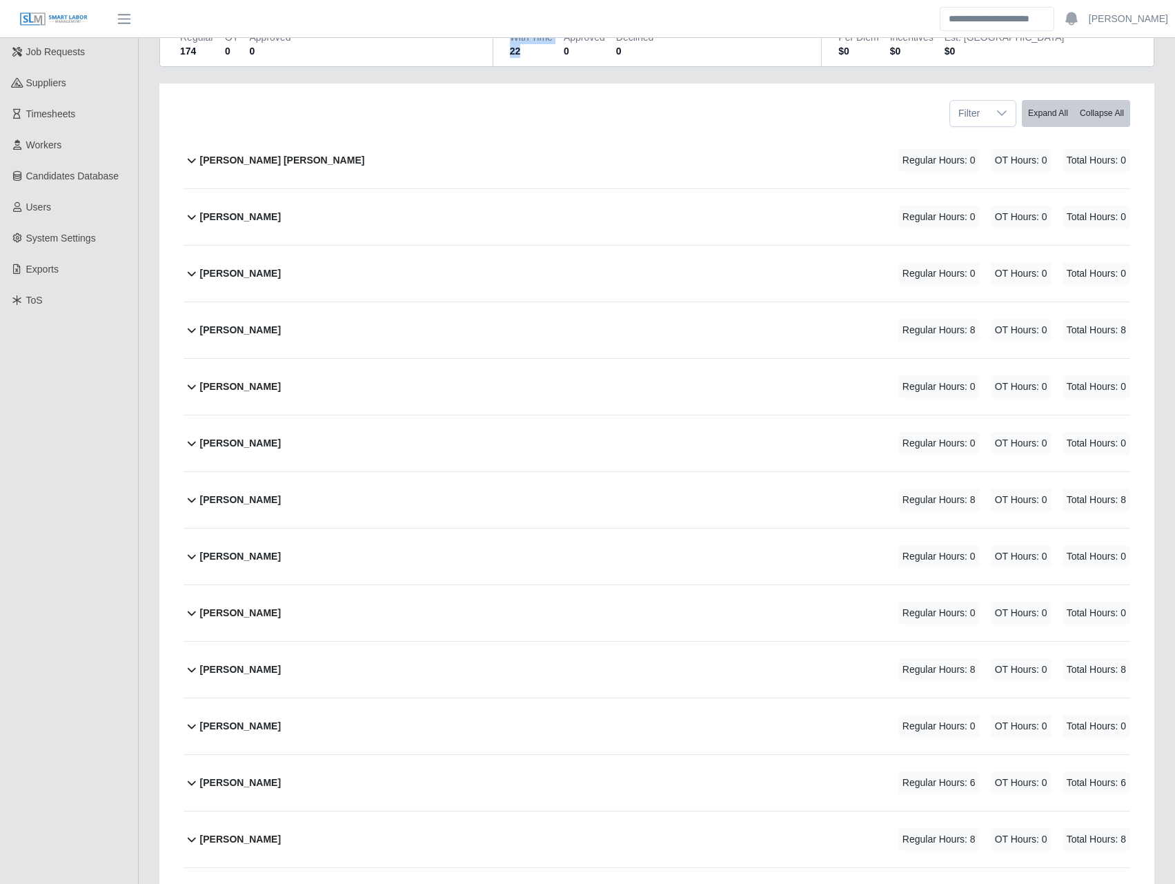
click at [271, 502] on b "[PERSON_NAME]" at bounding box center [240, 500] width 81 height 14
